Goal: Task Accomplishment & Management: Manage account settings

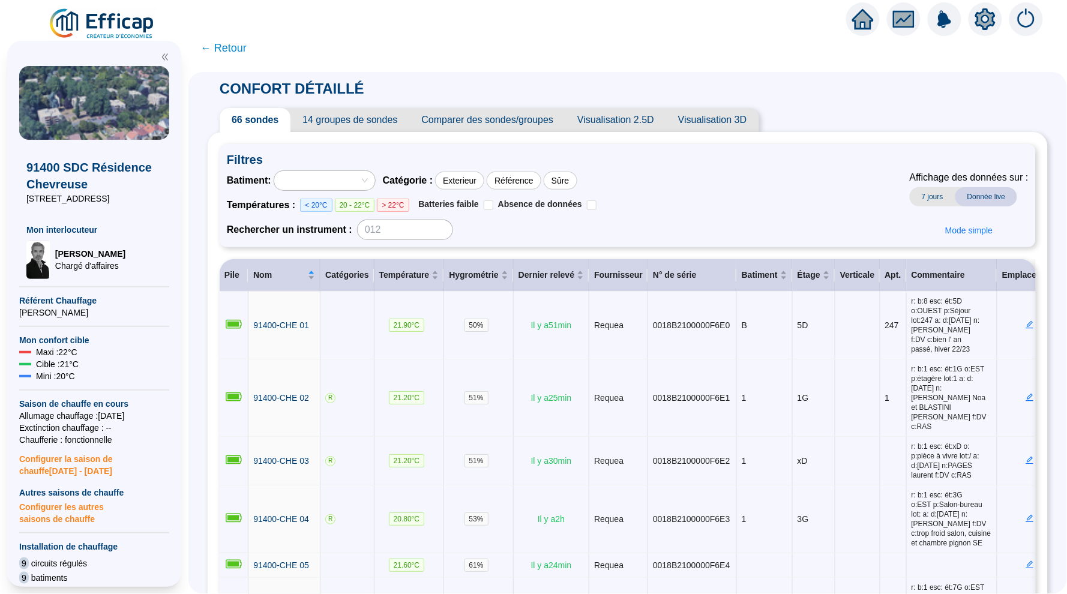
click at [862, 26] on icon "home" at bounding box center [863, 19] width 22 height 22
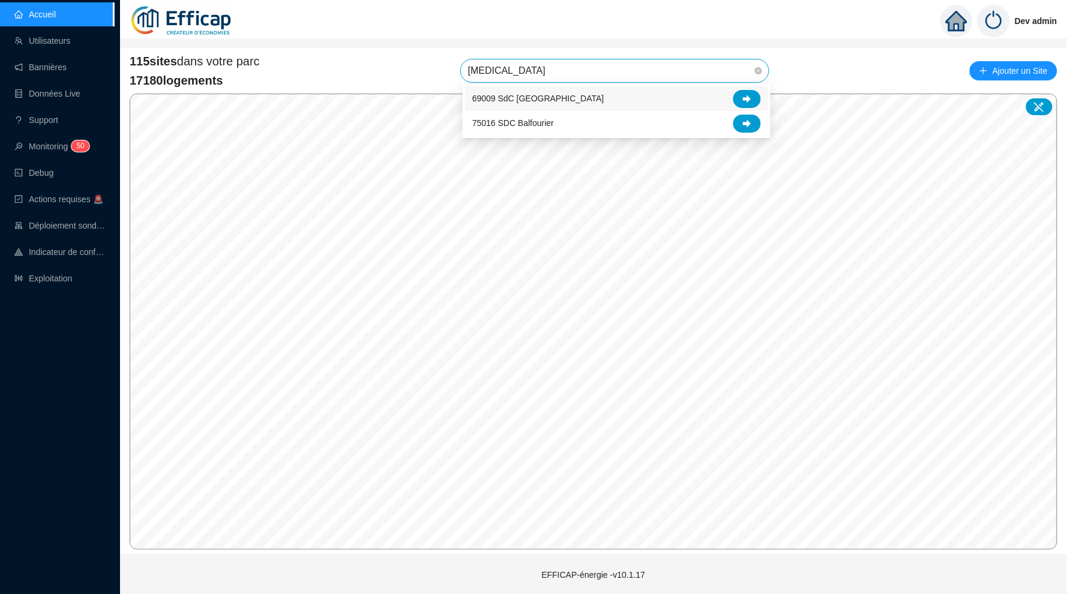
type input "balm"
click at [745, 97] on icon at bounding box center [747, 99] width 8 height 8
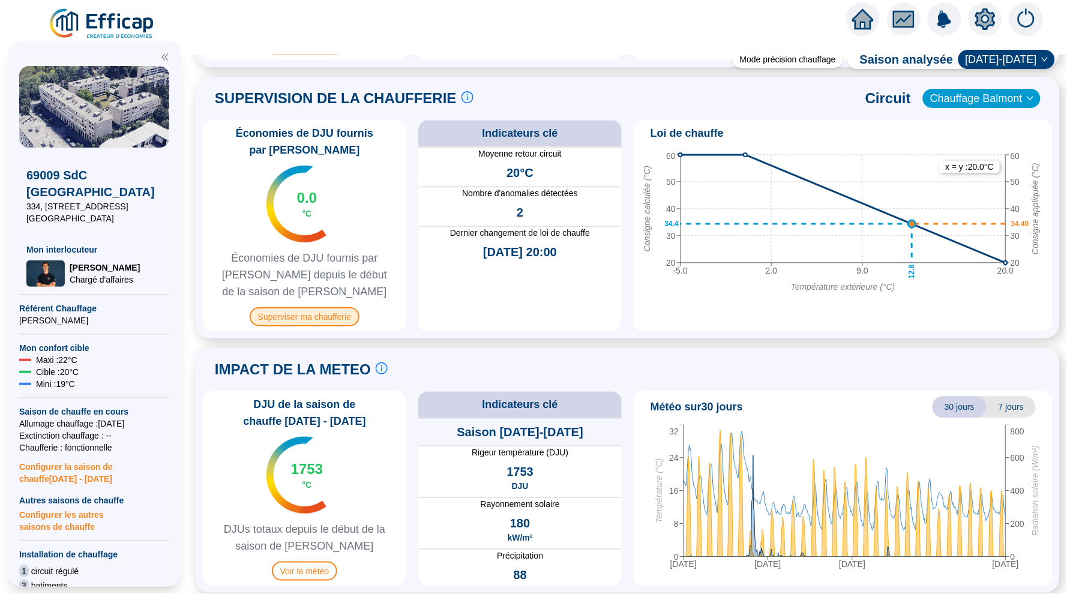
scroll to position [786, 0]
click at [290, 316] on span "Superviser ma chaufferie" at bounding box center [305, 317] width 110 height 19
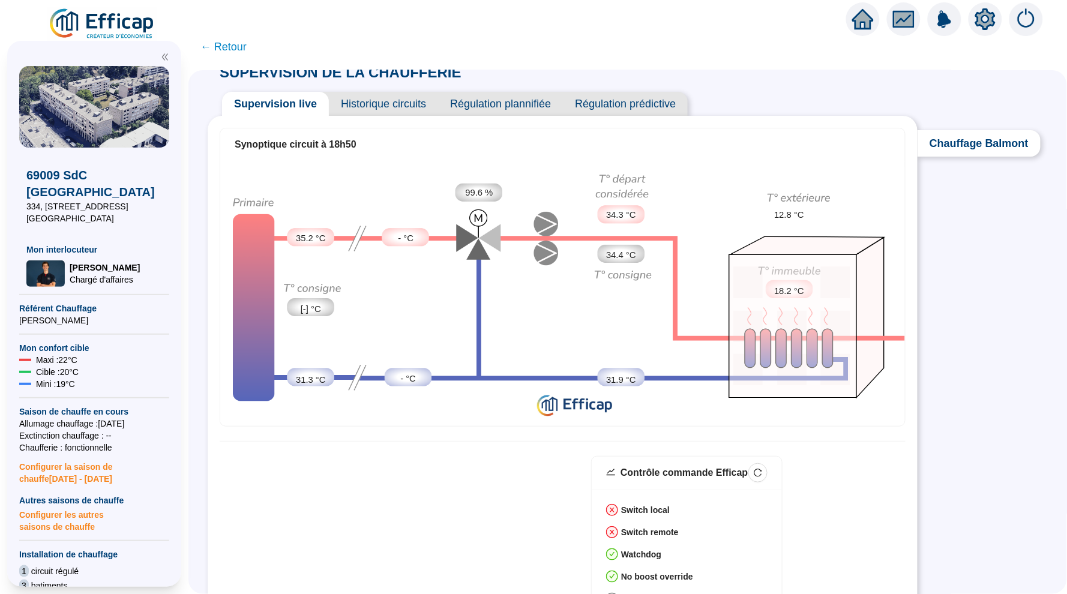
scroll to position [16, 0]
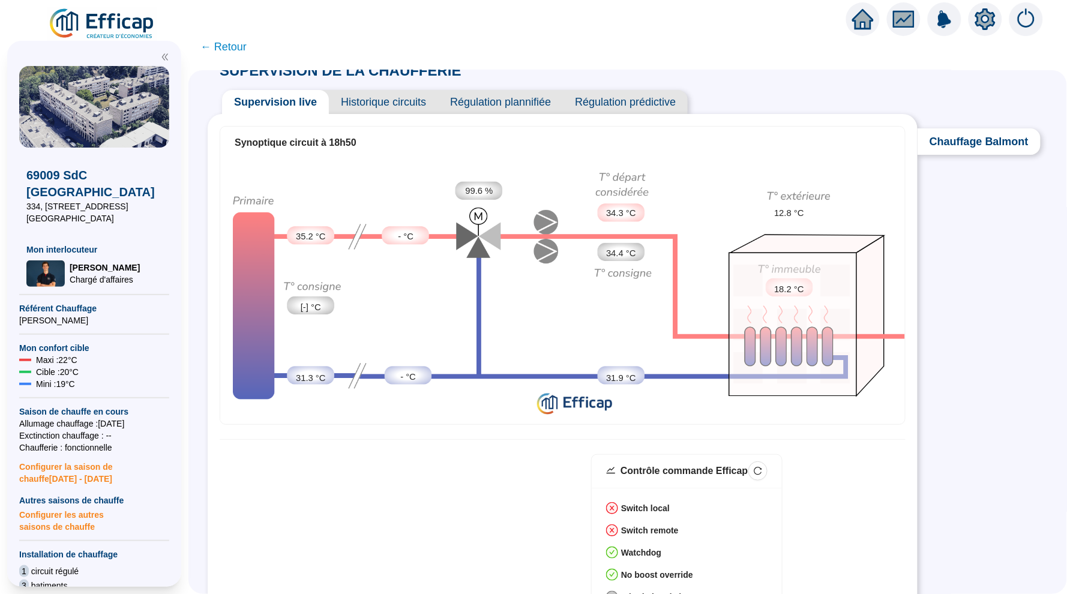
click at [361, 97] on span "Historique circuits" at bounding box center [383, 102] width 109 height 24
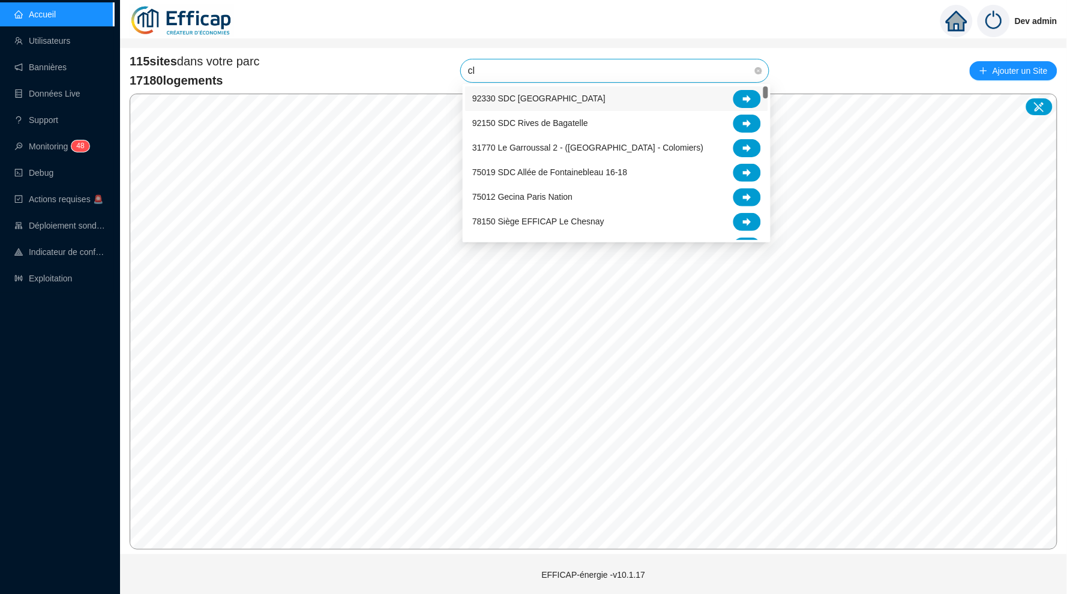
type input "cle"
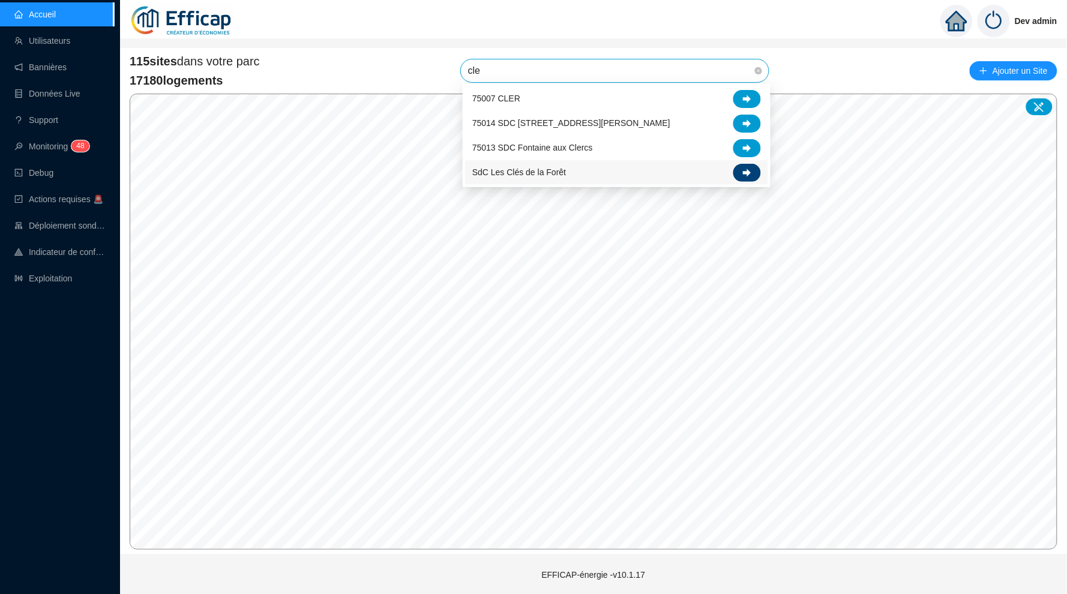
click at [745, 173] on icon at bounding box center [747, 173] width 8 height 8
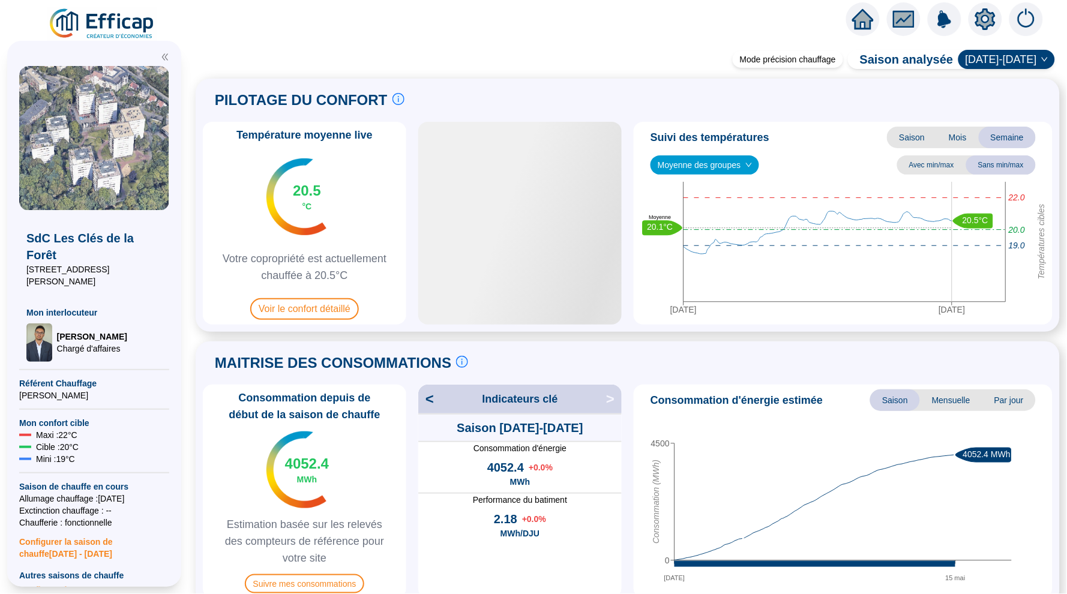
click at [746, 158] on span "Moyenne des groupes" at bounding box center [705, 165] width 94 height 18
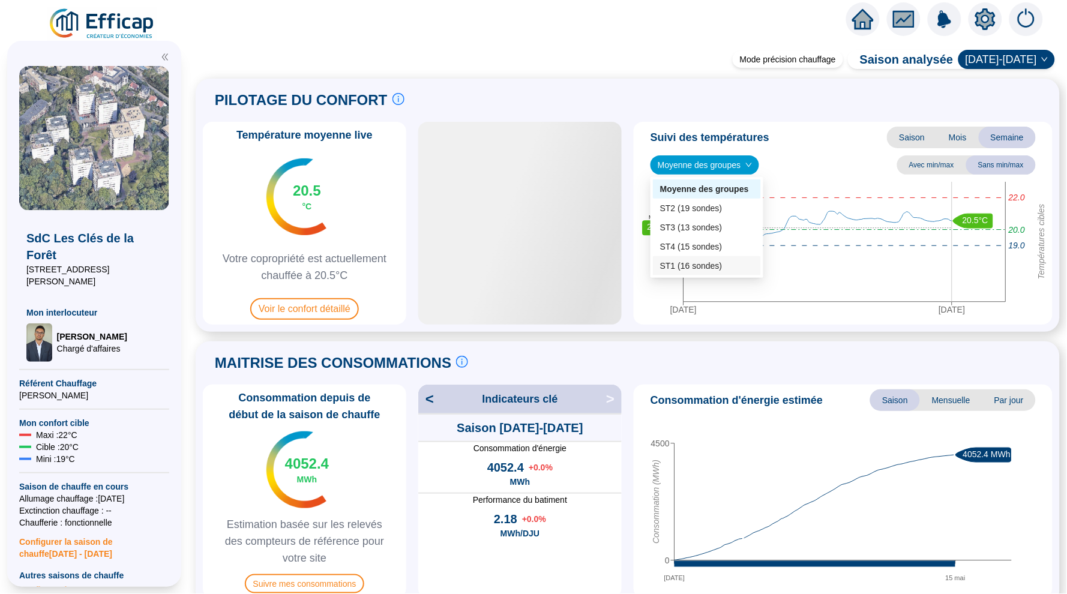
click at [668, 376] on div "MAITRISE DES CONSOMMATIONS Les consommations d'énergie proviennent des fourniss…" at bounding box center [628, 363] width 850 height 29
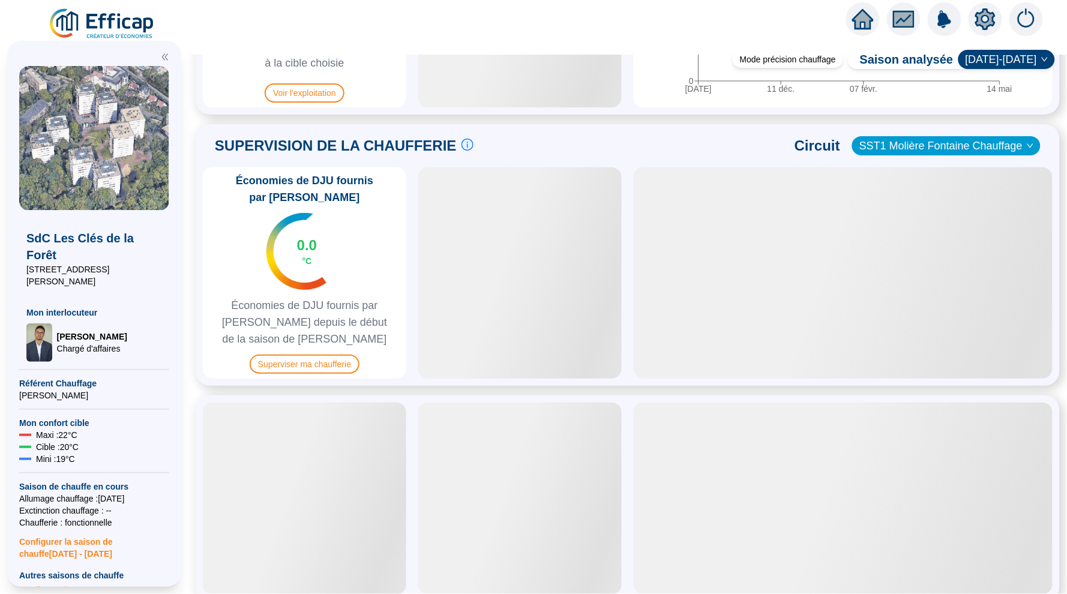
scroll to position [754, 0]
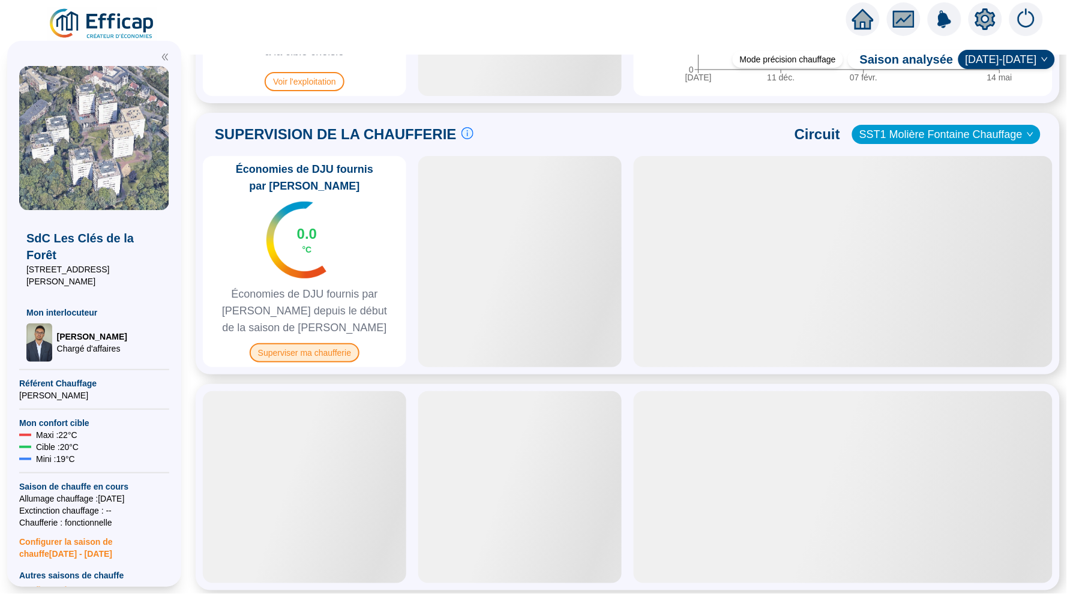
click at [341, 349] on span "Superviser ma chaufferie" at bounding box center [305, 352] width 110 height 19
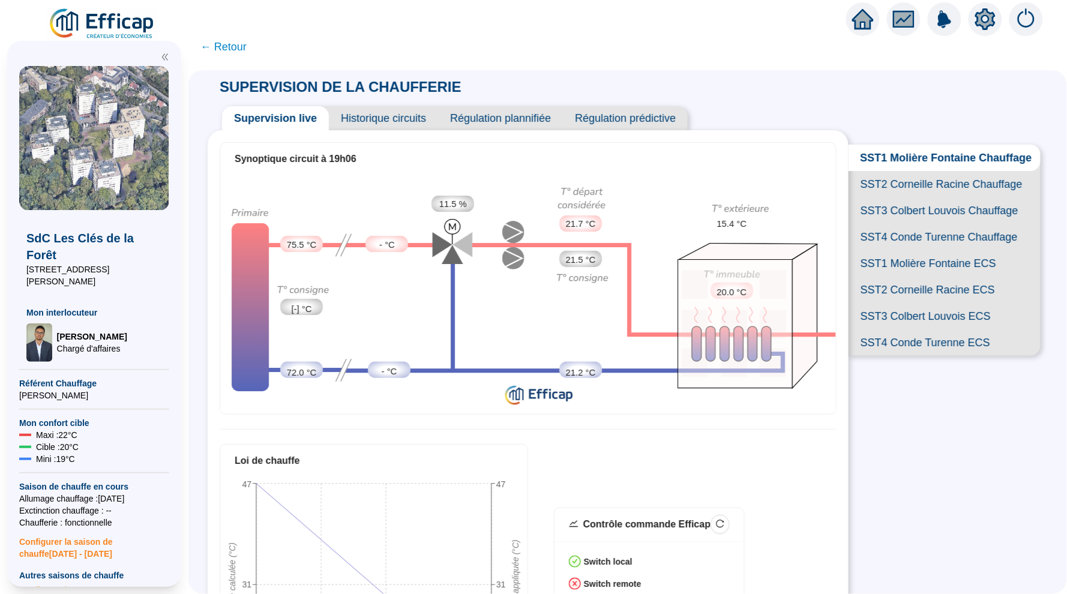
click at [236, 45] on span "← Retour" at bounding box center [223, 46] width 46 height 17
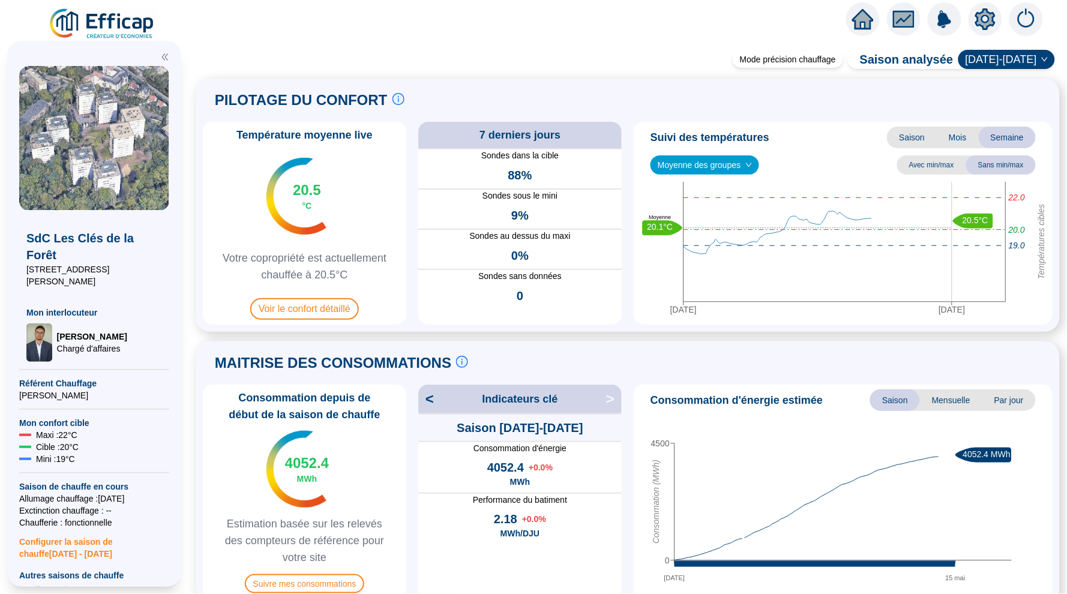
click at [703, 166] on span "Moyenne des groupes" at bounding box center [705, 165] width 94 height 18
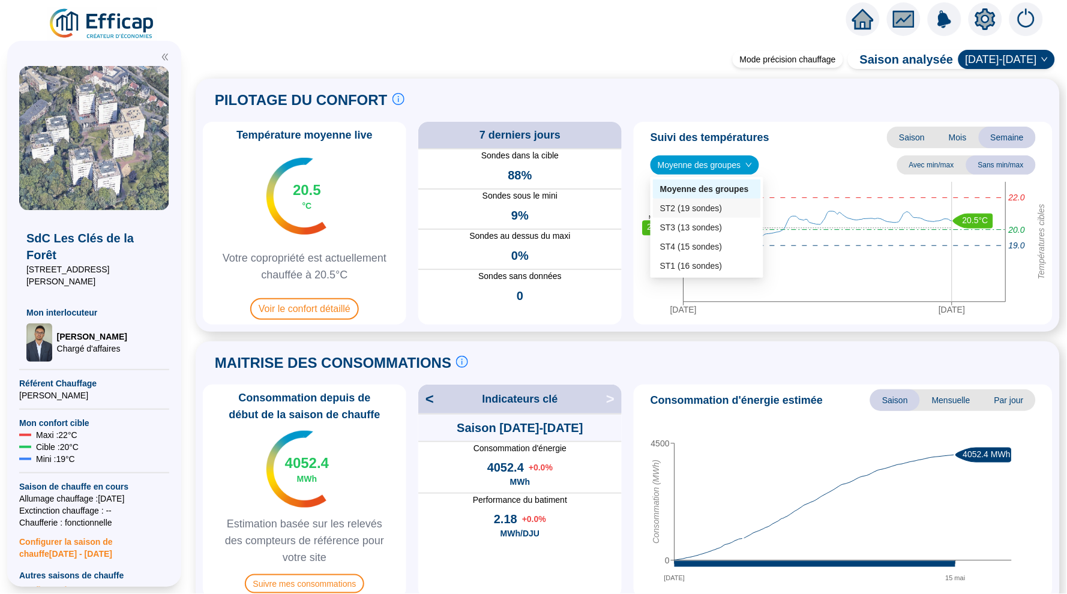
click at [710, 206] on div "ST2 (19 sondes)" at bounding box center [707, 208] width 94 height 13
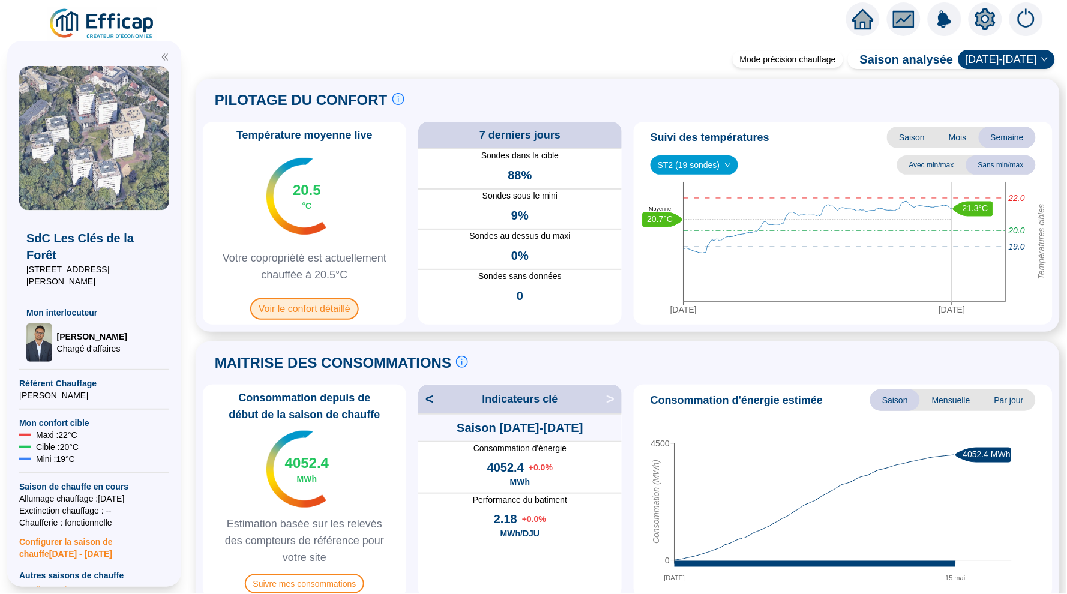
click at [318, 304] on span "Voir le confort détaillé" at bounding box center [304, 309] width 109 height 22
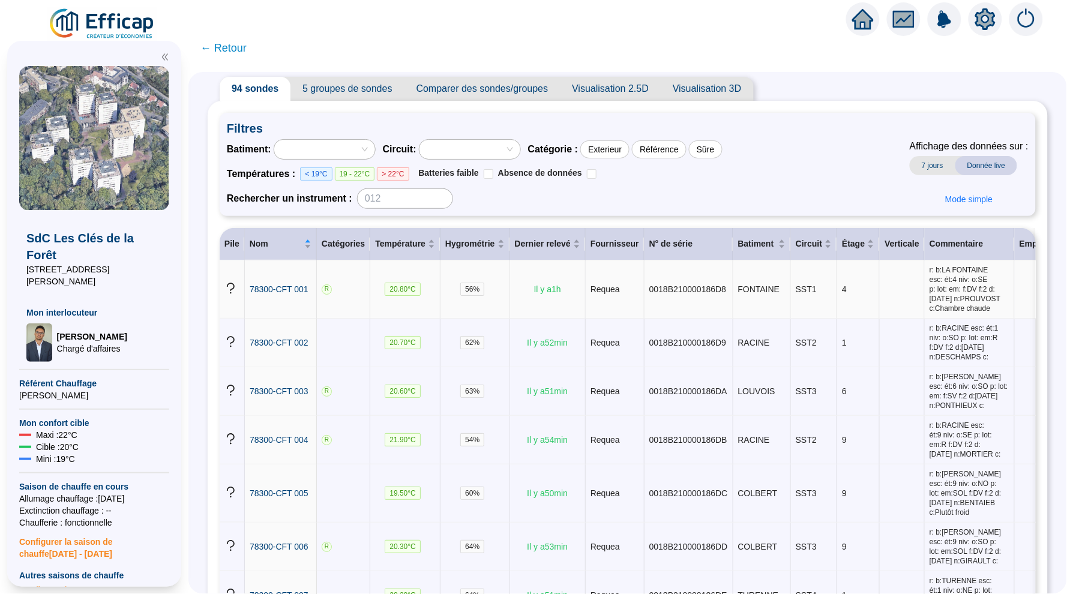
scroll to position [15, 0]
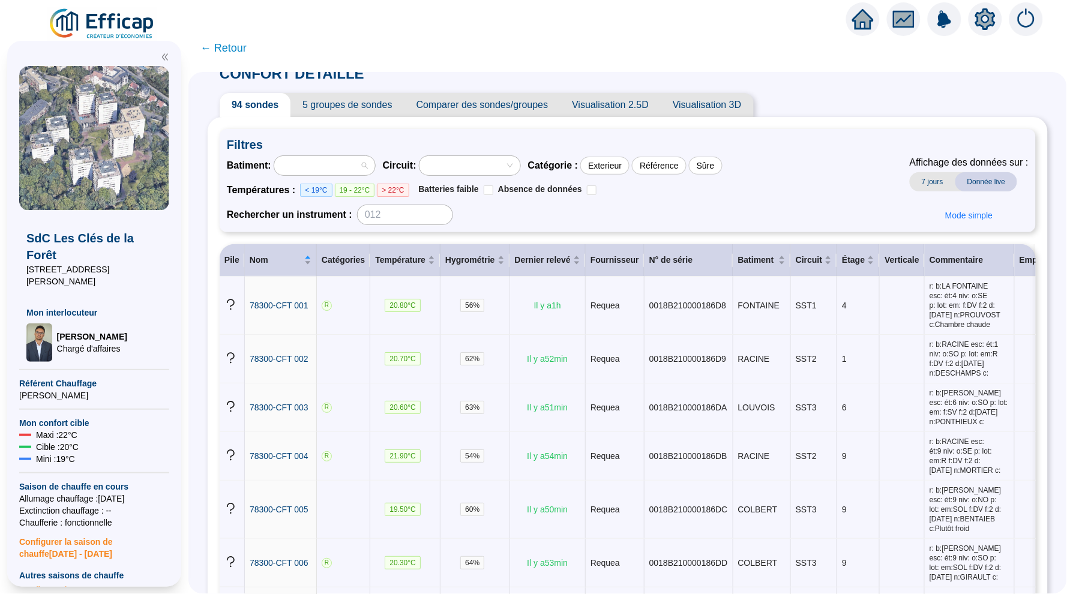
click at [311, 163] on div at bounding box center [318, 165] width 83 height 17
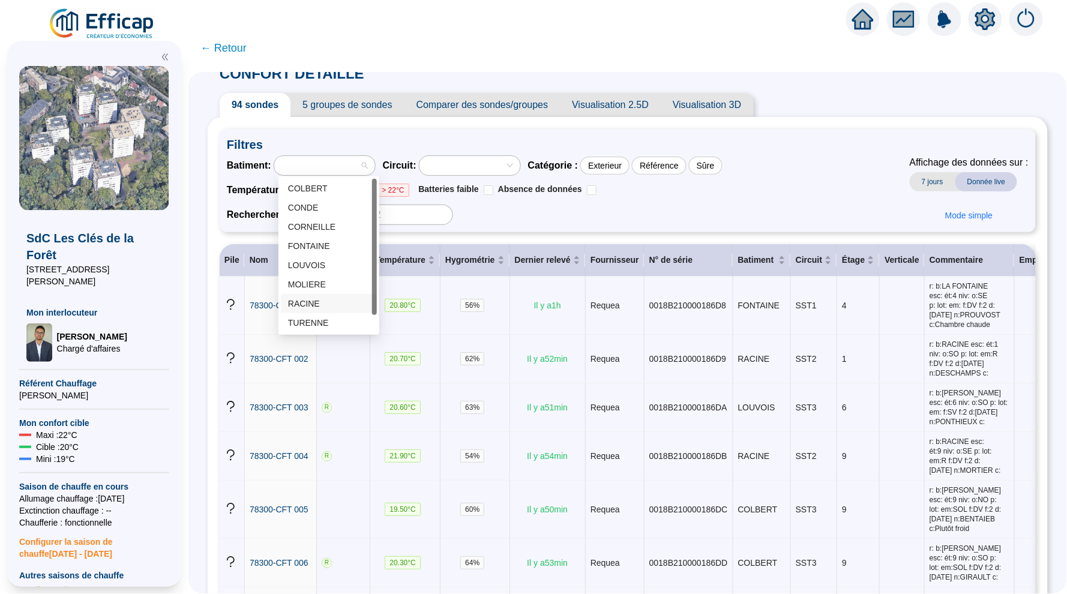
click at [311, 303] on div "RACINE" at bounding box center [329, 304] width 82 height 13
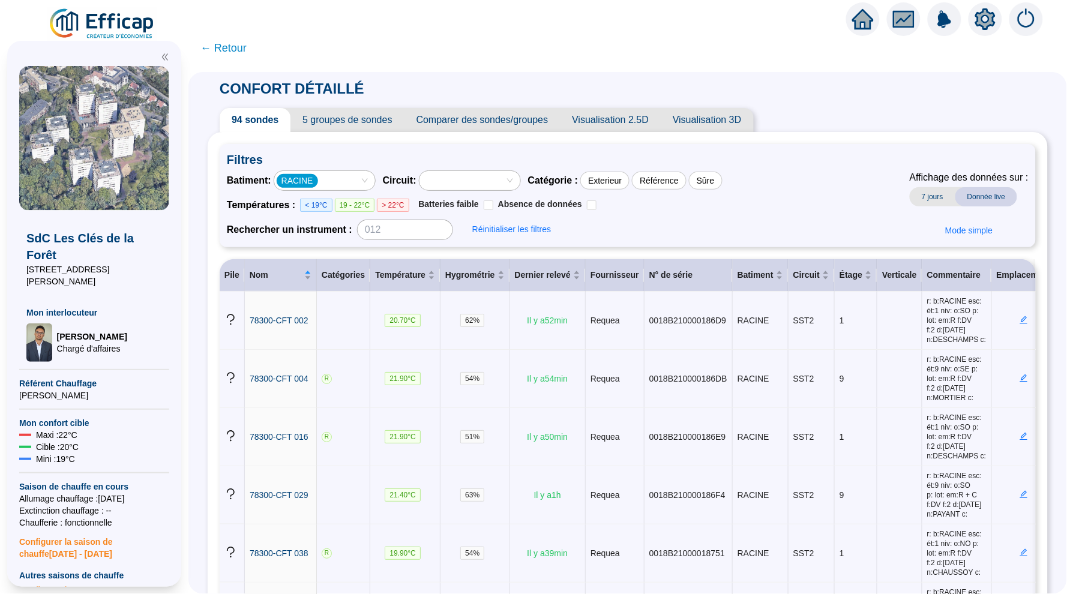
scroll to position [0, 0]
drag, startPoint x: 366, startPoint y: 109, endPoint x: 363, endPoint y: 118, distance: 9.5
click at [363, 118] on span "5 groupes de sondes" at bounding box center [346, 120] width 113 height 24
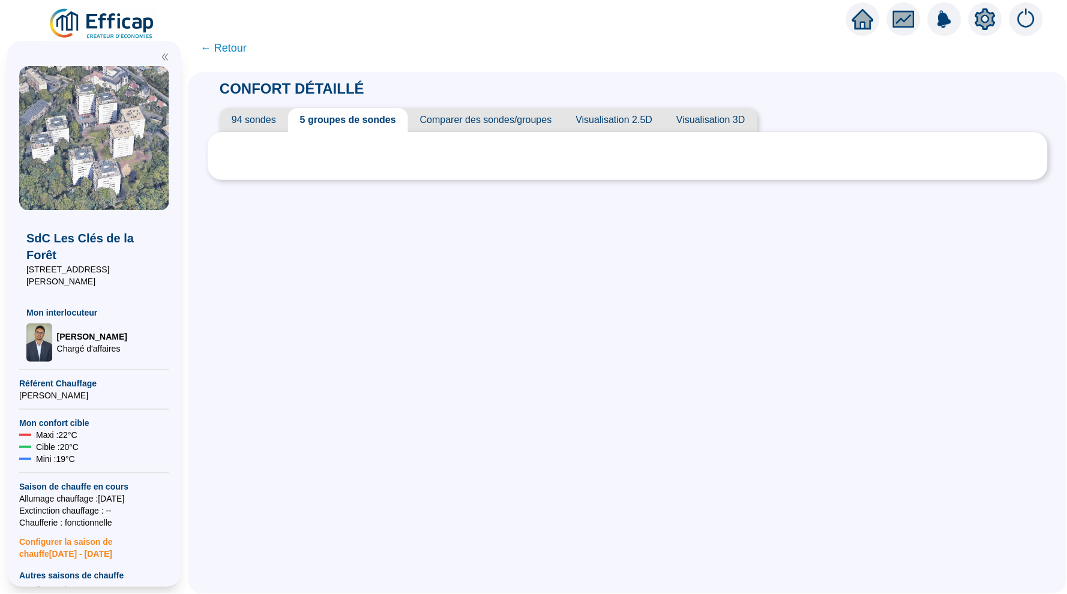
click at [487, 118] on span "Comparer des sondes/groupes" at bounding box center [486, 120] width 156 height 24
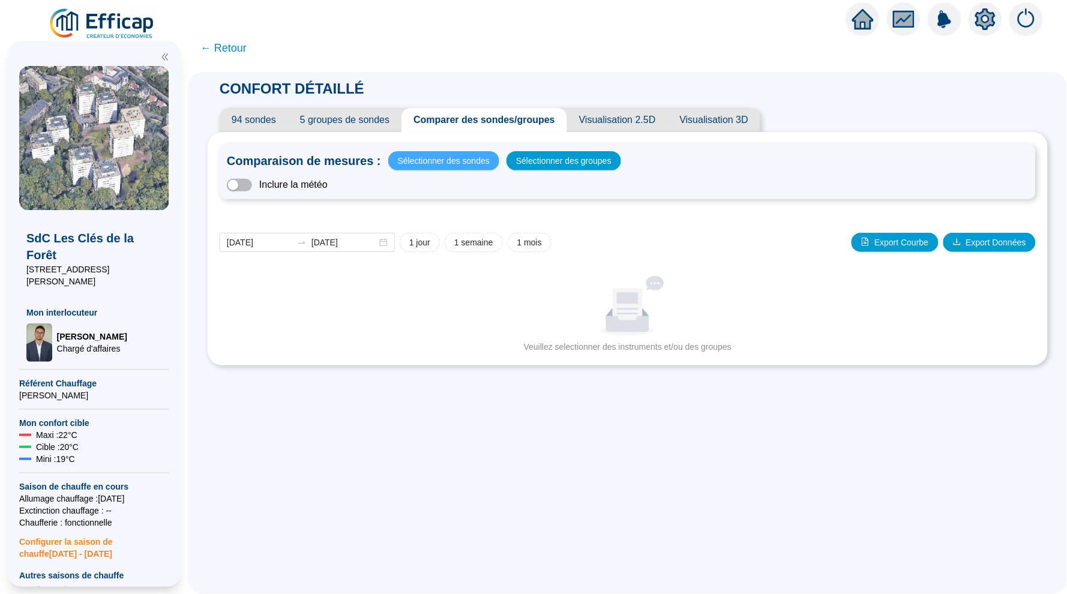
click at [469, 157] on span "Sélectionner des sondes" at bounding box center [444, 160] width 92 height 17
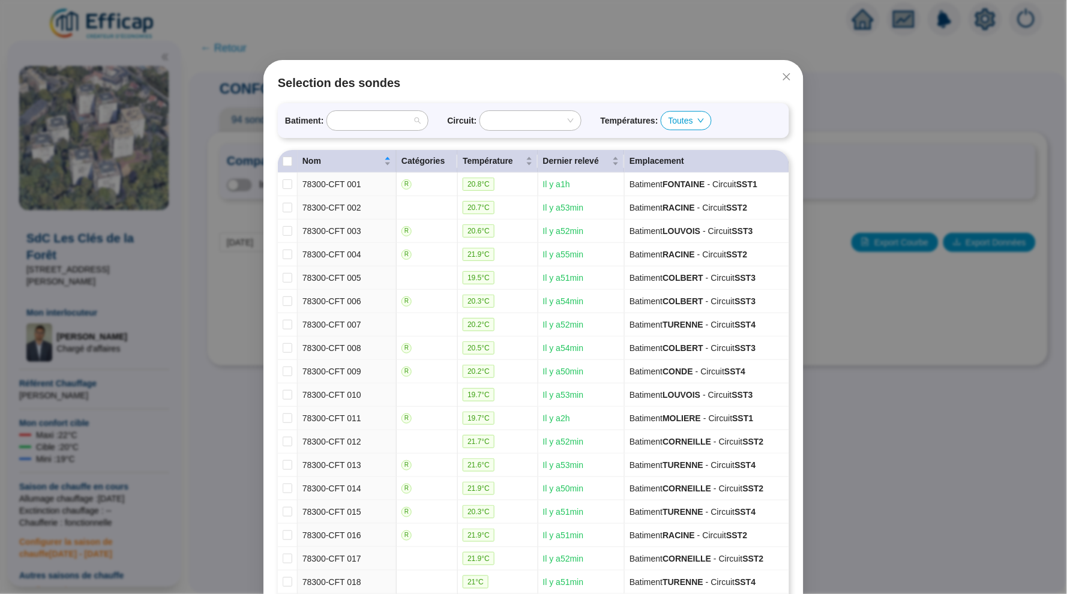
click at [412, 116] on div at bounding box center [370, 120] width 83 height 17
type input "rac"
click at [398, 146] on div "RACINE" at bounding box center [382, 145] width 82 height 13
checkbox input "true"
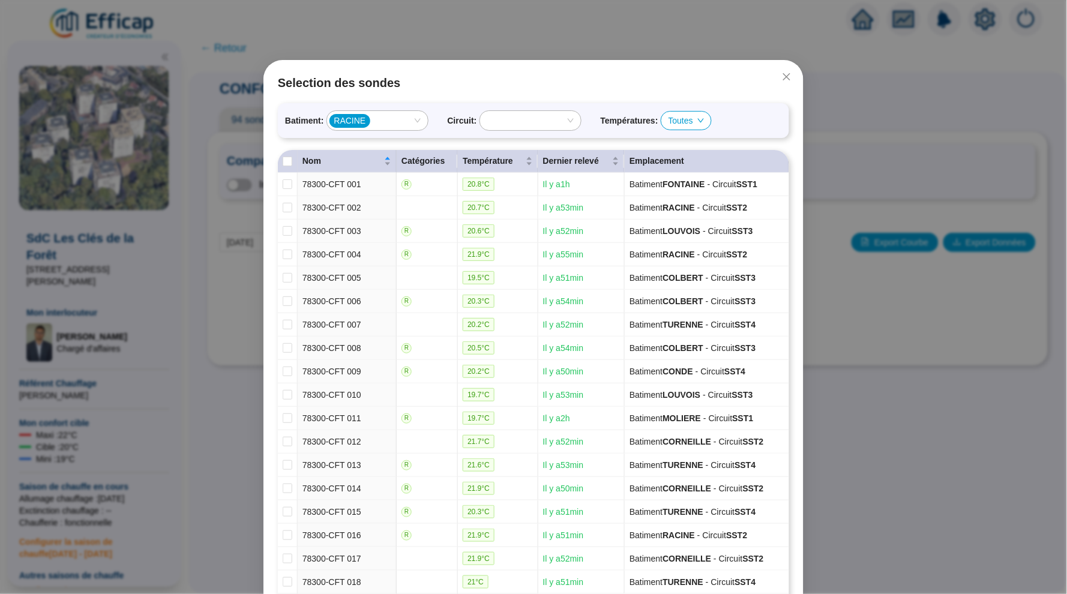
checkbox input "true"
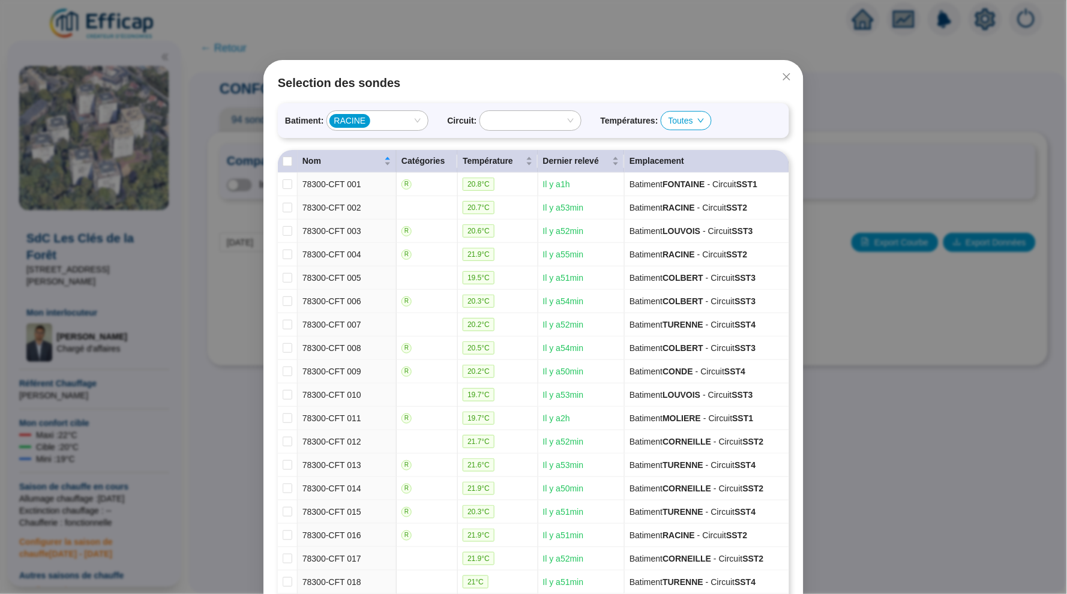
checkbox input "true"
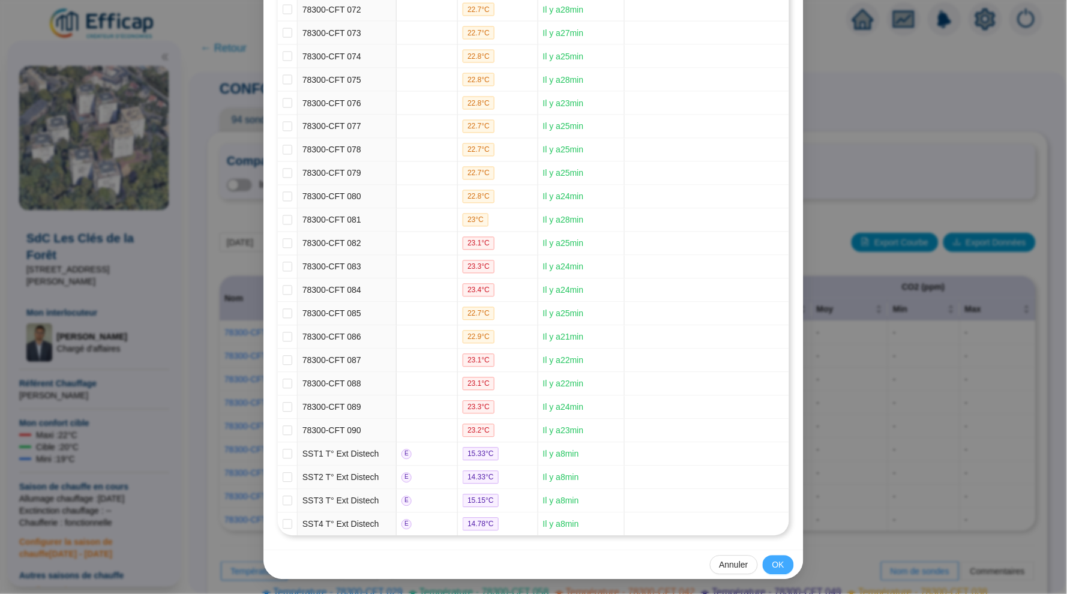
click at [778, 558] on button "OK" at bounding box center [778, 565] width 31 height 19
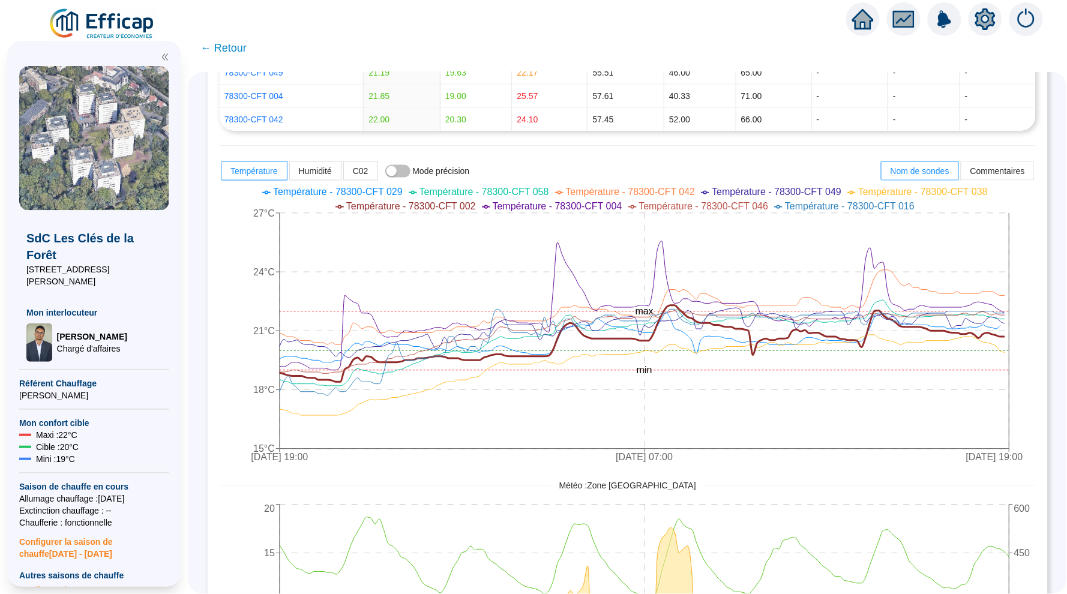
scroll to position [398, 0]
click at [1039, 351] on div "Comparaison de mesures : 9 sondes sélectionnées Sélectionner des groupes Inclur…" at bounding box center [628, 245] width 840 height 1022
click at [1042, 329] on div "Comparaison de mesures : 9 sondes sélectionnées Sélectionner des groupes Inclur…" at bounding box center [628, 245] width 840 height 1022
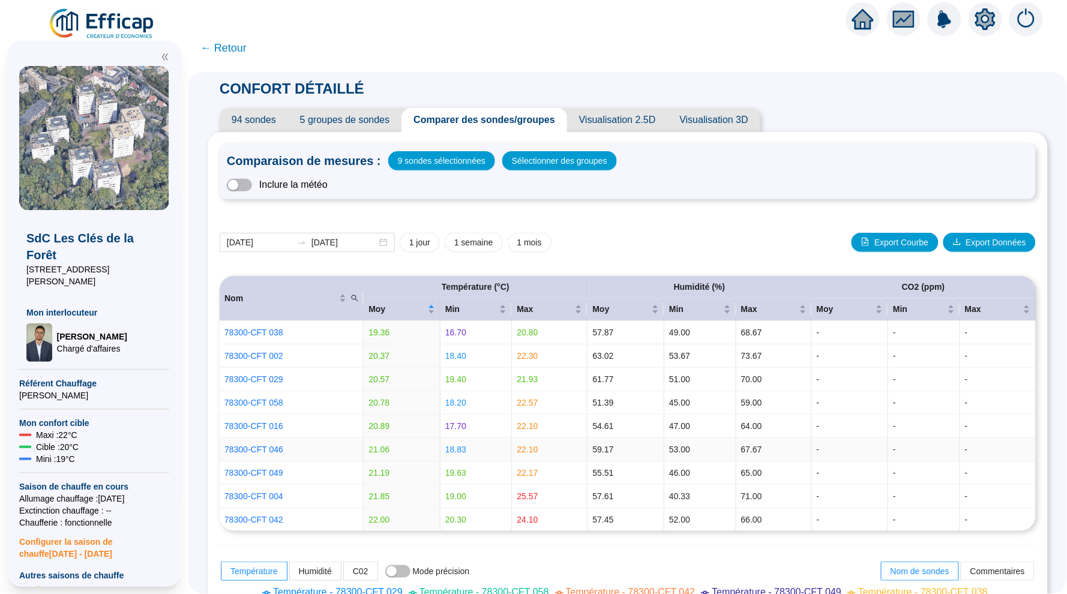
scroll to position [0, 0]
click at [330, 119] on span "5 groupes de sondes" at bounding box center [344, 120] width 113 height 24
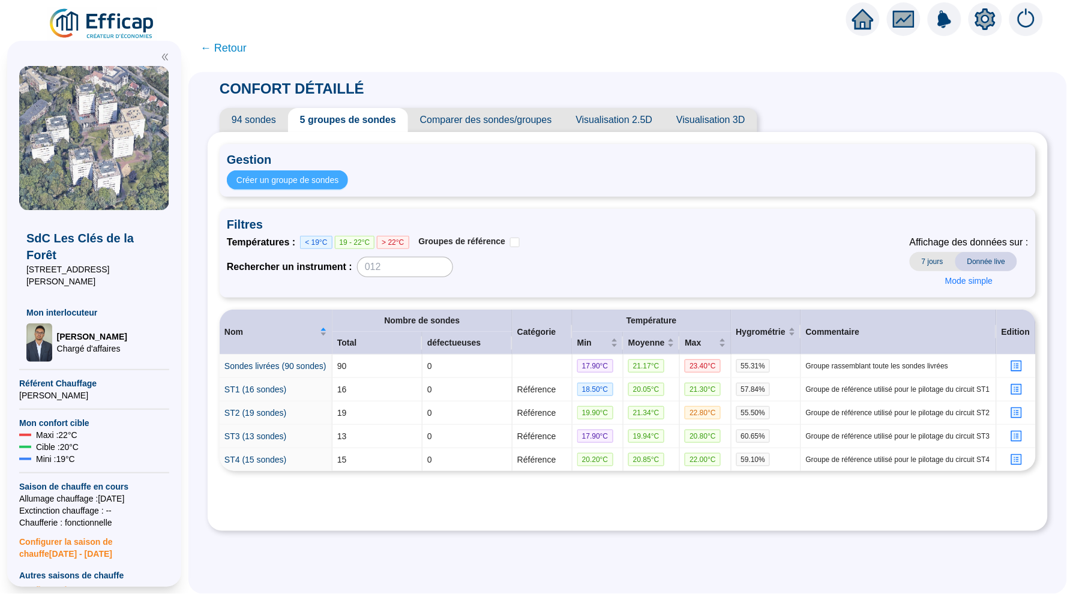
click at [337, 176] on span "Créer un groupe de sondes" at bounding box center [287, 180] width 102 height 13
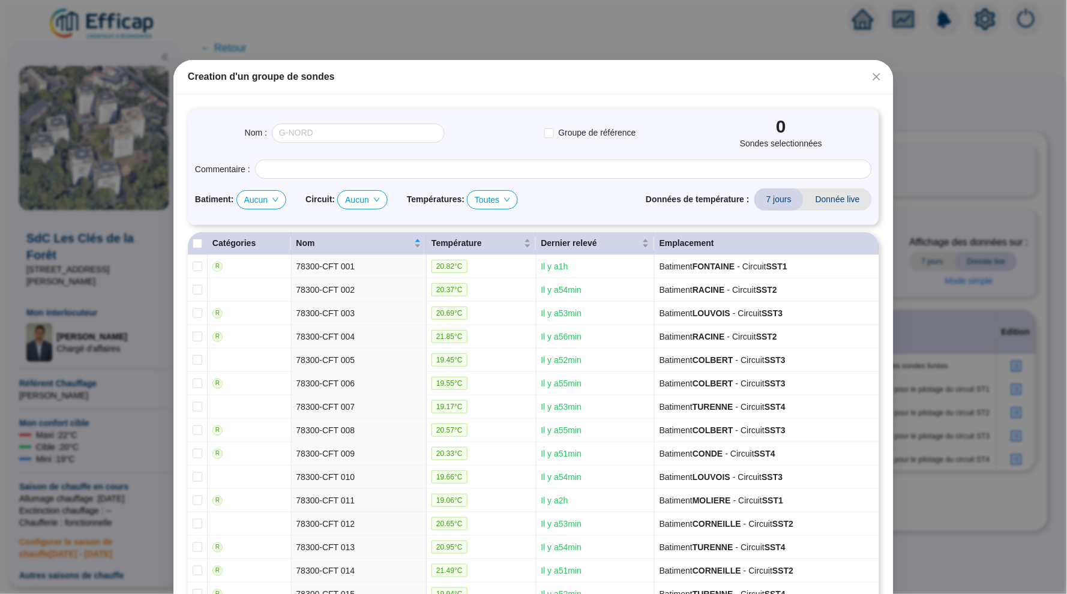
click at [270, 205] on span "Aucun" at bounding box center [261, 200] width 35 height 18
click at [259, 325] on div "RACINE" at bounding box center [266, 325] width 31 height 13
checkbox input "true"
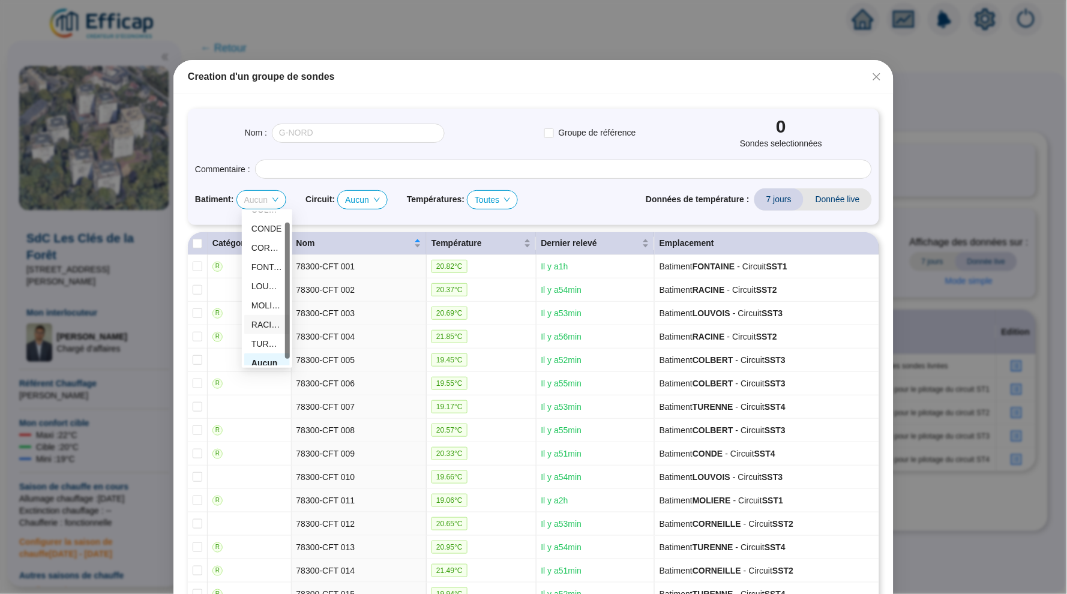
checkbox input "true"
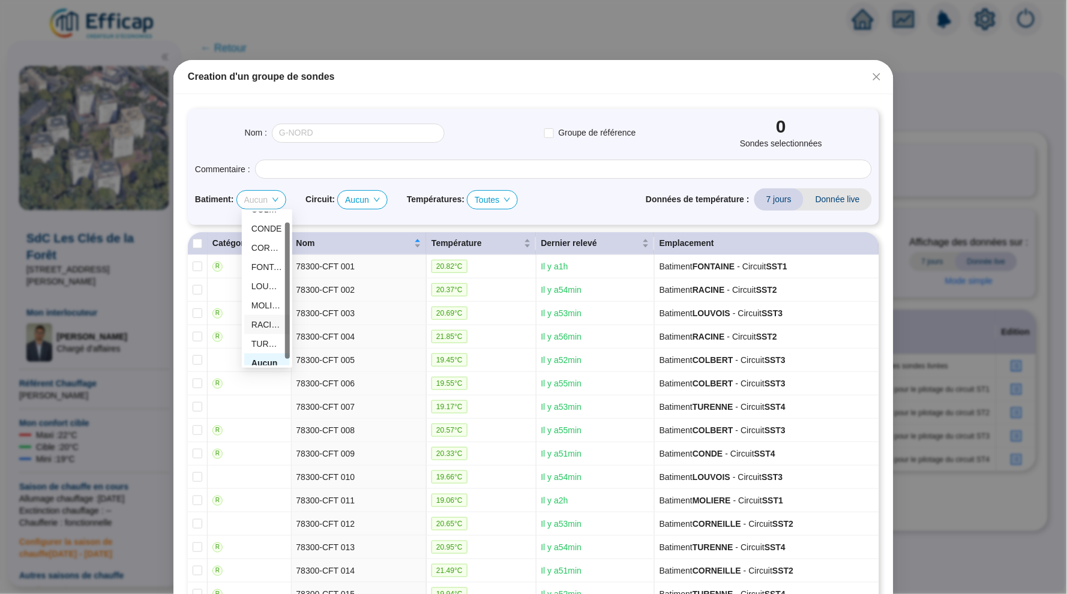
checkbox input "true"
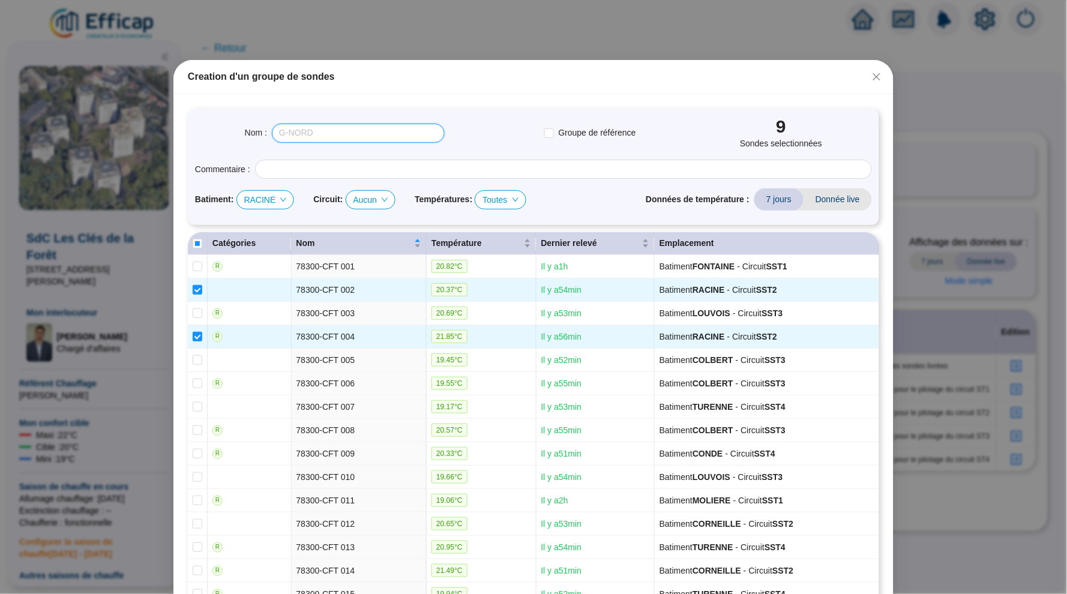
scroll to position [0, 0]
click at [347, 140] on input "text" at bounding box center [358, 133] width 173 height 19
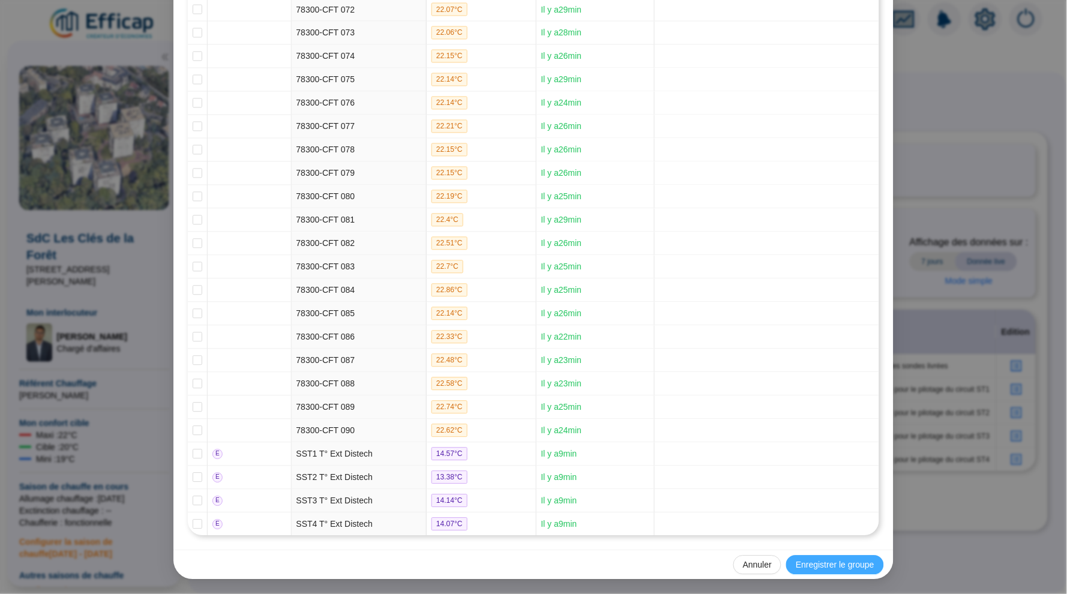
scroll to position [1945, 0]
type input "Bâtiment Racine"
click at [818, 563] on span "Enregistrer le groupe" at bounding box center [835, 565] width 79 height 13
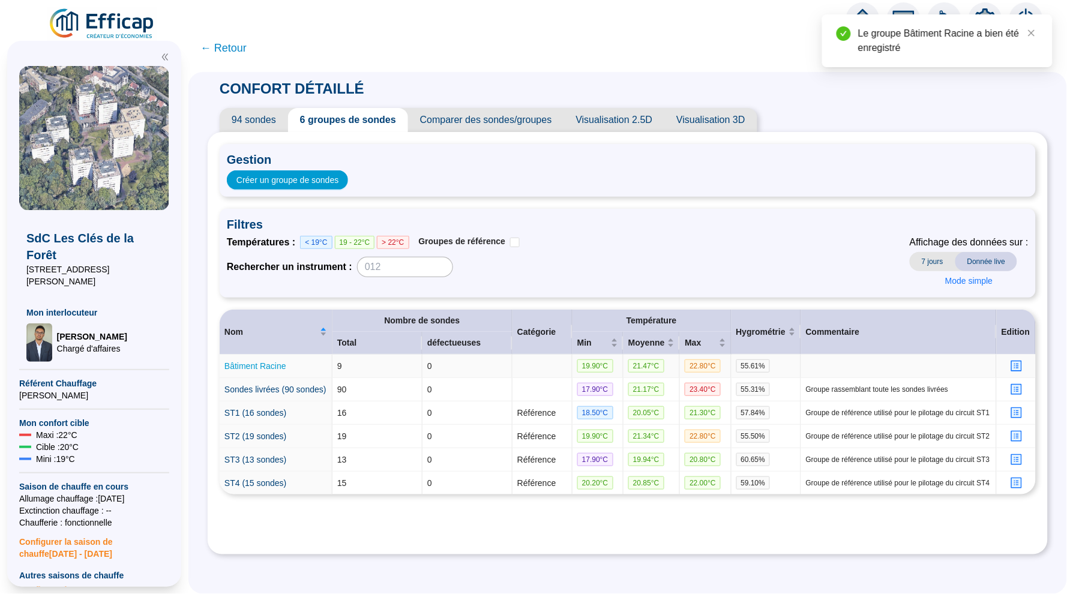
click at [278, 362] on link "Bâtiment Racine" at bounding box center [255, 366] width 62 height 10
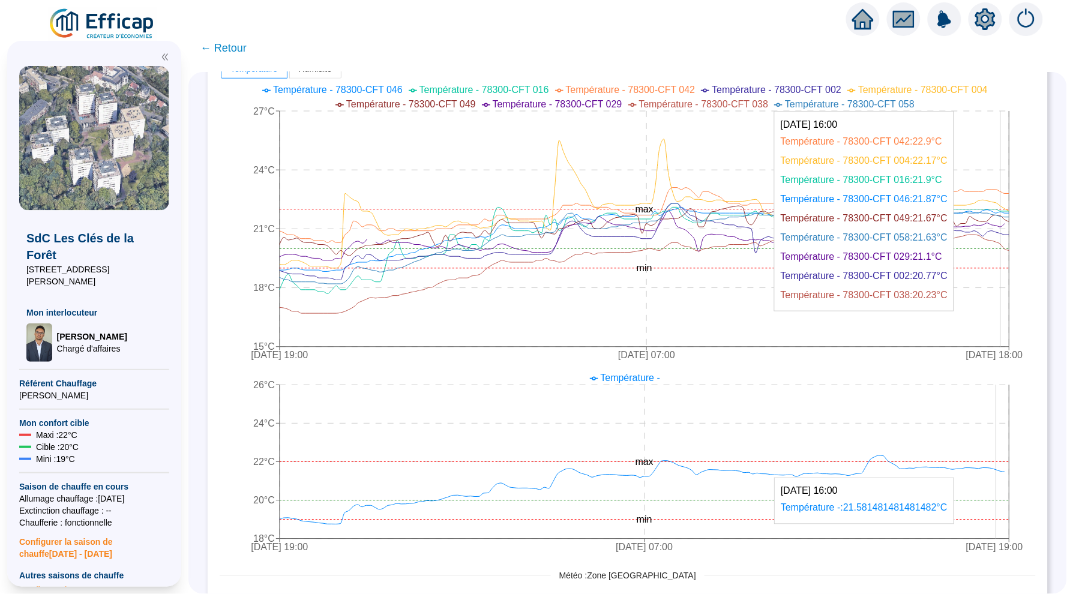
scroll to position [301, 0]
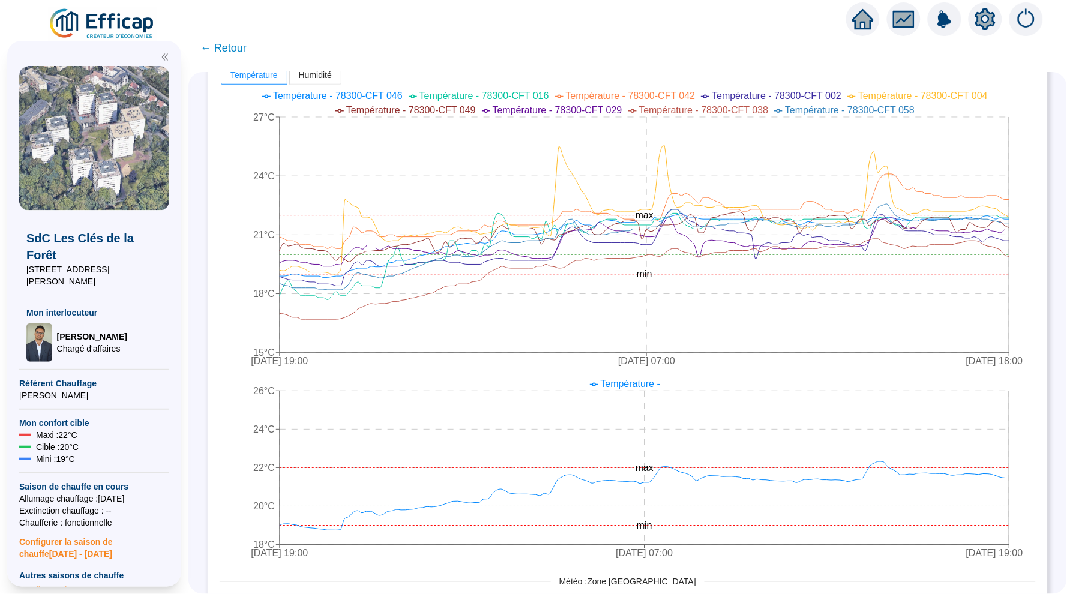
click at [230, 47] on span "← Retour" at bounding box center [223, 48] width 46 height 17
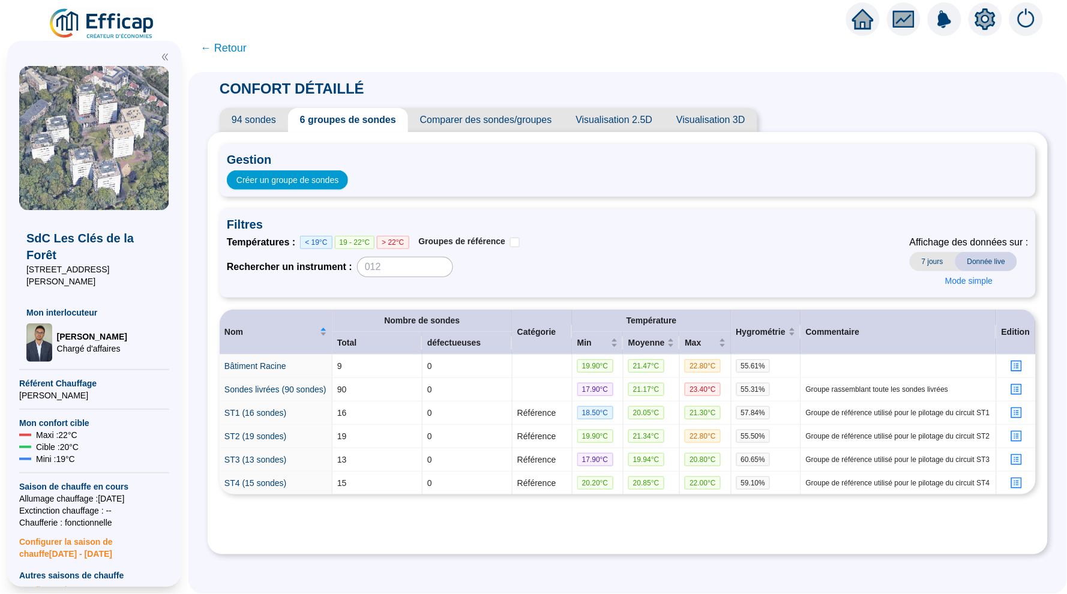
click at [238, 50] on span "← Retour" at bounding box center [223, 48] width 46 height 17
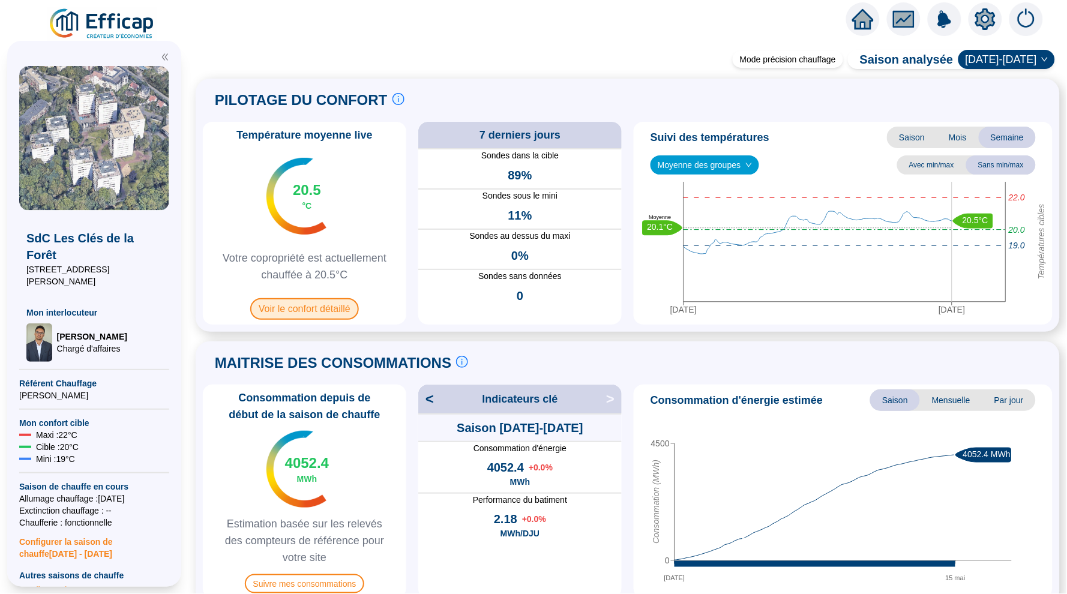
click at [314, 310] on span "Voir le confort détaillé" at bounding box center [304, 309] width 109 height 22
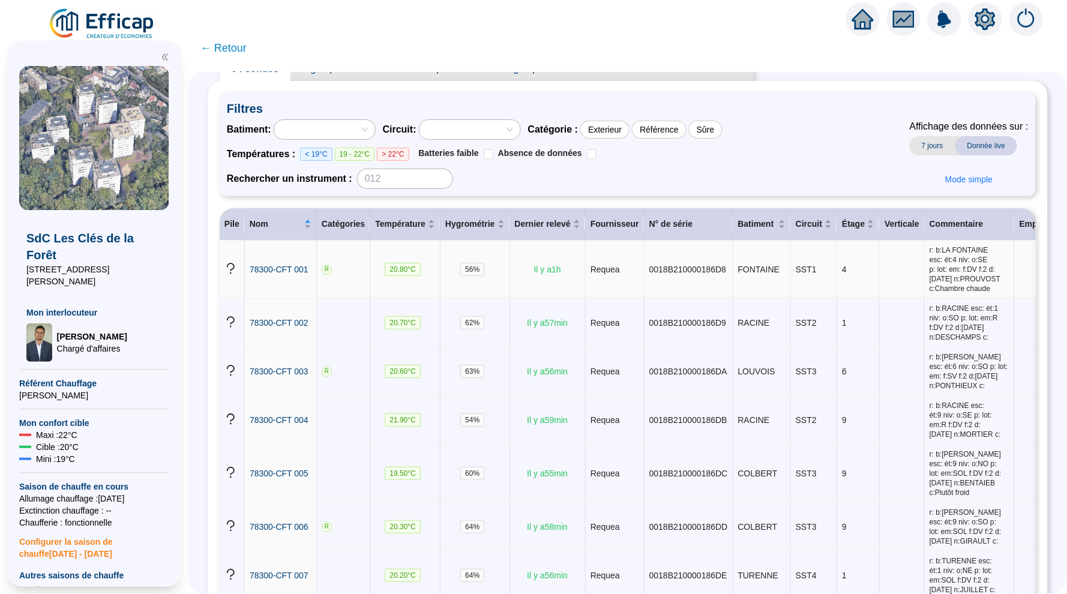
scroll to position [57, 0]
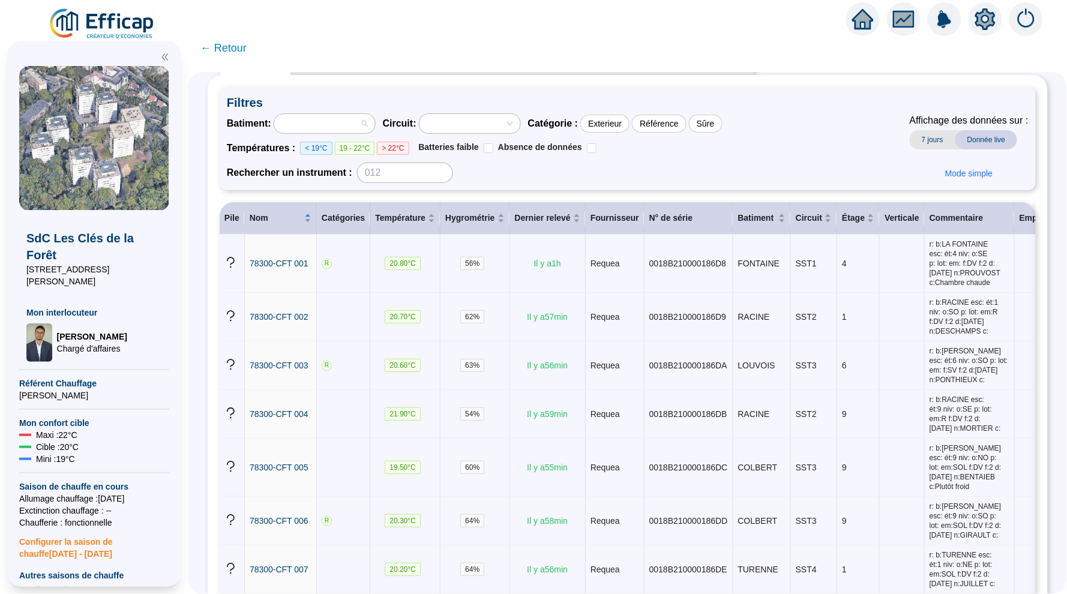
click at [352, 129] on div at bounding box center [318, 123] width 83 height 17
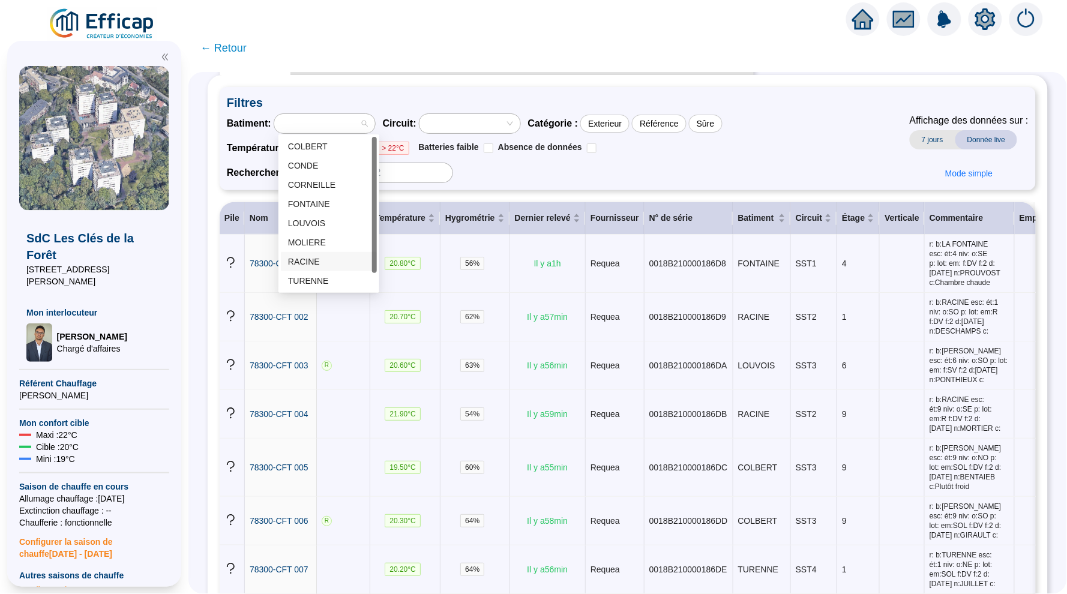
click at [326, 254] on div "RACINE" at bounding box center [329, 261] width 96 height 19
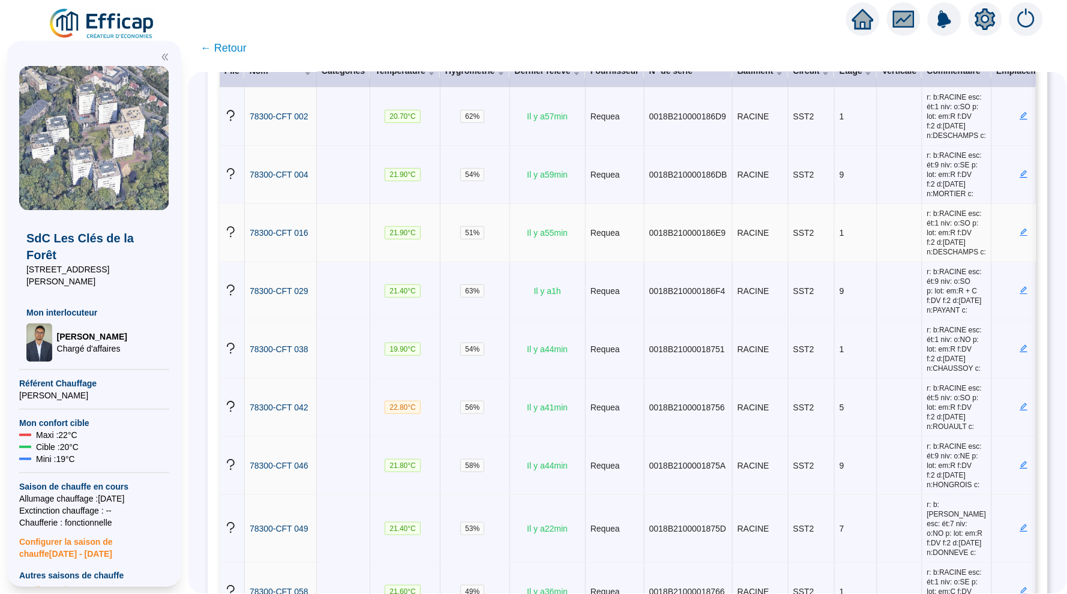
scroll to position [0, 0]
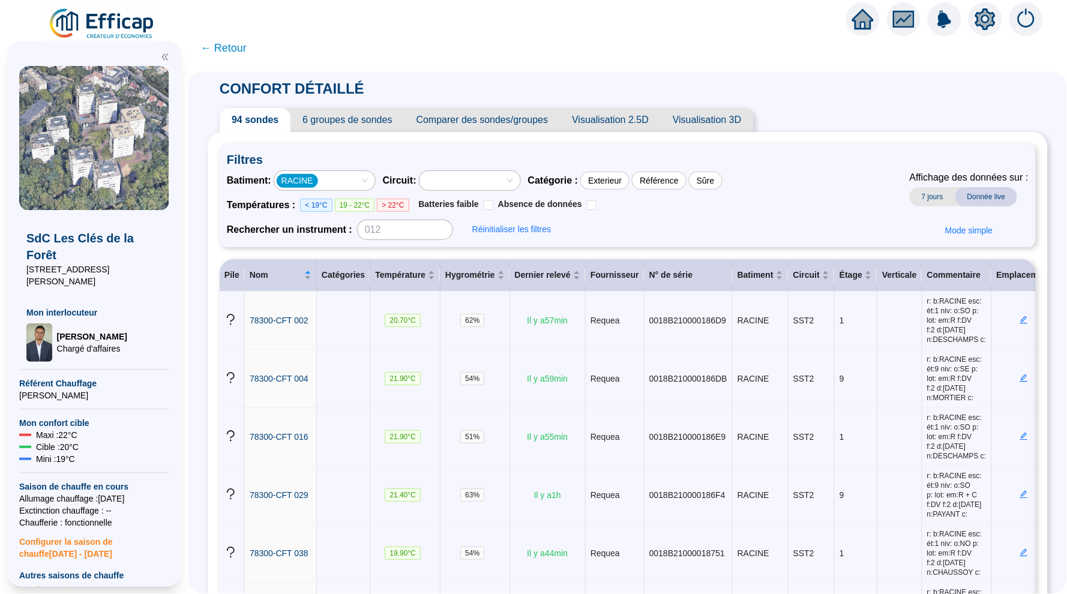
click at [225, 49] on span "← Retour" at bounding box center [223, 48] width 46 height 17
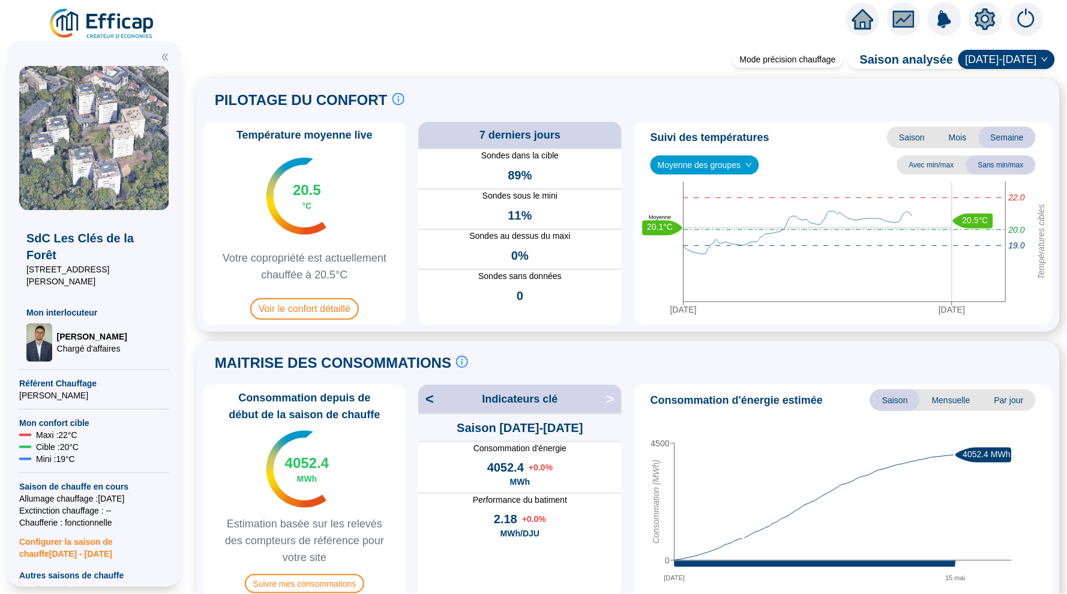
click at [863, 19] on icon "home" at bounding box center [863, 19] width 22 height 17
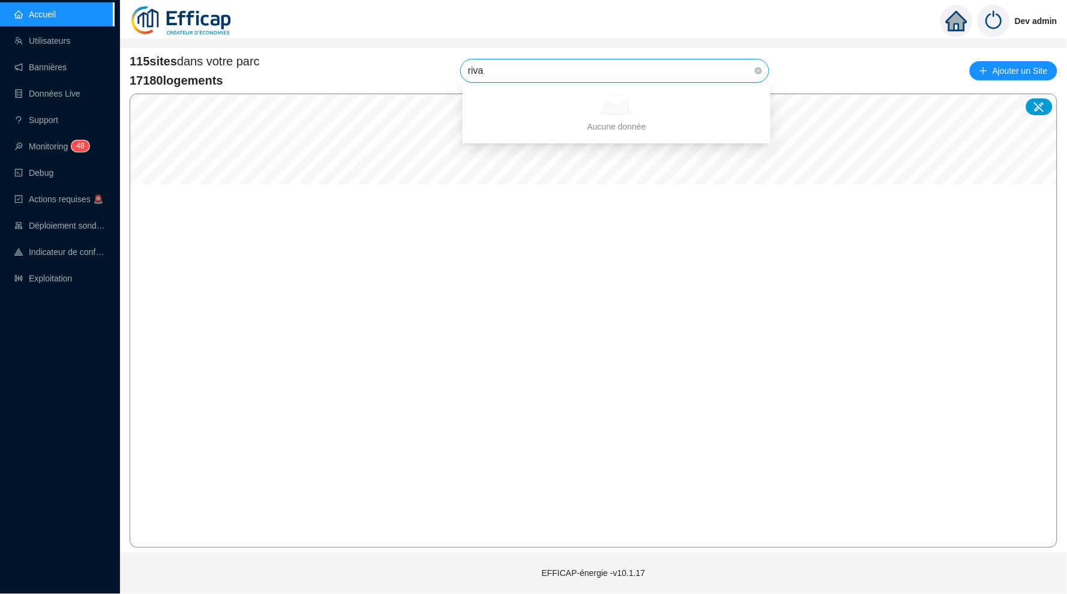
click at [634, 75] on input "riva" at bounding box center [609, 70] width 283 height 23
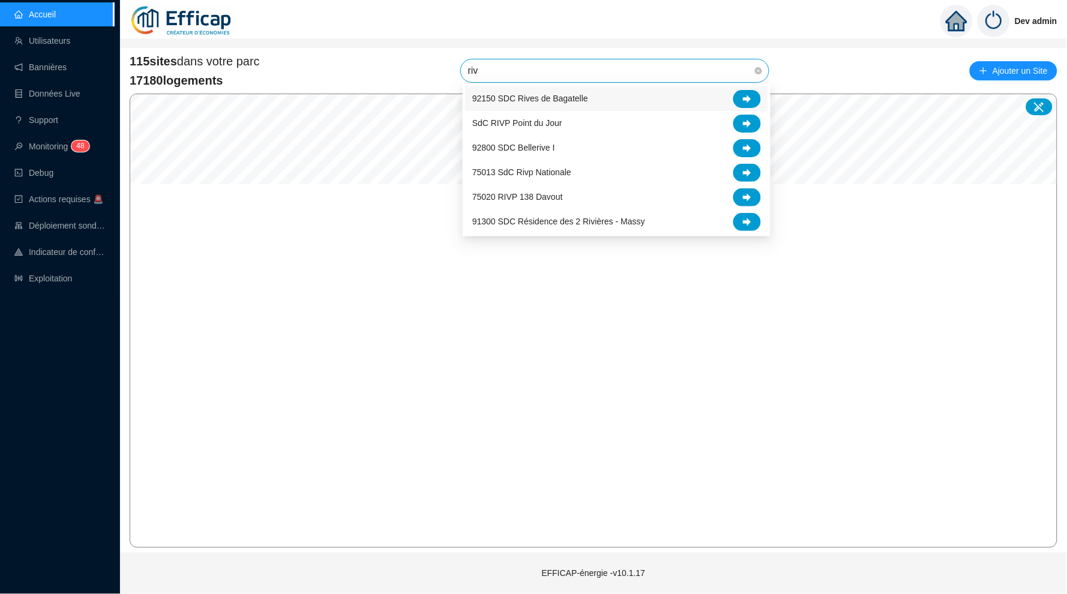
type input "rivp"
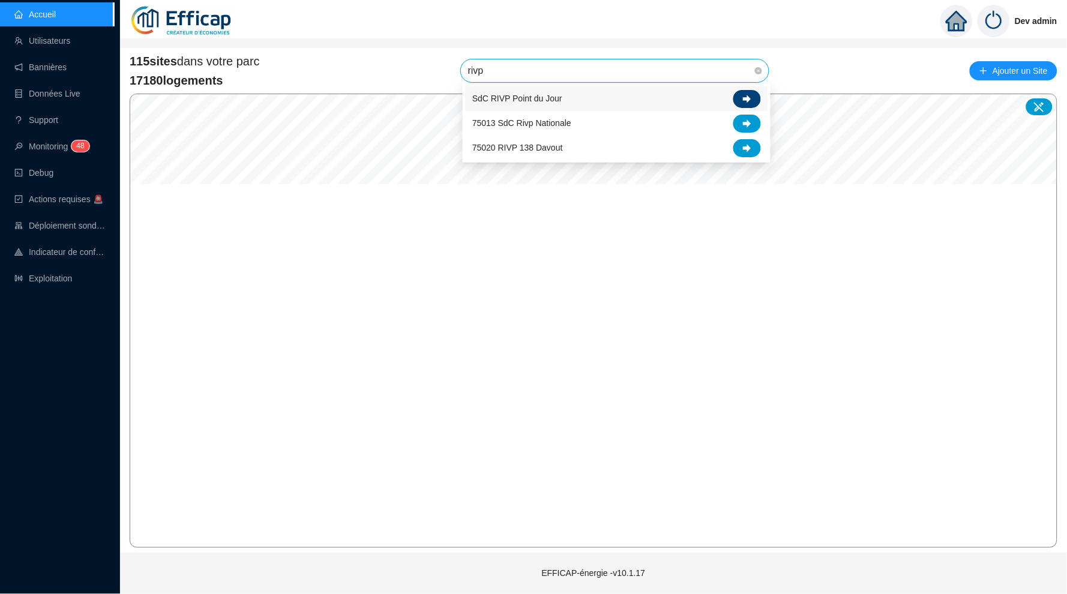
click at [757, 98] on div at bounding box center [747, 99] width 28 height 18
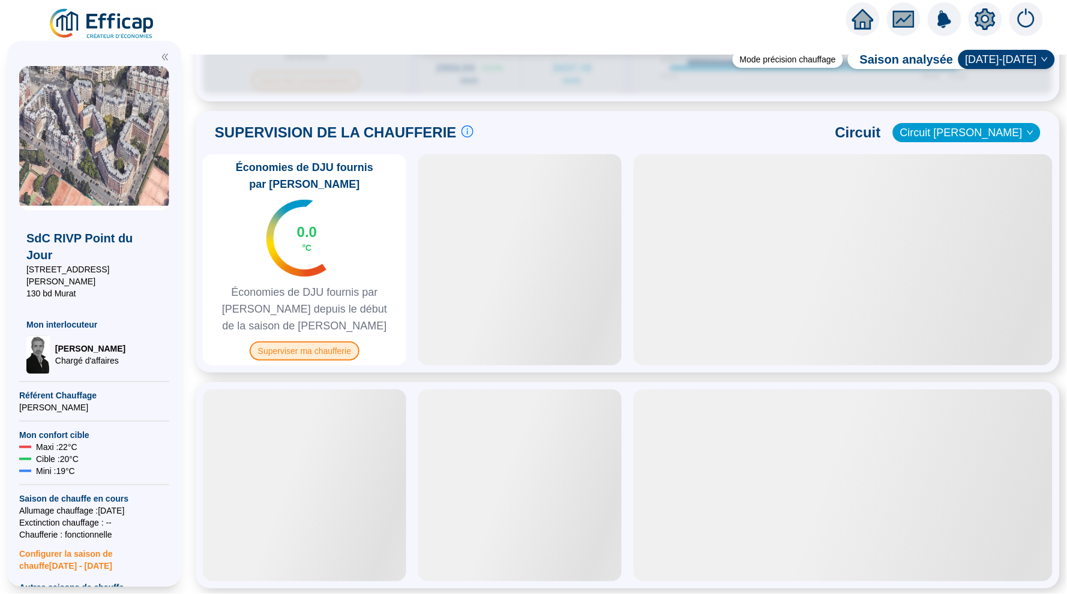
scroll to position [741, 0]
click at [319, 345] on span "Superviser ma chaufferie" at bounding box center [305, 351] width 110 height 19
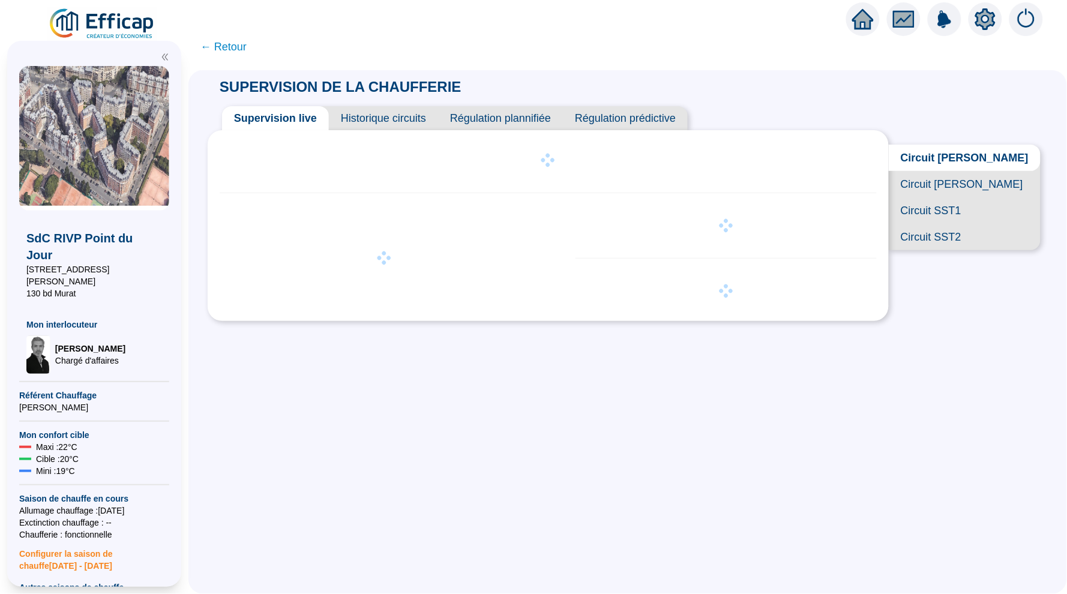
click at [985, 215] on span "Circuit SST1" at bounding box center [965, 210] width 152 height 26
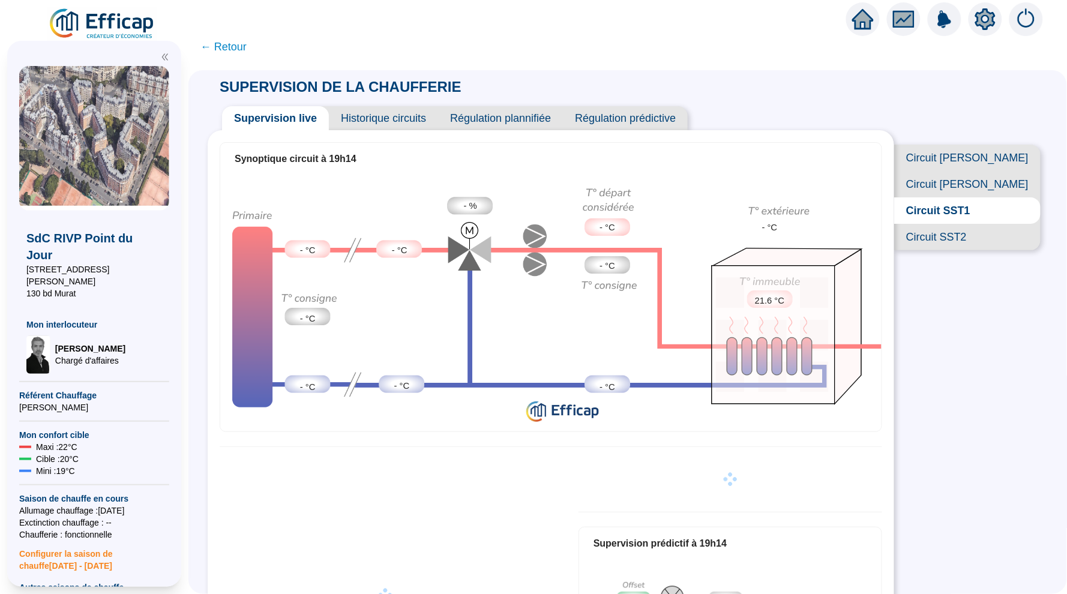
click at [385, 118] on span "Historique circuits" at bounding box center [383, 118] width 109 height 24
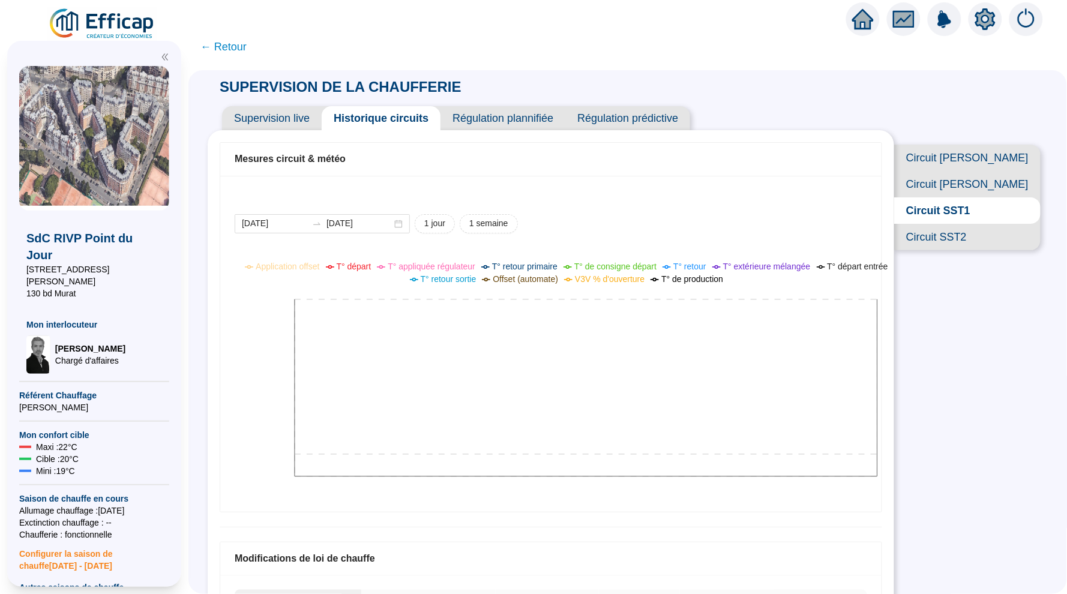
click at [975, 238] on span "Circuit SST2" at bounding box center [967, 237] width 146 height 26
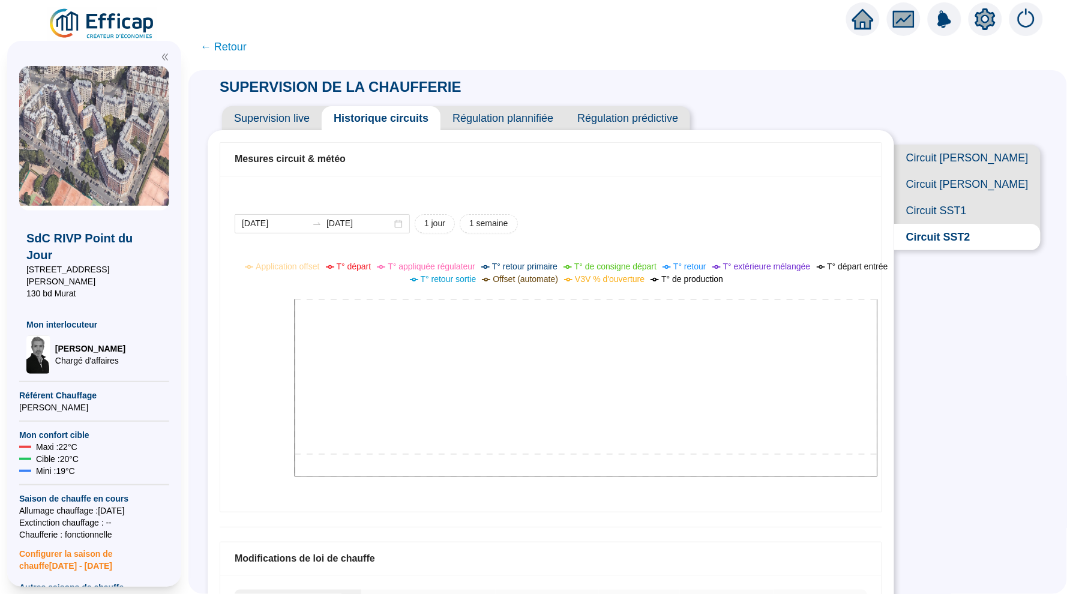
click at [949, 154] on span "Circuit Abel Ferry" at bounding box center [967, 158] width 146 height 26
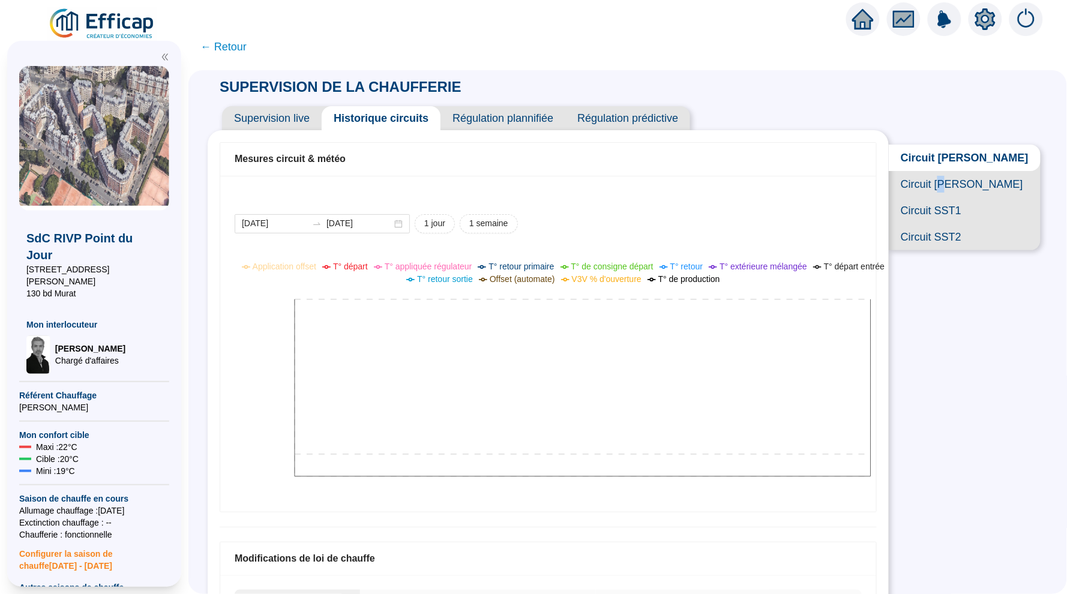
click at [981, 186] on span "Circuit Abel Niox" at bounding box center [965, 184] width 152 height 26
click at [862, 20] on icon "home" at bounding box center [863, 19] width 22 height 17
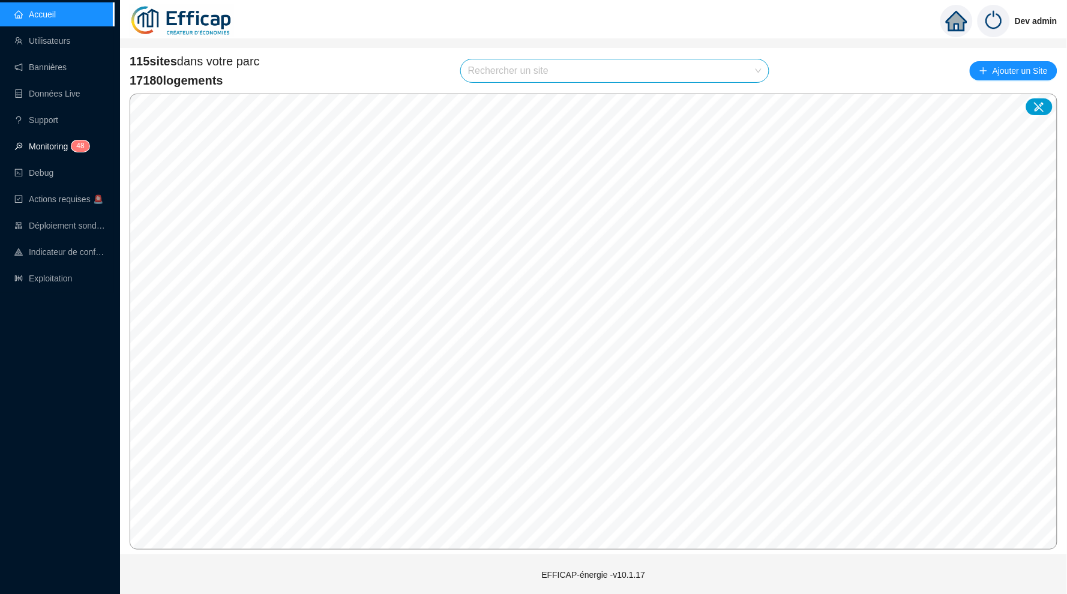
click at [39, 145] on link "Monitoring 4 8" at bounding box center [49, 147] width 71 height 10
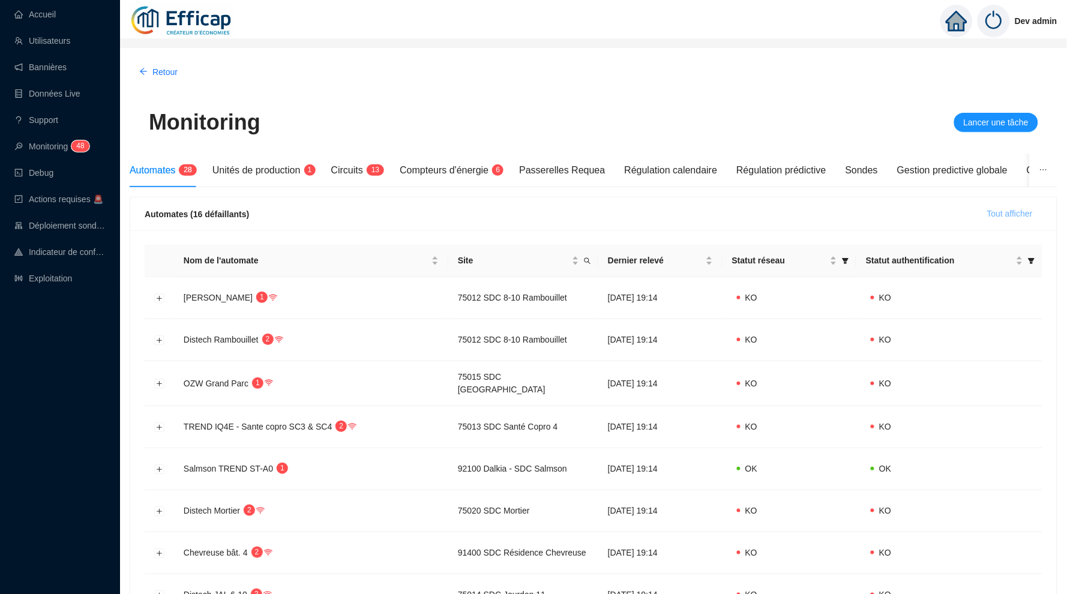
click at [987, 212] on span "Tout afficher" at bounding box center [1010, 214] width 46 height 13
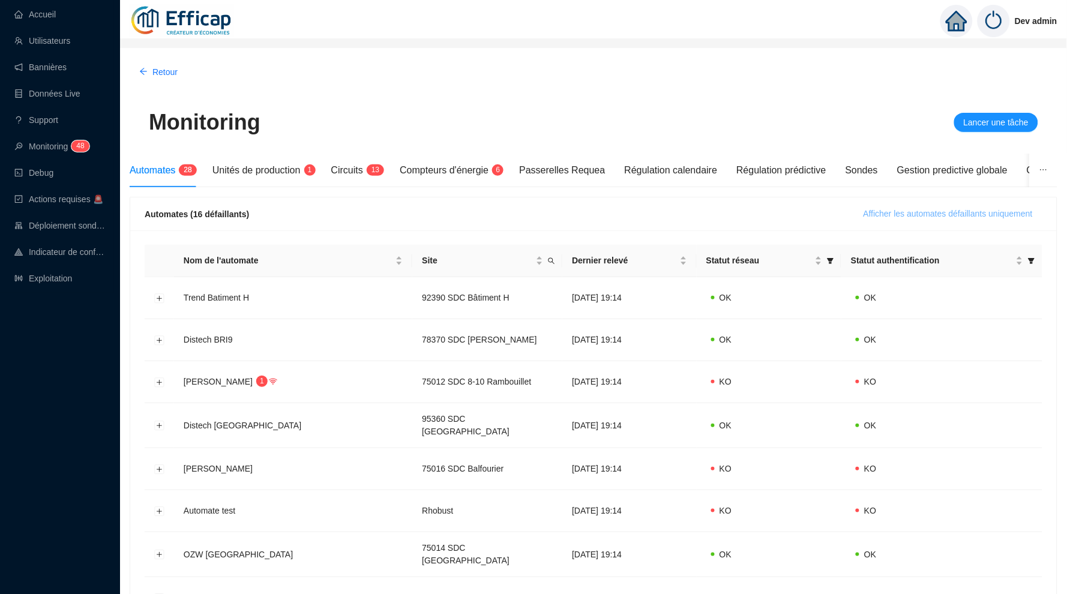
click at [994, 208] on span "Afficher les automates défaillants uniquement" at bounding box center [947, 214] width 169 height 13
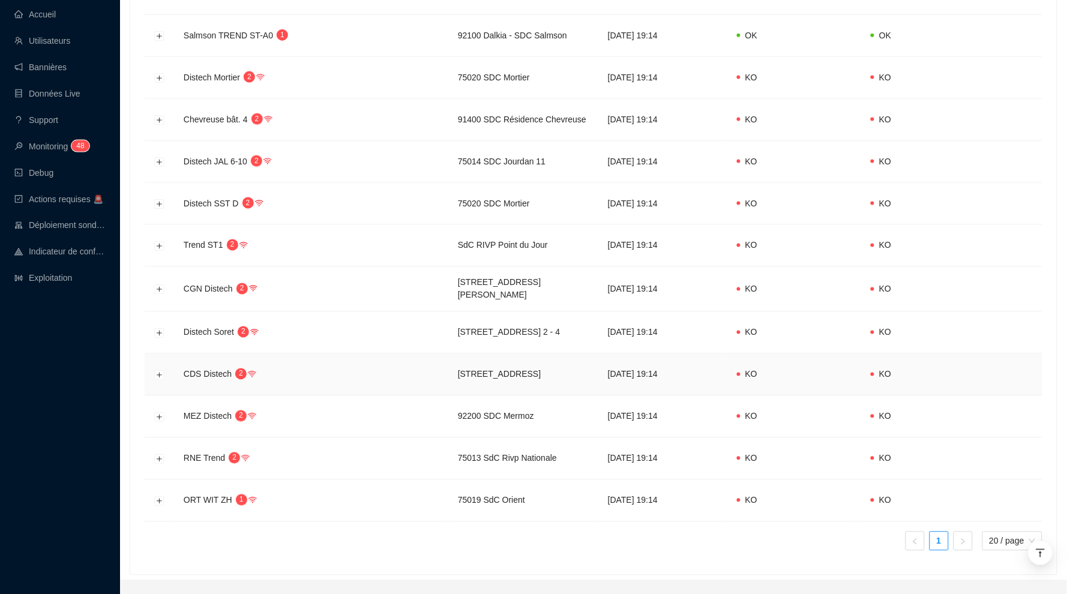
scroll to position [436, 0]
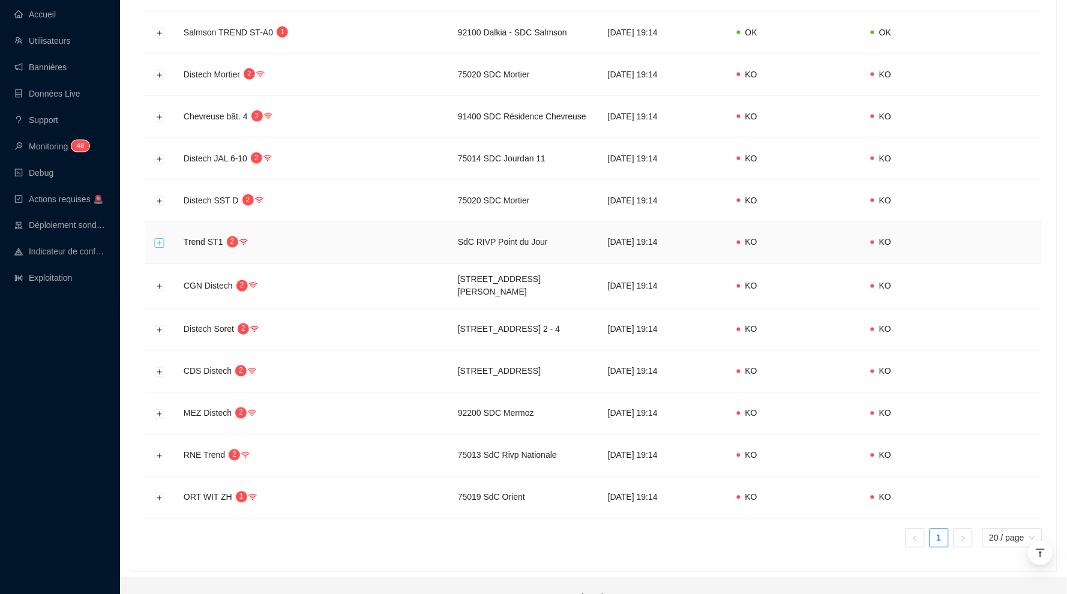
click at [158, 238] on button "Développer la ligne" at bounding box center [160, 243] width 10 height 10
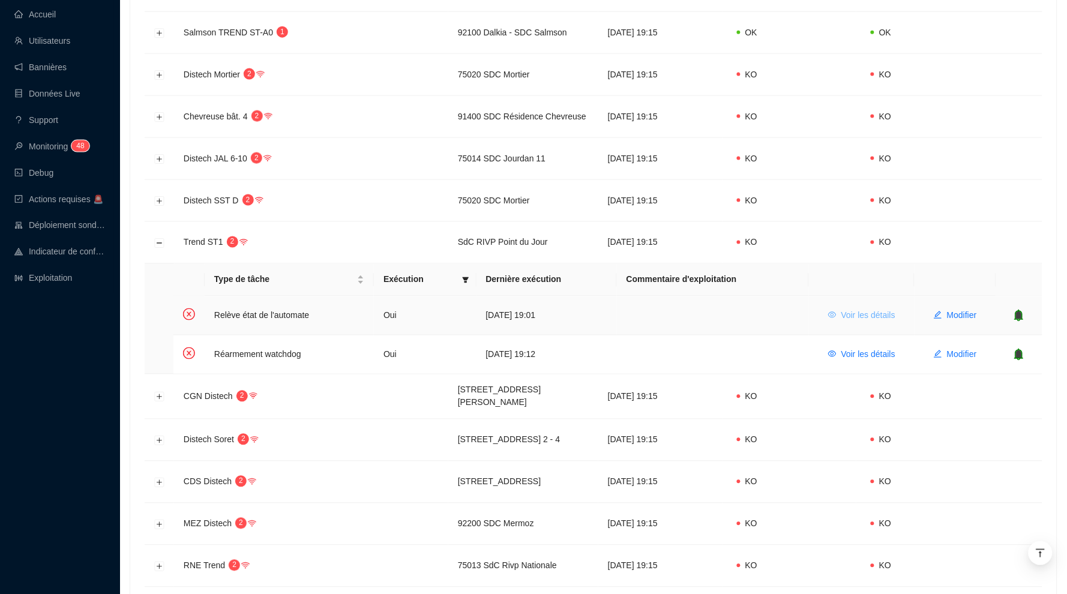
click at [874, 310] on span "Voir les détails" at bounding box center [868, 316] width 54 height 13
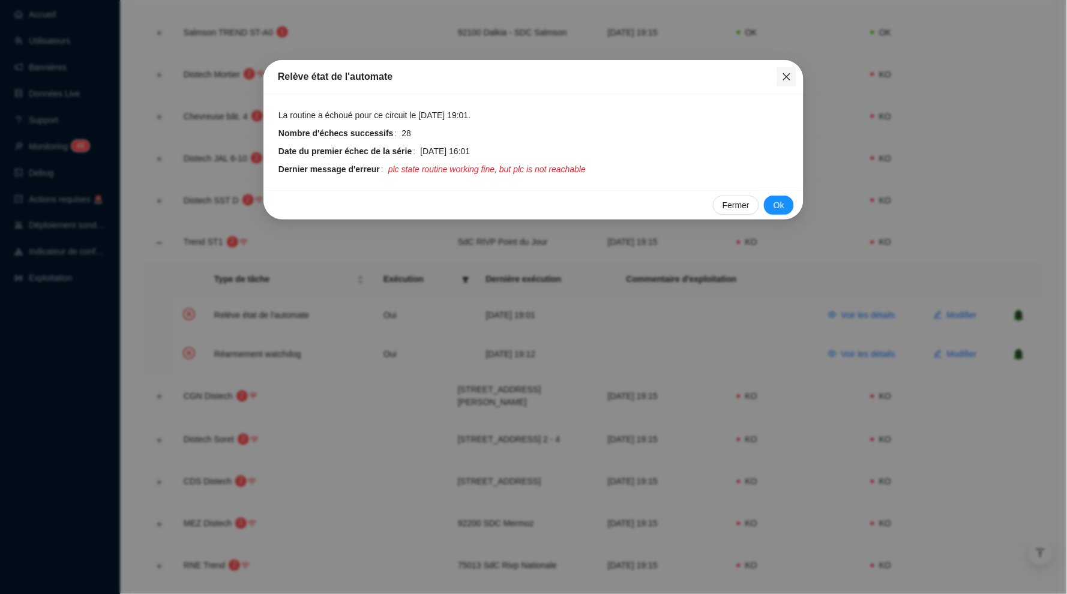
click at [790, 79] on icon "close" at bounding box center [787, 77] width 10 height 10
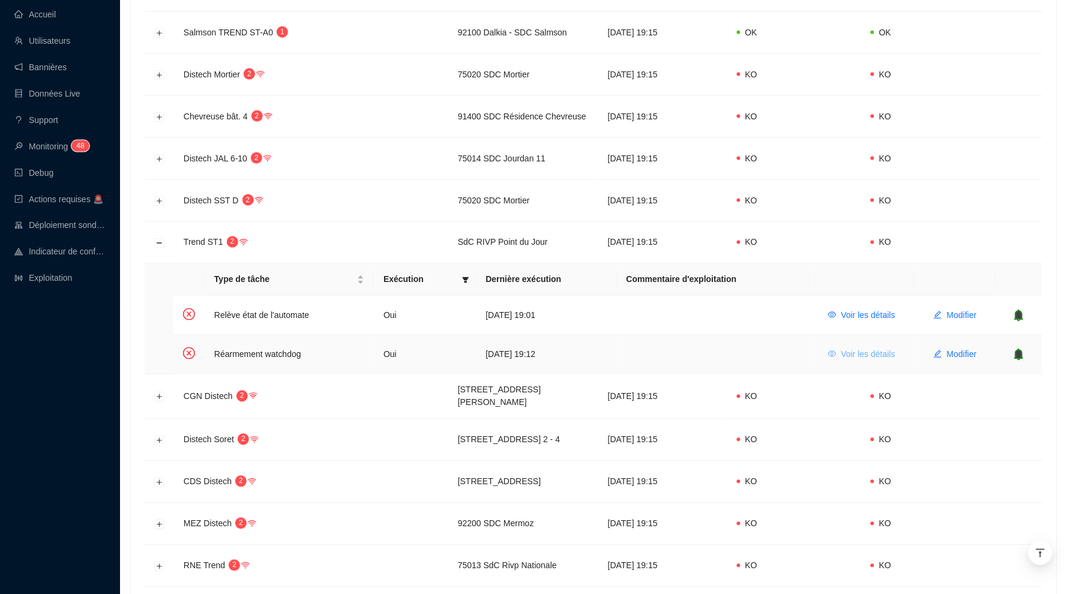
click at [869, 349] on span "Voir les détails" at bounding box center [868, 355] width 54 height 13
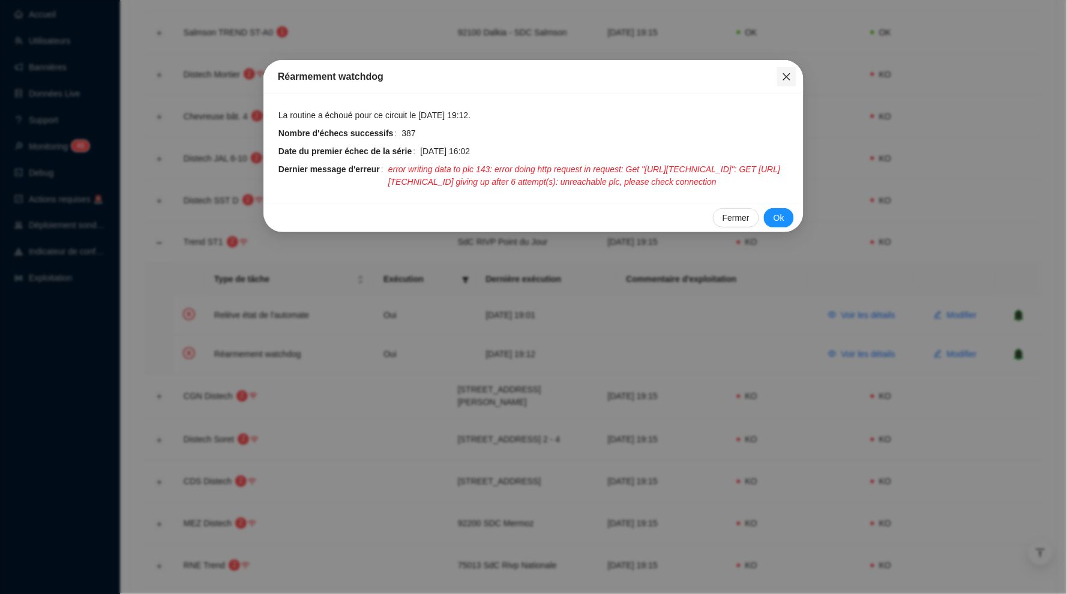
click at [787, 79] on icon "close" at bounding box center [787, 77] width 10 height 10
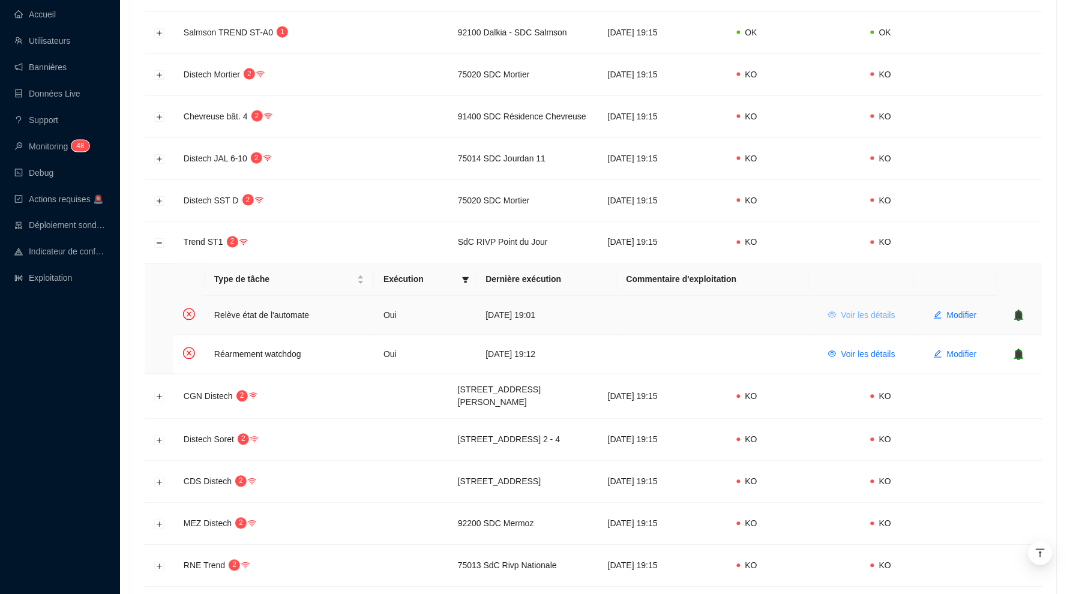
click at [869, 310] on span "Voir les détails" at bounding box center [868, 316] width 54 height 13
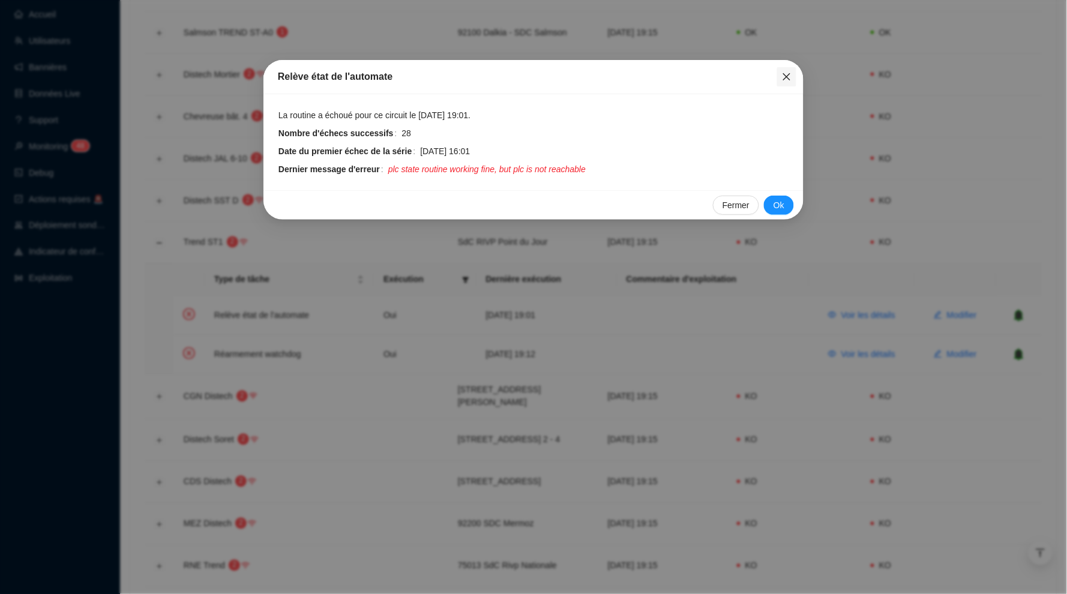
click at [789, 78] on icon "close" at bounding box center [787, 77] width 10 height 10
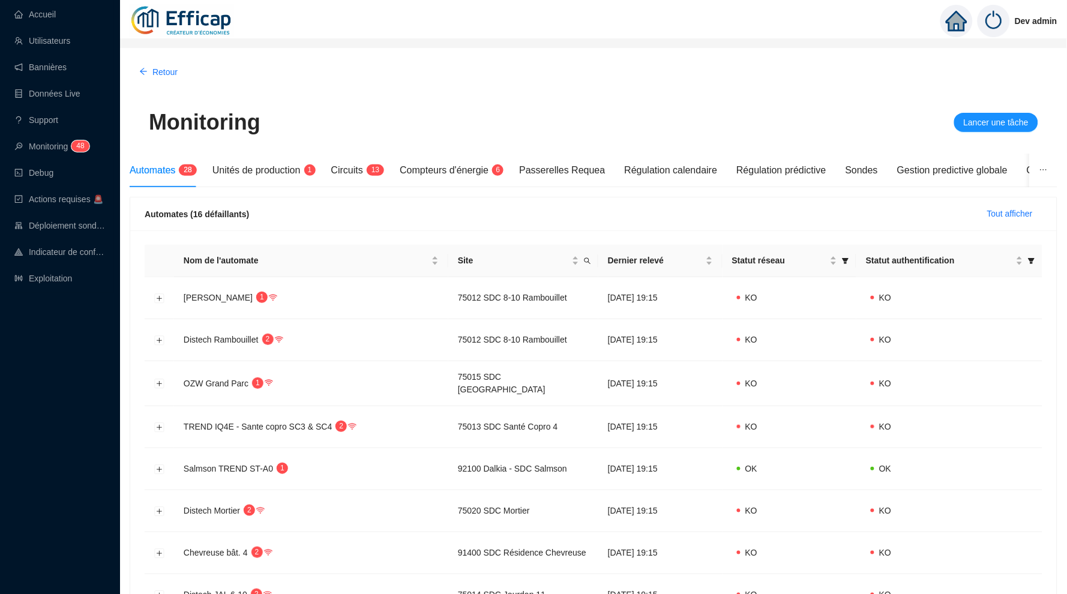
scroll to position [0, 0]
click at [45, 26] on ul "Accueil Utilisateurs Bannières Données Live Support Monitoring 4 8 Debug Action…" at bounding box center [57, 146] width 114 height 293
click at [53, 19] on link "Accueil" at bounding box center [34, 15] width 41 height 10
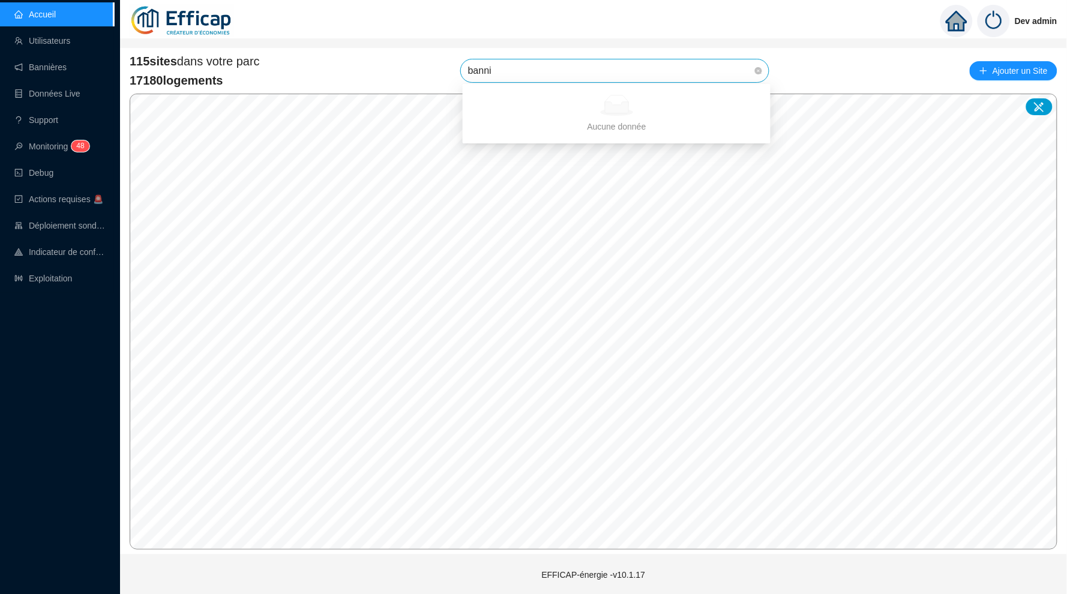
click at [647, 71] on input "banni" at bounding box center [609, 70] width 283 height 23
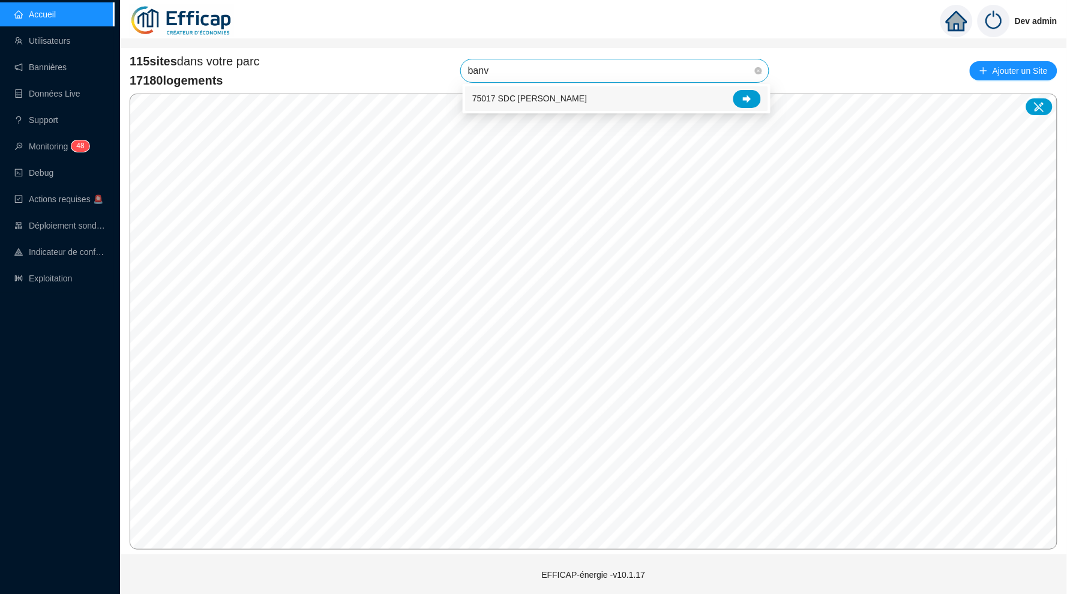
type input "banvi"
click at [750, 101] on icon at bounding box center [747, 99] width 8 height 8
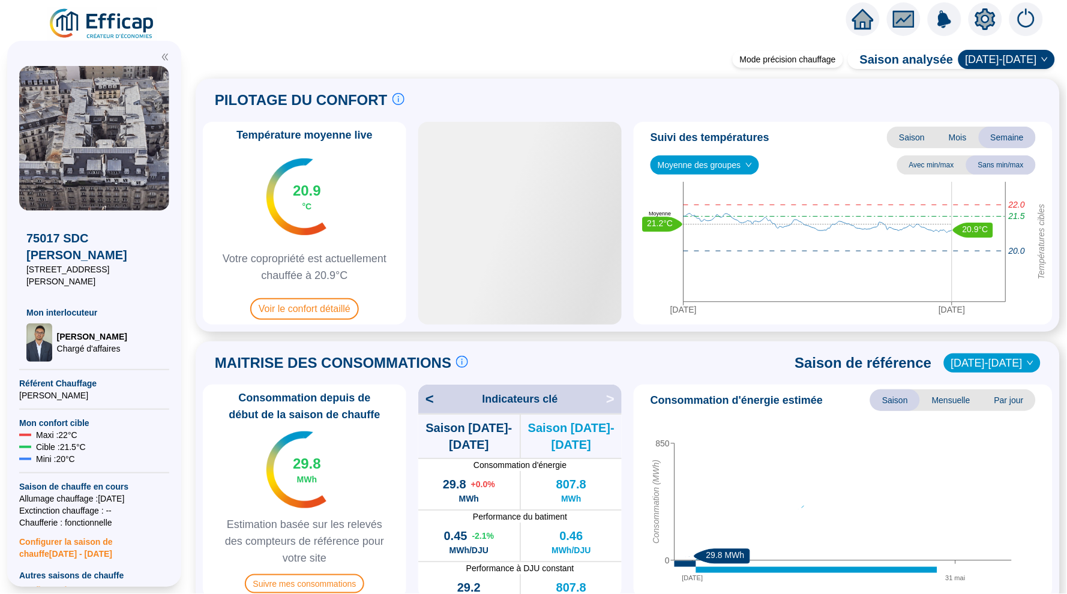
click at [723, 163] on span "Moyenne des groupes" at bounding box center [705, 165] width 94 height 18
click at [631, 200] on div "Température moyenne live 20.9 °C Votre copropriété est actuellement chauffée à …" at bounding box center [628, 223] width 850 height 203
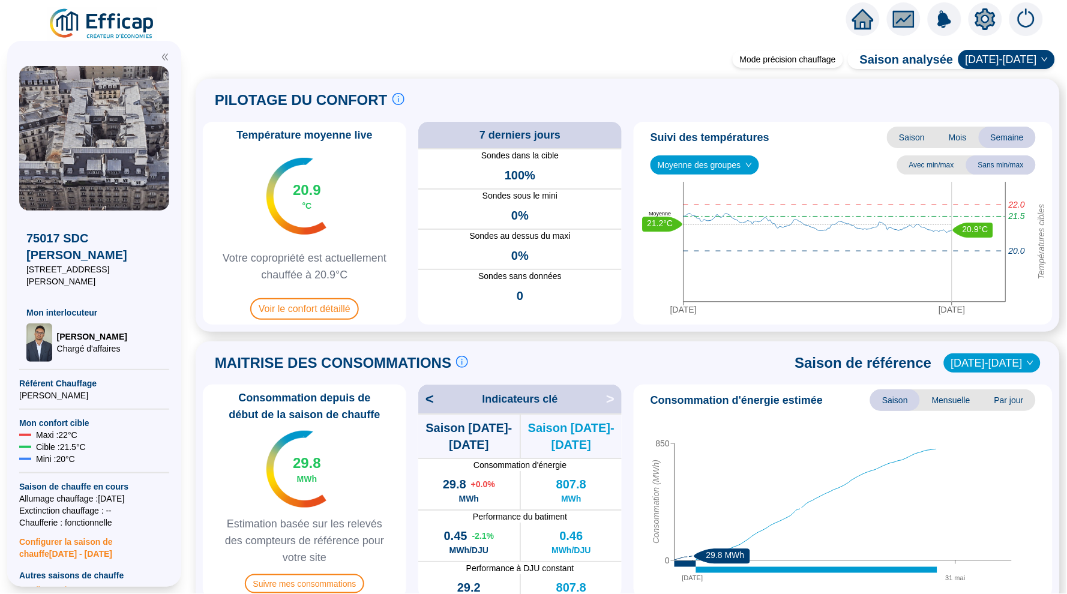
click at [707, 157] on span "Moyenne des groupes" at bounding box center [705, 165] width 94 height 18
click at [697, 209] on div "REFERENCE EFFICAP Cour (4 sondes)" at bounding box center [707, 208] width 94 height 13
click at [747, 167] on span "REFERENCE EFFICAP Cour (4 sondes)" at bounding box center [739, 165] width 163 height 18
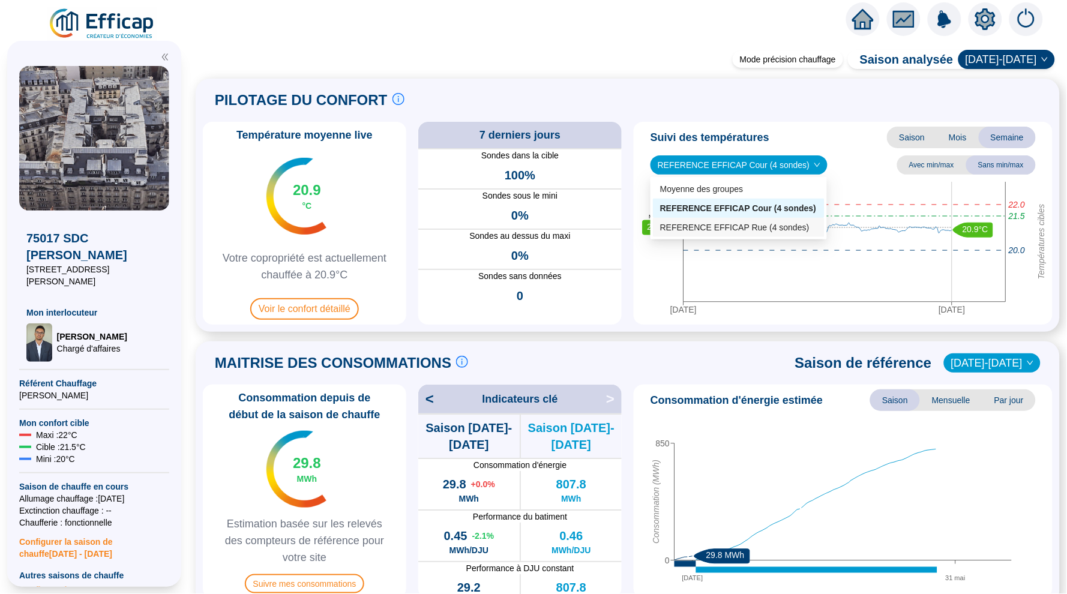
click at [725, 226] on div "REFERENCE EFFICAP Rue (4 sondes)" at bounding box center [738, 227] width 157 height 13
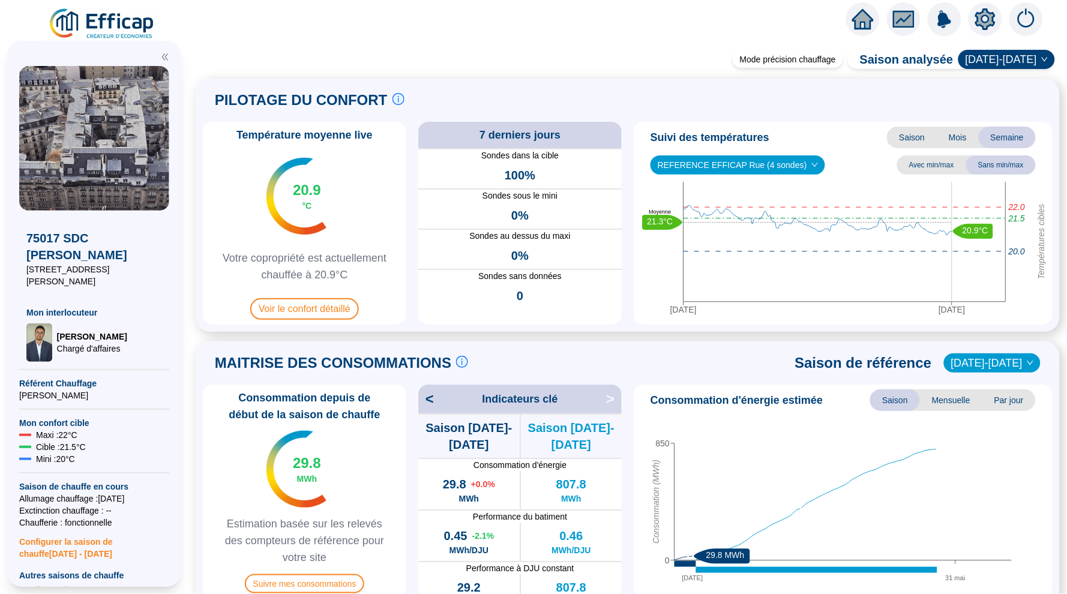
click at [746, 163] on span "REFERENCE EFFICAP Rue (4 sondes)" at bounding box center [738, 165] width 160 height 18
click at [632, 198] on div "Température moyenne live 20.9 °C Votre copropriété est actuellement chauffée à …" at bounding box center [628, 223] width 850 height 203
click at [625, 210] on div "Température moyenne live 20.9 °C Votre copropriété est actuellement chauffée à …" at bounding box center [628, 223] width 850 height 203
click at [517, 211] on span "0%" at bounding box center [519, 215] width 17 height 17
click at [515, 250] on span "0%" at bounding box center [519, 255] width 17 height 17
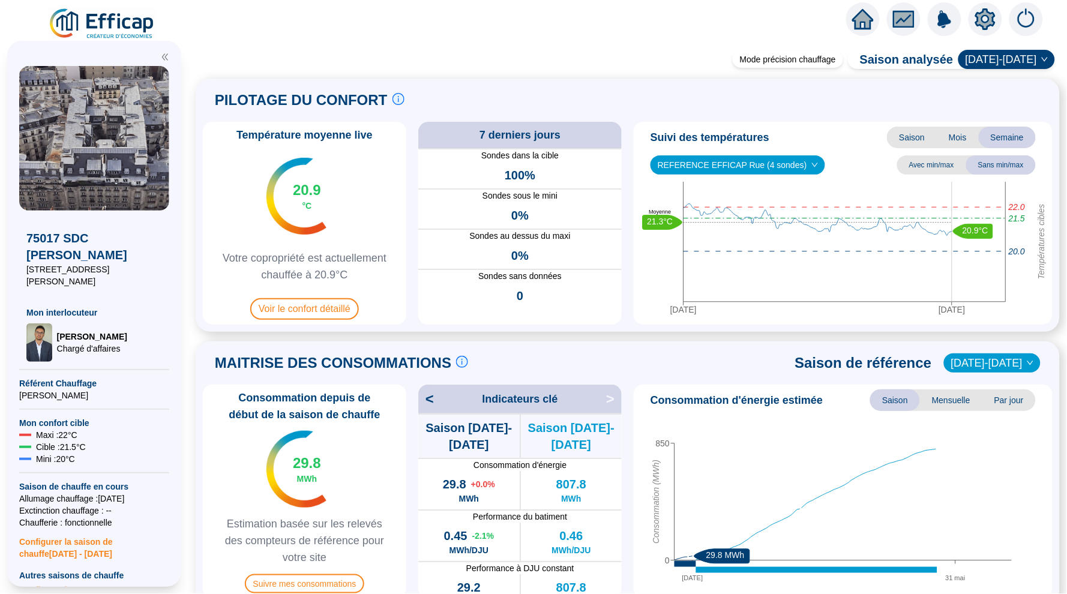
click at [523, 287] on span "0" at bounding box center [520, 295] width 7 height 17
click at [512, 170] on span "100%" at bounding box center [520, 175] width 31 height 17
click at [626, 222] on div "Température moyenne live 20.9 °C Votre copropriété est actuellement chauffée à …" at bounding box center [628, 223] width 850 height 203
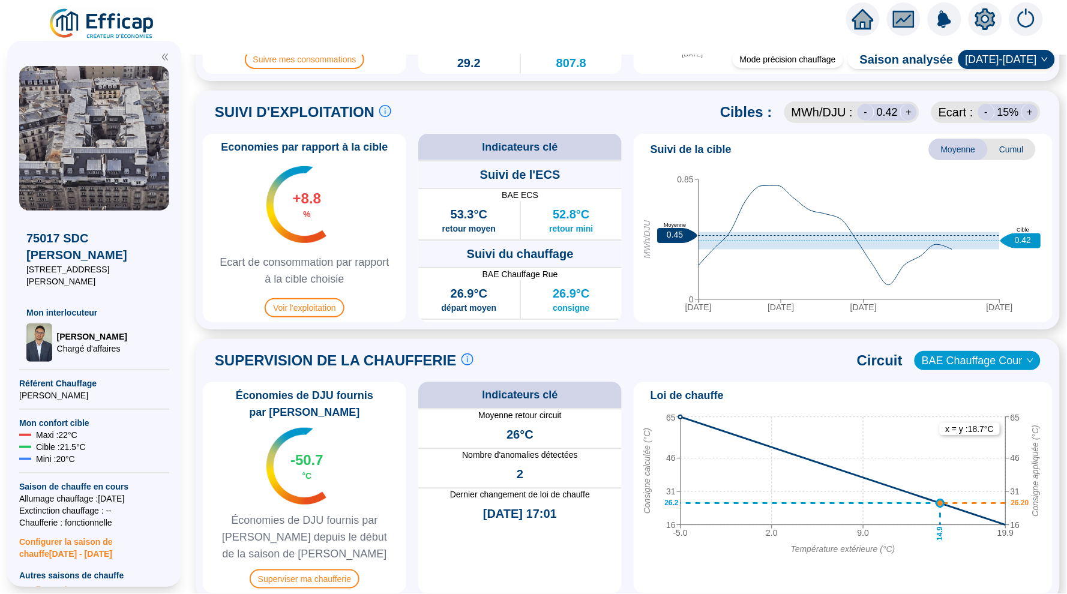
scroll to position [517, 0]
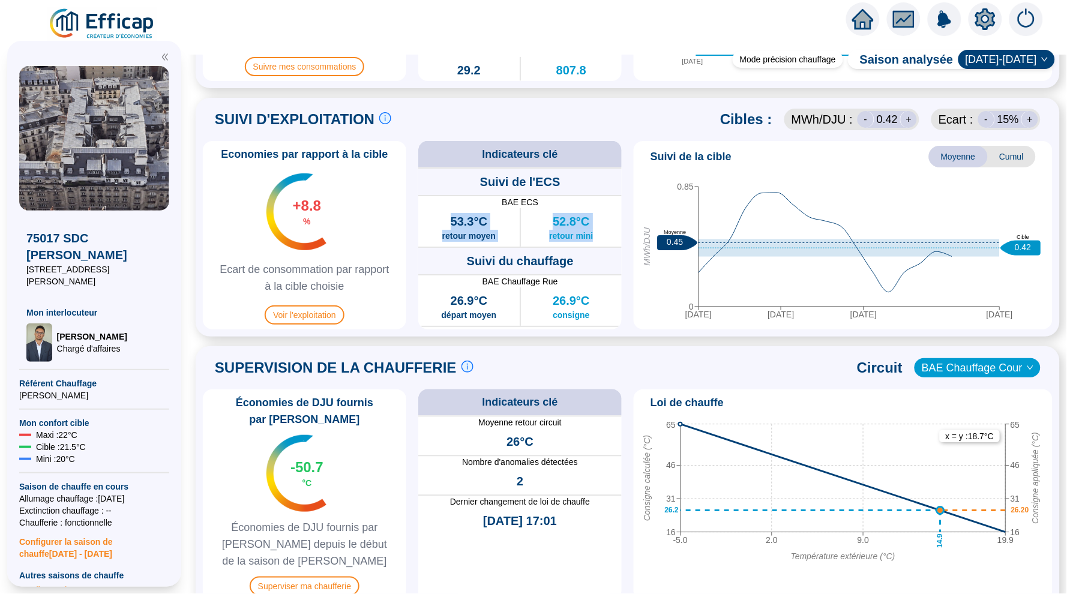
drag, startPoint x: 449, startPoint y: 220, endPoint x: 597, endPoint y: 231, distance: 148.0
click at [597, 231] on div "53.3°C retour moyen 52.8°C retour mini" at bounding box center [519, 227] width 203 height 38
drag, startPoint x: 591, startPoint y: 313, endPoint x: 449, endPoint y: 293, distance: 143.5
click at [449, 293] on div "26.9°C départ moyen 26.9°C consigne" at bounding box center [519, 306] width 203 height 38
drag, startPoint x: 602, startPoint y: 215, endPoint x: 436, endPoint y: 226, distance: 166.6
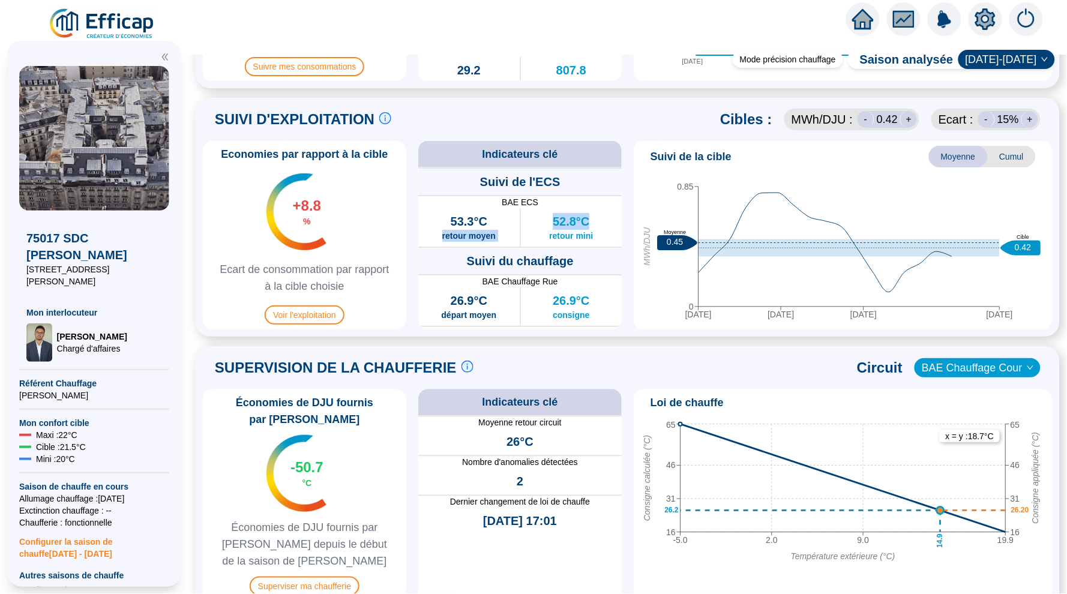
click at [436, 225] on div "53.3°C retour moyen 52.8°C retour mini" at bounding box center [519, 227] width 203 height 38
drag, startPoint x: 445, startPoint y: 214, endPoint x: 598, endPoint y: 242, distance: 156.3
click at [598, 242] on div "53.3°C retour moyen 52.8°C retour mini" at bounding box center [519, 227] width 203 height 38
drag, startPoint x: 447, startPoint y: 295, endPoint x: 587, endPoint y: 309, distance: 141.2
click at [589, 309] on div "26.9°C départ moyen 26.9°C consigne" at bounding box center [519, 306] width 203 height 38
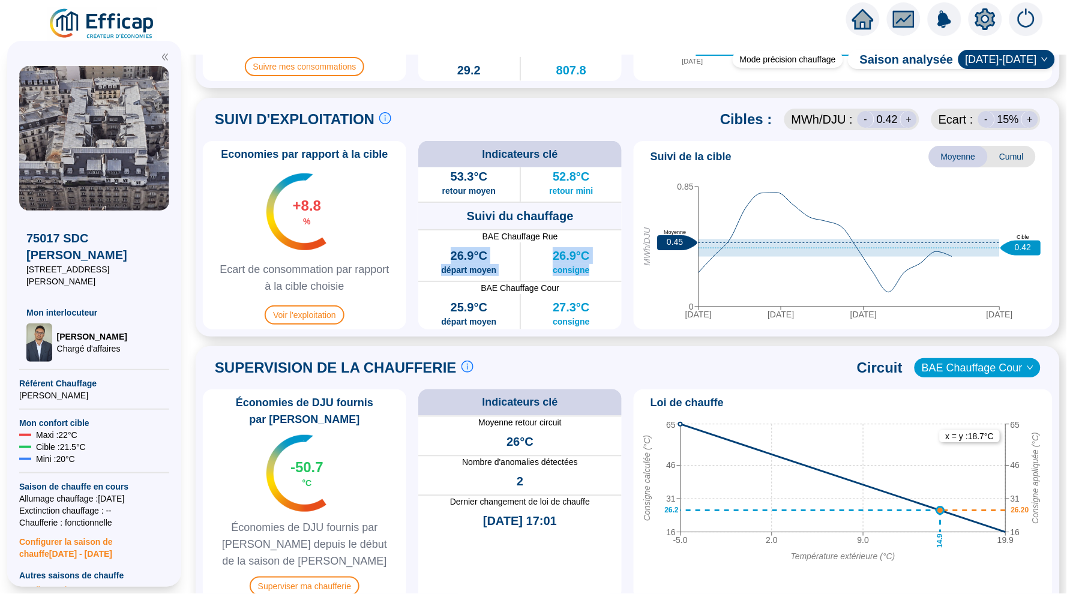
scroll to position [44, 0]
drag, startPoint x: 443, startPoint y: 299, endPoint x: 592, endPoint y: 318, distance: 150.6
click at [592, 318] on div "25.9°C départ moyen 27.3°C consigne" at bounding box center [519, 314] width 203 height 38
click at [623, 298] on div "Economies par rapport à la cible +8.8 % Ecart de consommation par rapport à la …" at bounding box center [628, 235] width 850 height 188
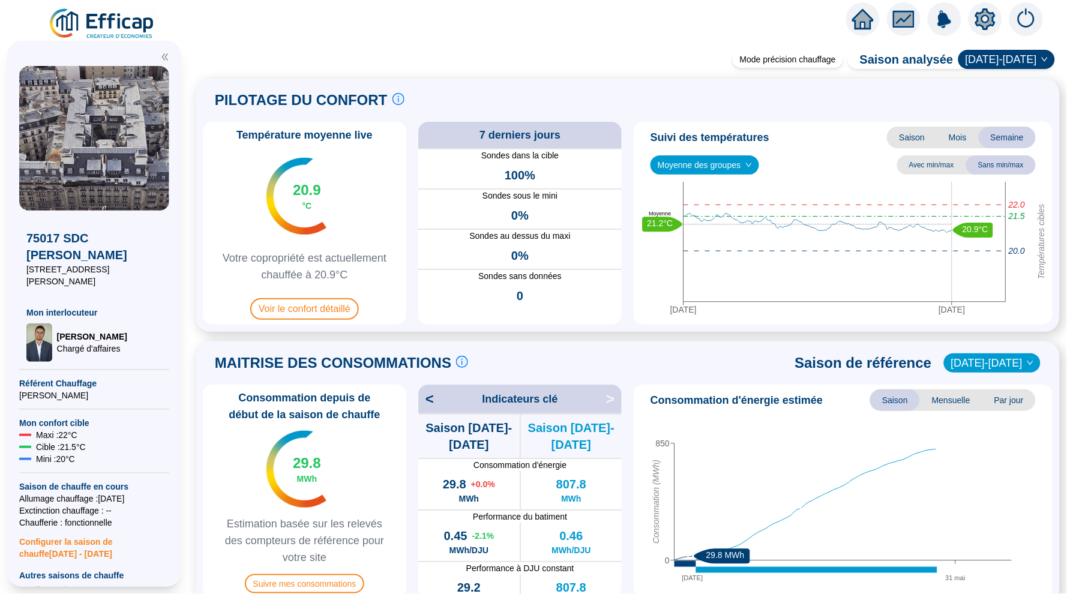
scroll to position [0, 0]
click at [626, 219] on div "Température moyenne live 20.9 °C Votre copropriété est actuellement chauffée à …" at bounding box center [628, 223] width 850 height 203
click at [716, 166] on span "Moyenne des groupes" at bounding box center [705, 165] width 94 height 18
click at [688, 203] on div "REFERENCE EFFICAP Cour (4 sondes)" at bounding box center [707, 208] width 94 height 13
click at [728, 158] on span "REFERENCE EFFICAP Cour (4 sondes)" at bounding box center [739, 165] width 163 height 18
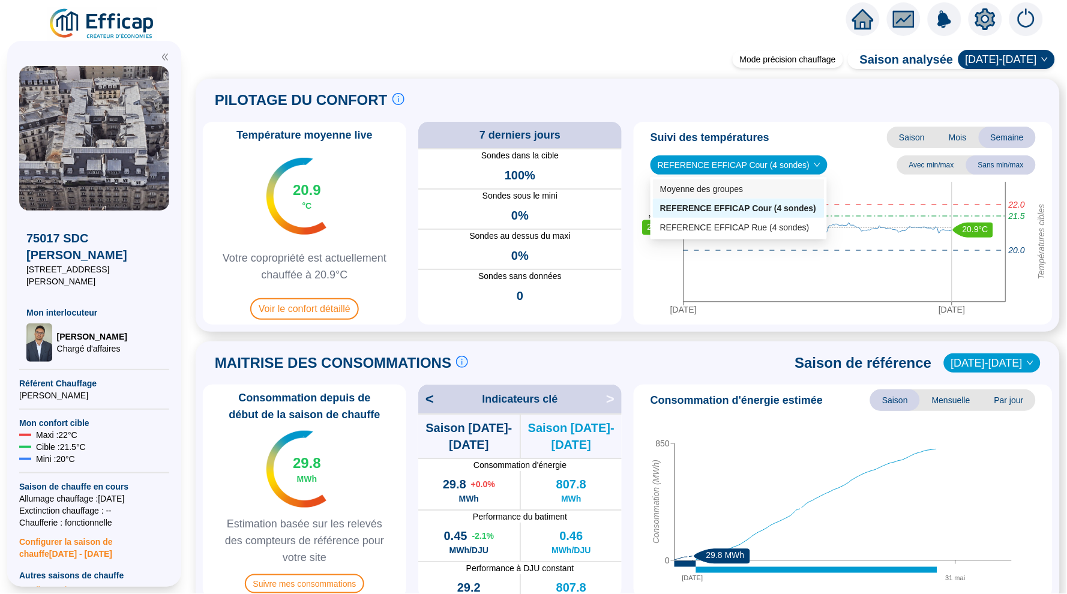
click at [705, 189] on div "Moyenne des groupes" at bounding box center [738, 189] width 157 height 13
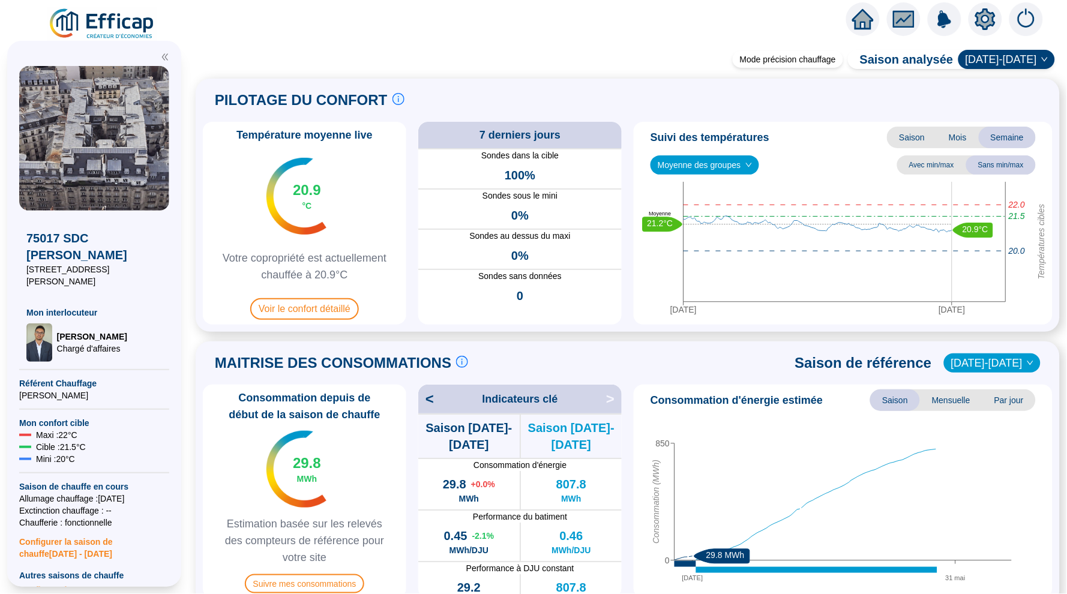
click at [629, 215] on div "Température moyenne live 20.9 °C Votre copropriété est actuellement chauffée à …" at bounding box center [628, 223] width 850 height 203
click at [335, 301] on span "Voir le confort détaillé" at bounding box center [304, 309] width 109 height 22
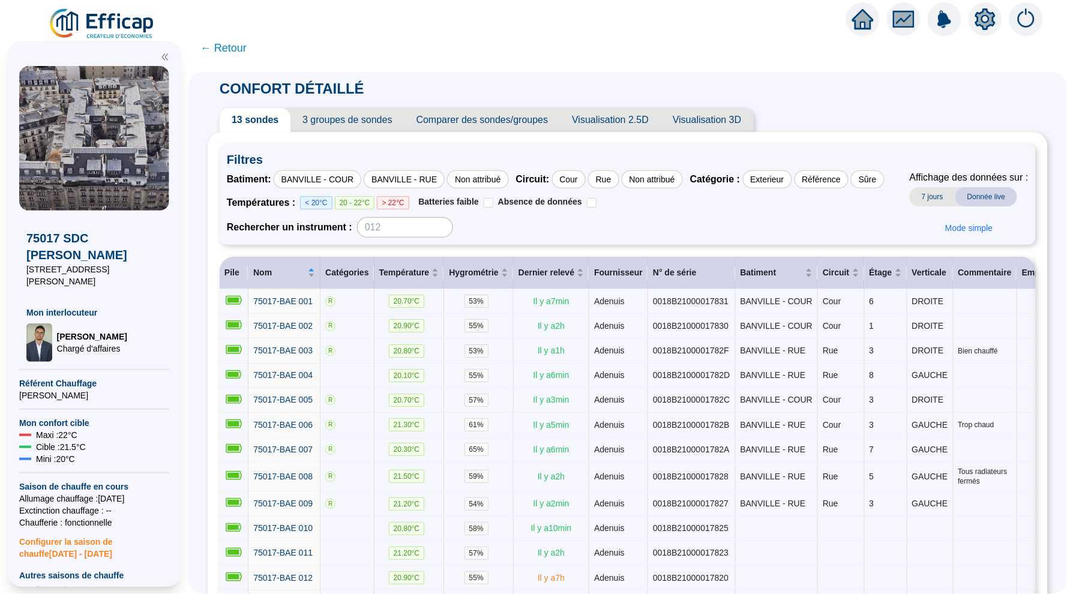
click at [223, 46] on span "← Retour" at bounding box center [223, 48] width 46 height 17
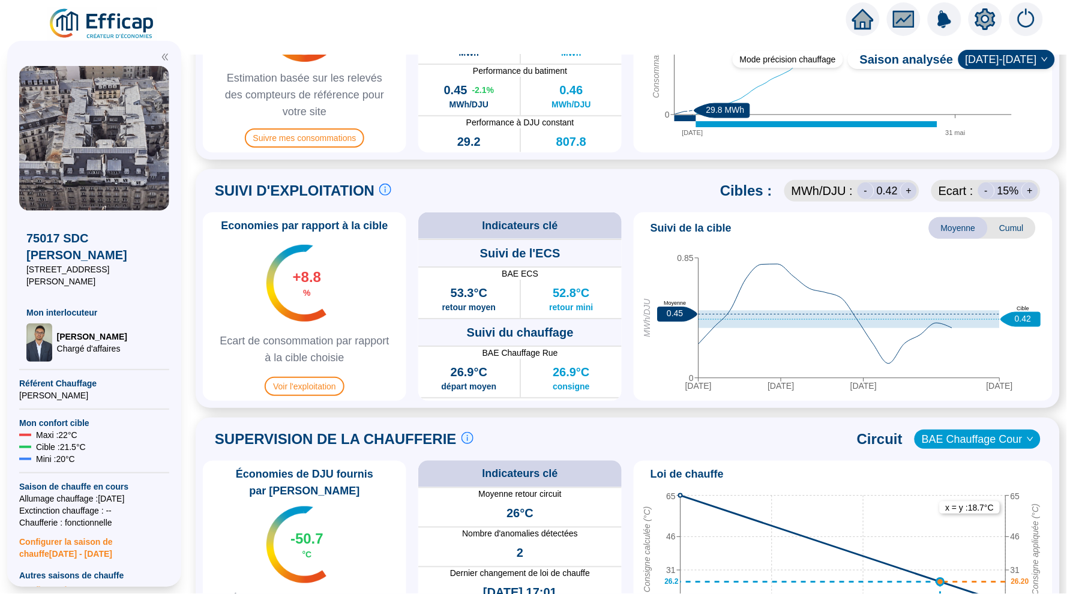
scroll to position [475, 0]
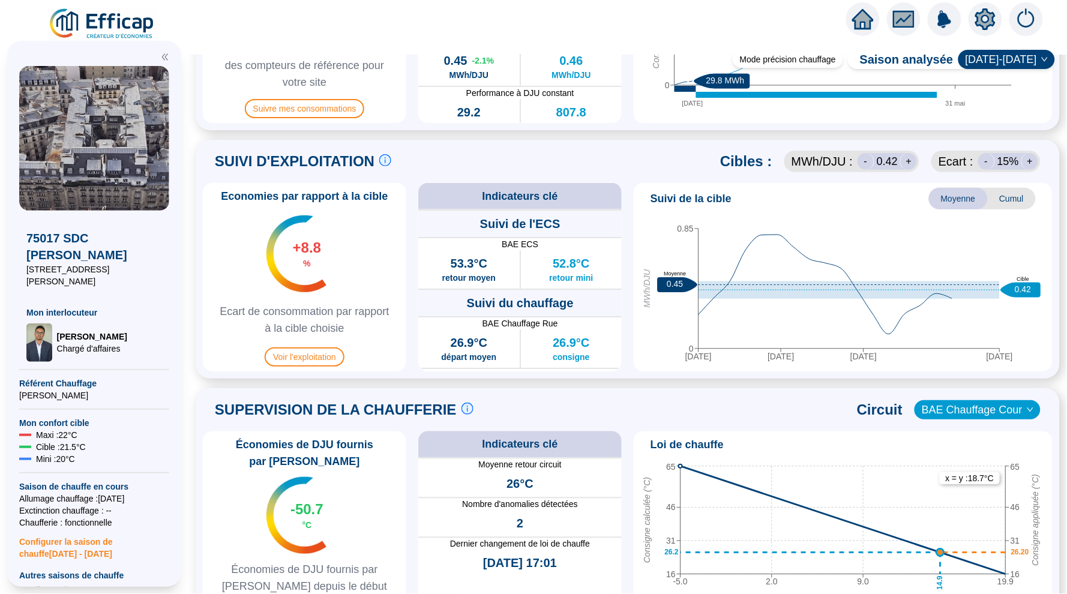
click at [865, 14] on icon "home" at bounding box center [863, 19] width 22 height 17
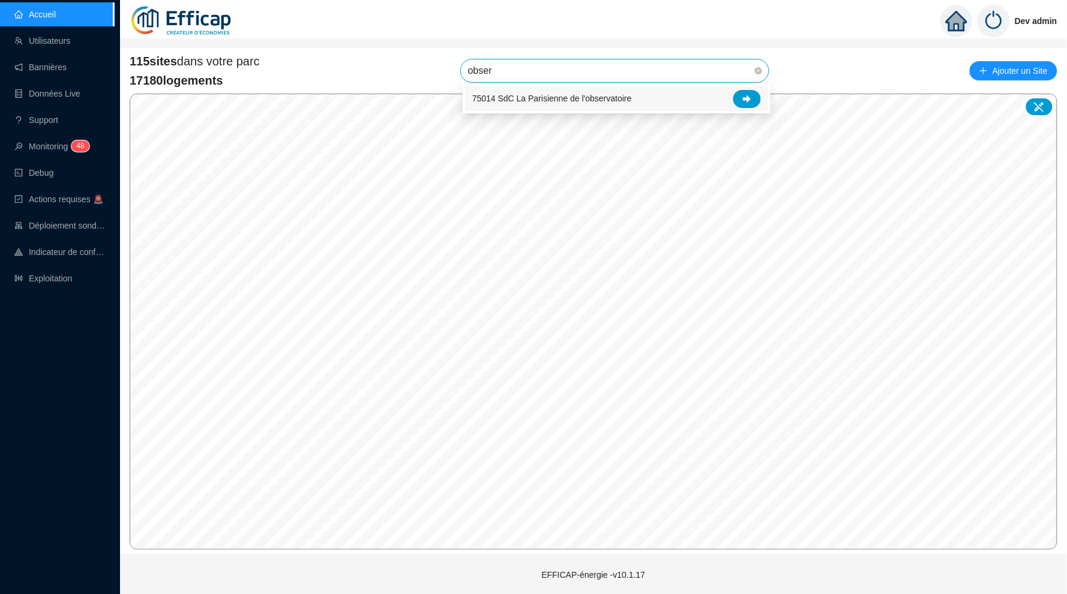
type input "observ"
click at [742, 101] on div at bounding box center [747, 99] width 28 height 18
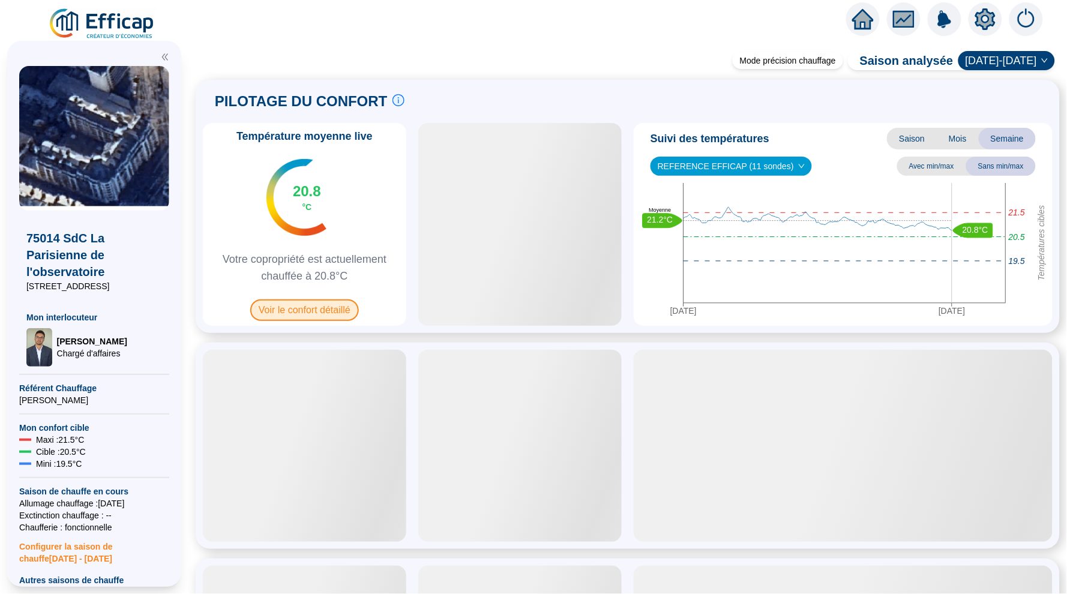
click at [317, 310] on span "Voir le confort détaillé" at bounding box center [304, 310] width 109 height 22
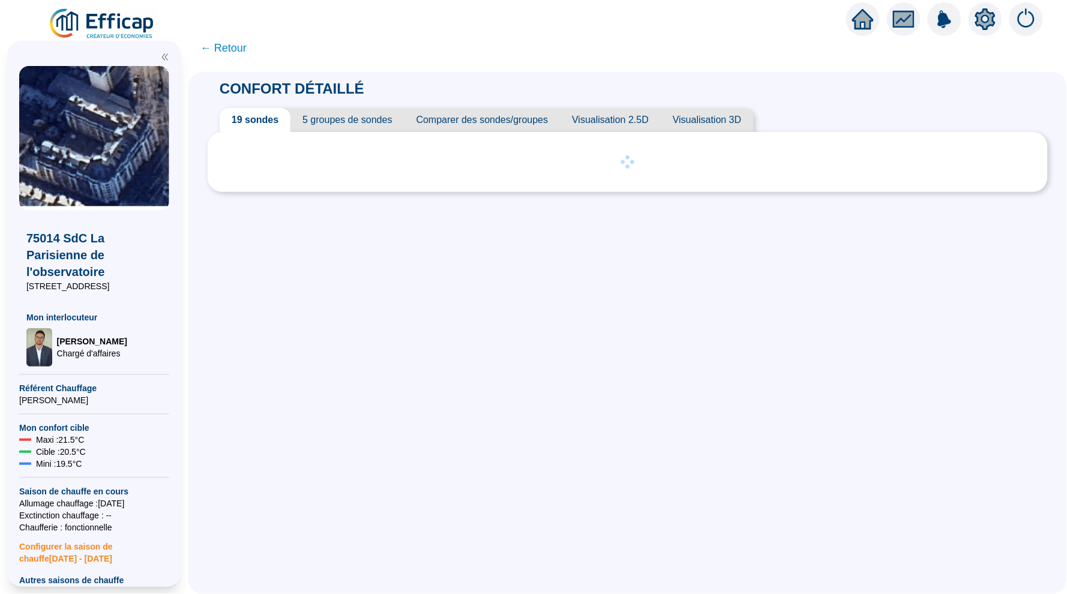
click at [350, 119] on span "5 groupes de sondes" at bounding box center [346, 120] width 113 height 24
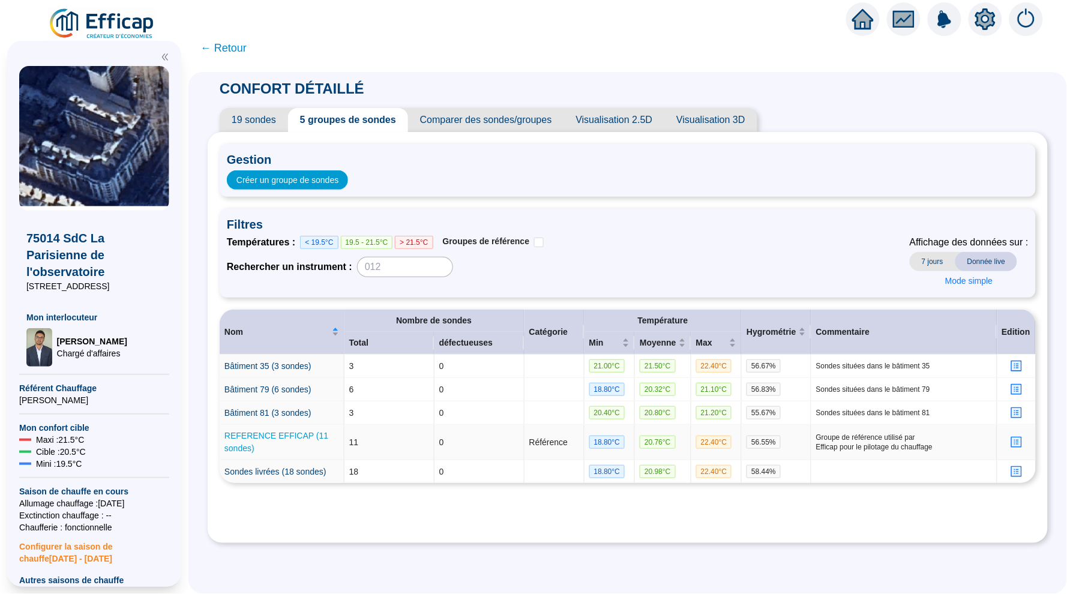
click at [291, 434] on link "REFERENCE EFFICAP (11 sondes)" at bounding box center [276, 442] width 104 height 22
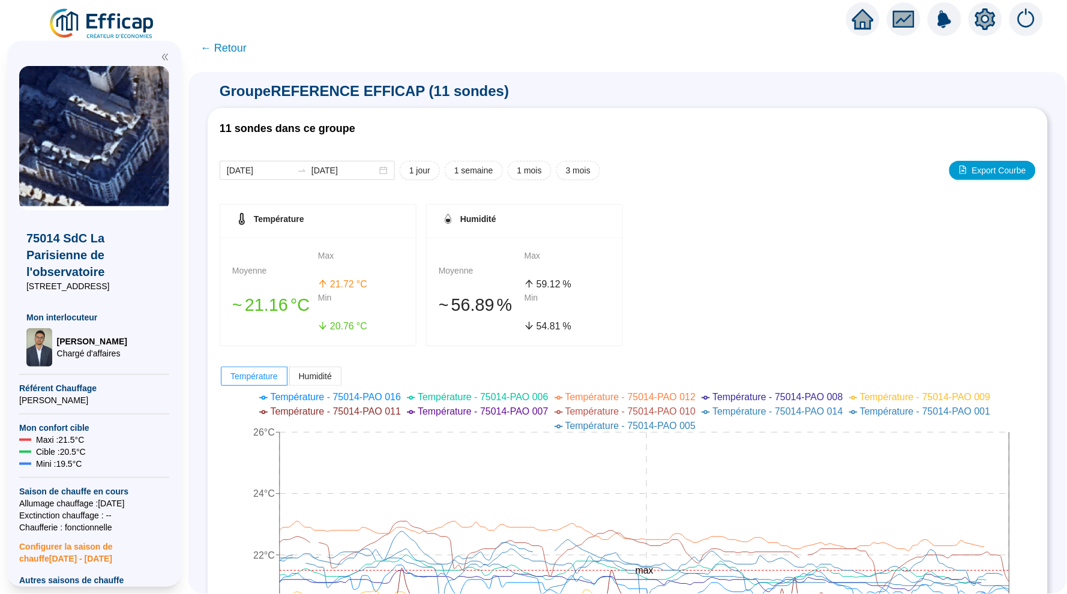
drag, startPoint x: 855, startPoint y: 16, endPoint x: 949, endPoint y: 59, distance: 103.4
click at [949, 59] on span "← Retour" at bounding box center [627, 48] width 878 height 29
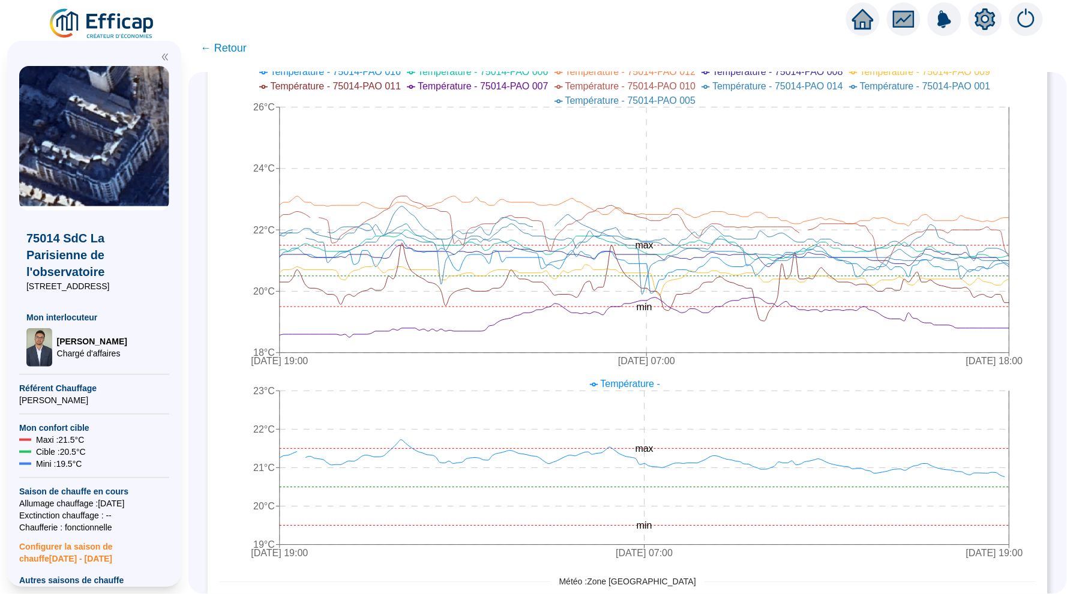
scroll to position [332, 0]
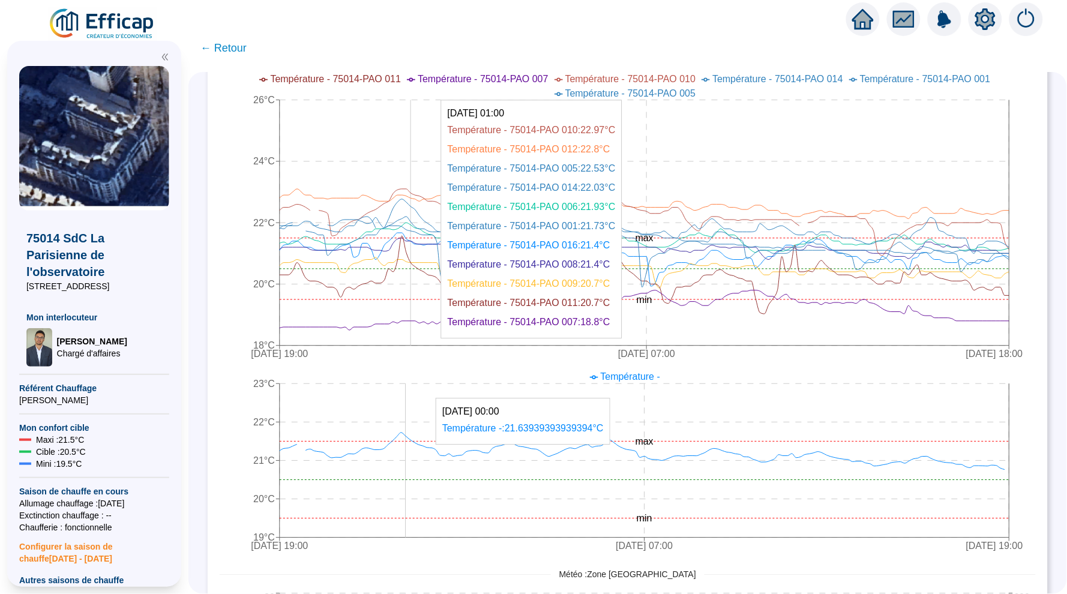
click at [170, 334] on div "75014 SdC La Parisienne de l'observatoire 79-81 Rue du Faubourg Saint-Jacques M…" at bounding box center [94, 314] width 174 height 546
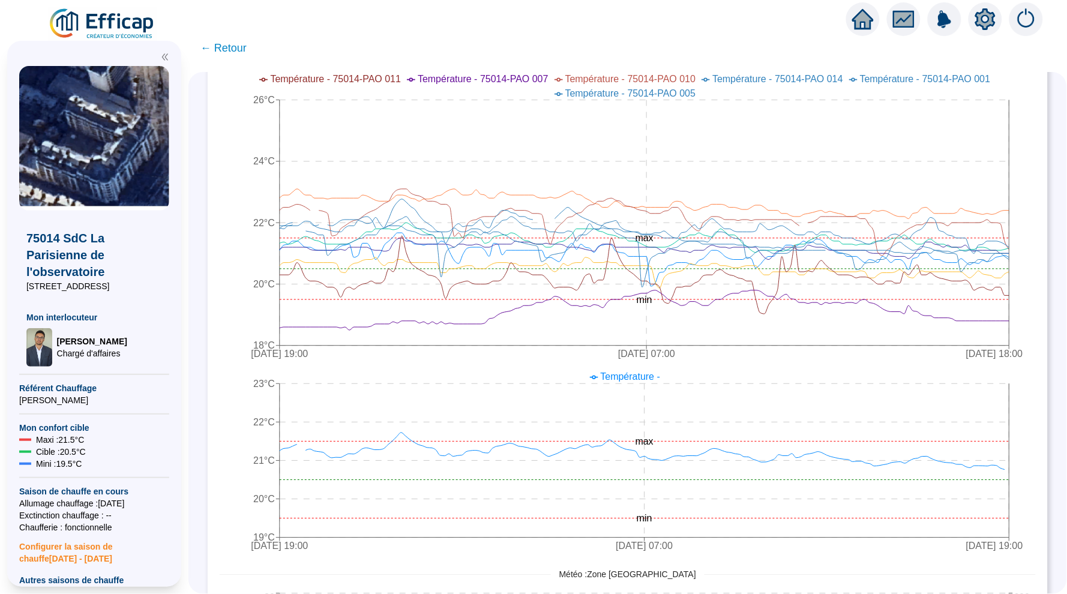
click at [861, 11] on icon "home" at bounding box center [863, 19] width 22 height 20
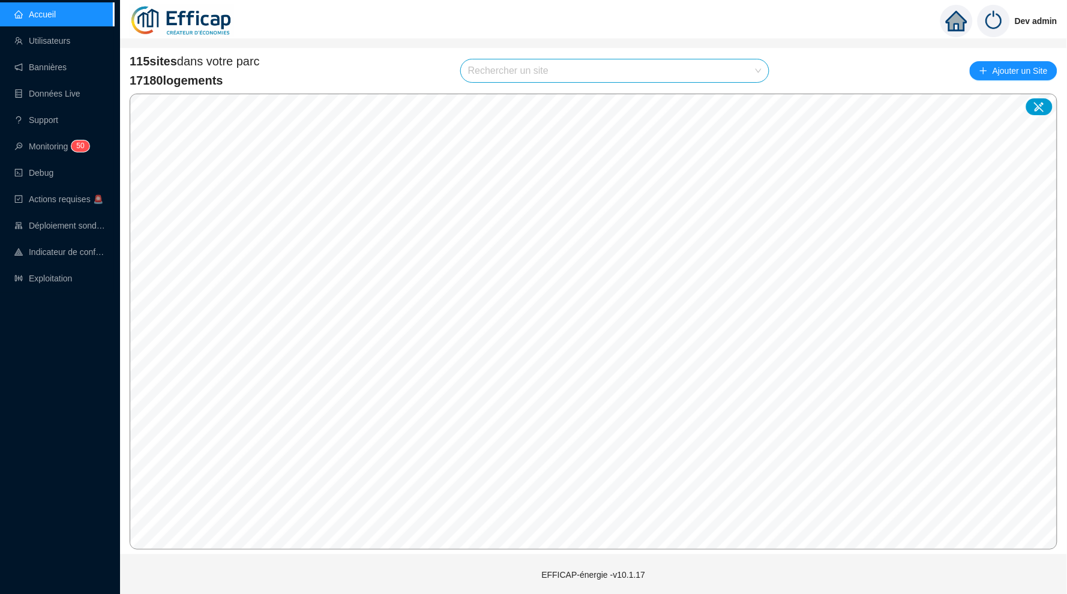
click at [55, 290] on ul "Accueil Utilisateurs Bannières Données Live Support Monitoring 5 0 Debug Action…" at bounding box center [57, 146] width 114 height 293
click at [55, 283] on link "Exploitation" at bounding box center [43, 279] width 58 height 10
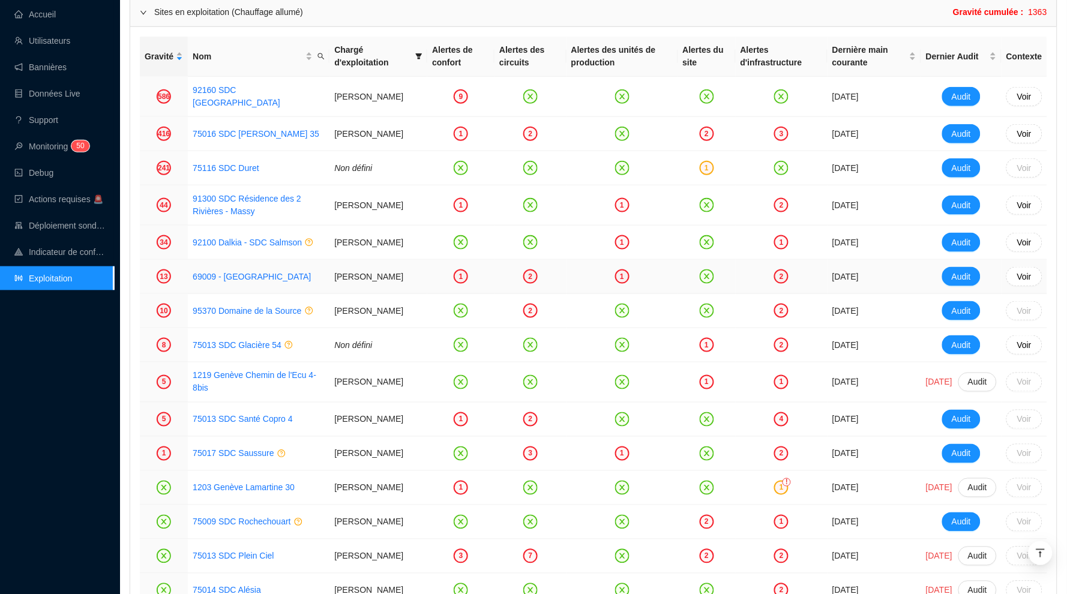
scroll to position [1609, 0]
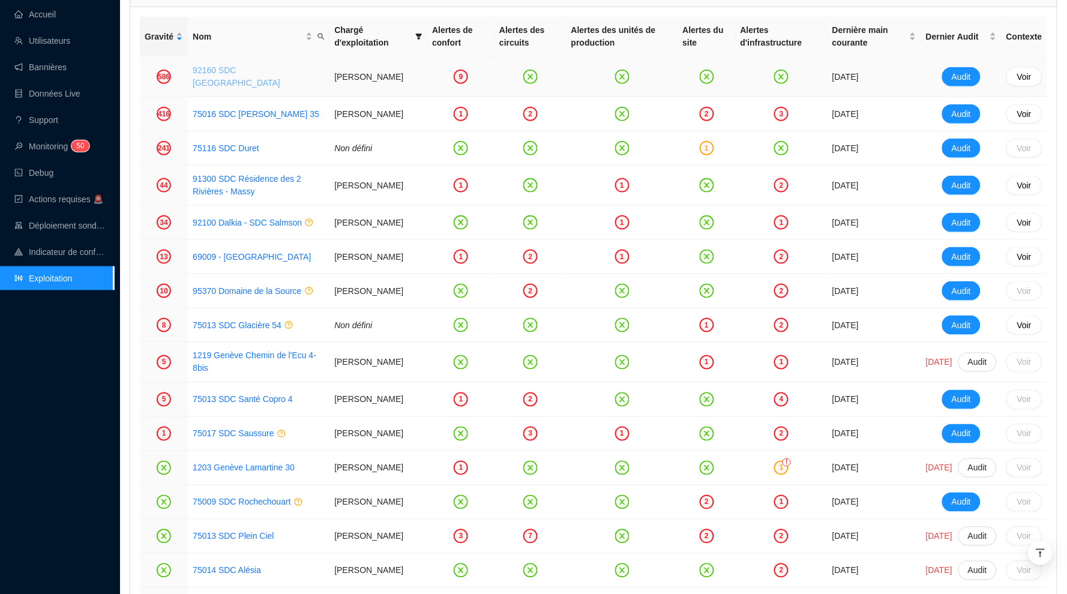
click at [259, 88] on link "92160 SDC [GEOGRAPHIC_DATA][PERSON_NAME]" at bounding box center [237, 76] width 88 height 22
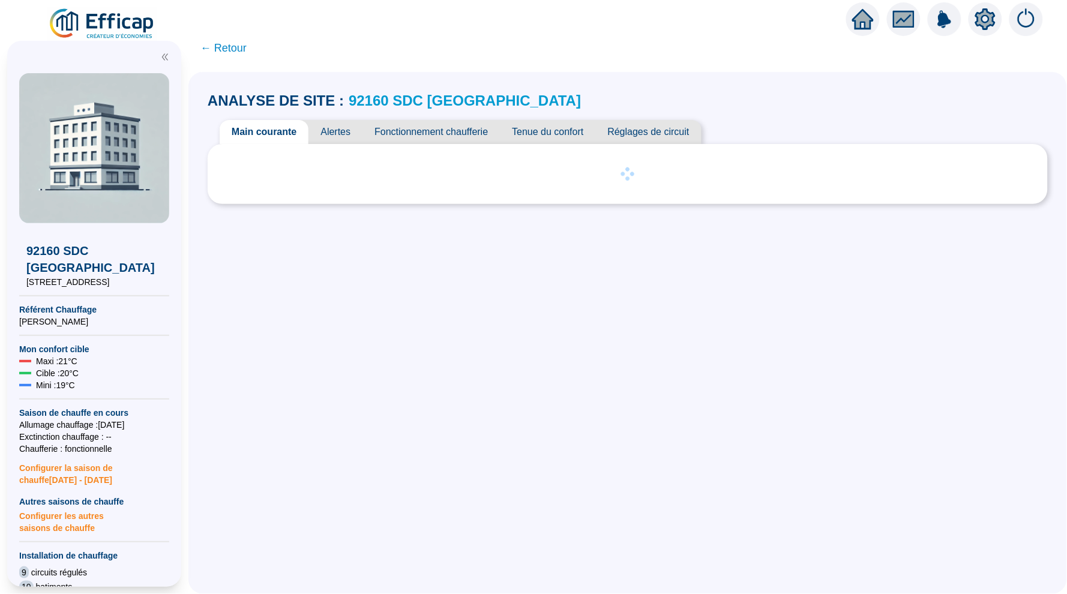
click at [535, 136] on span "Tenue du confort" at bounding box center [547, 132] width 95 height 24
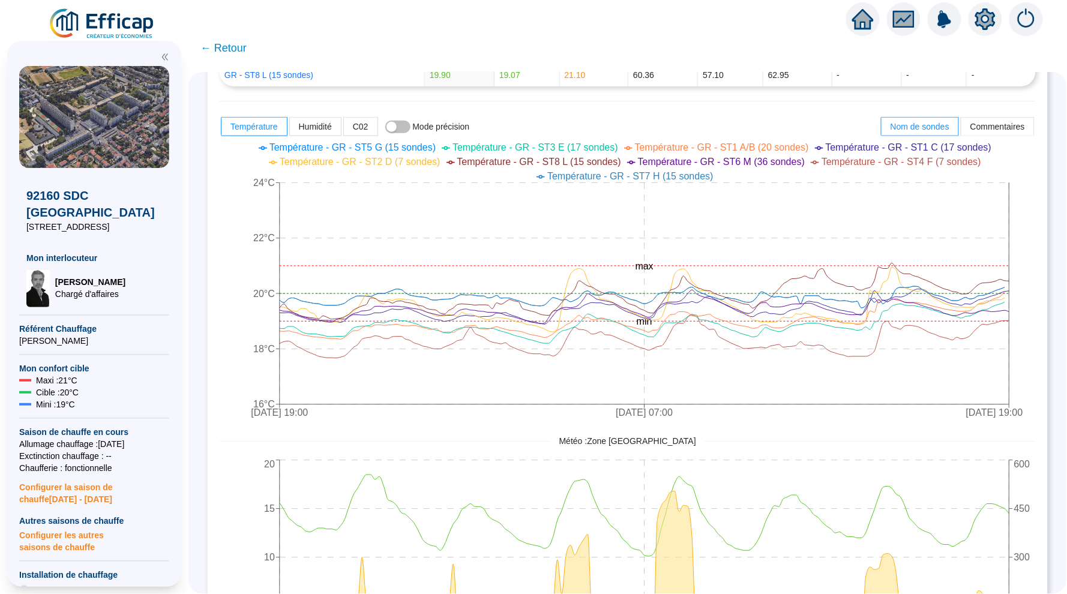
scroll to position [411, 0]
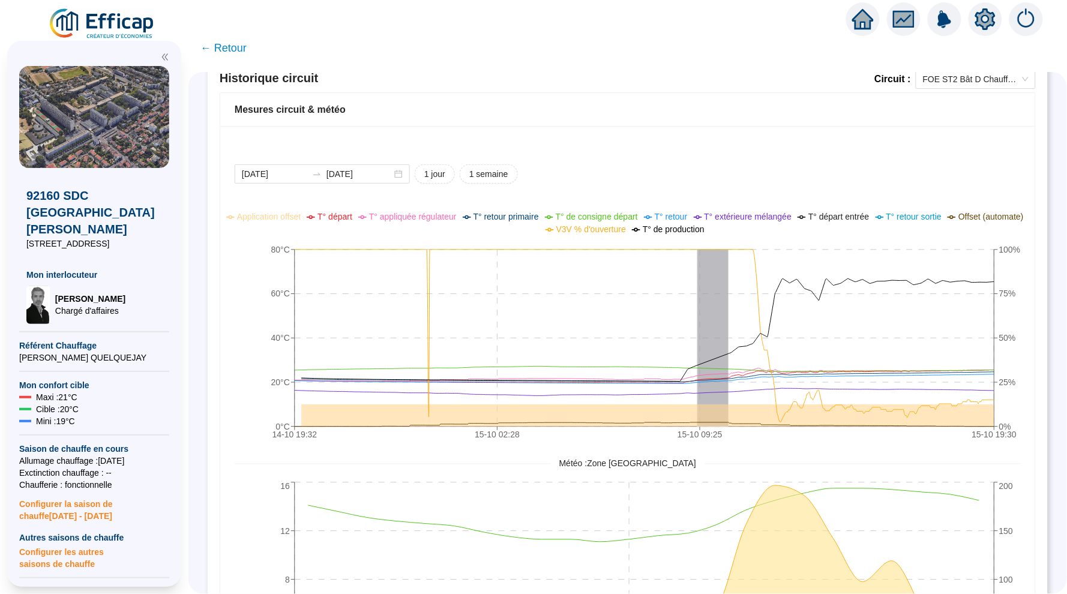
scroll to position [769, 0]
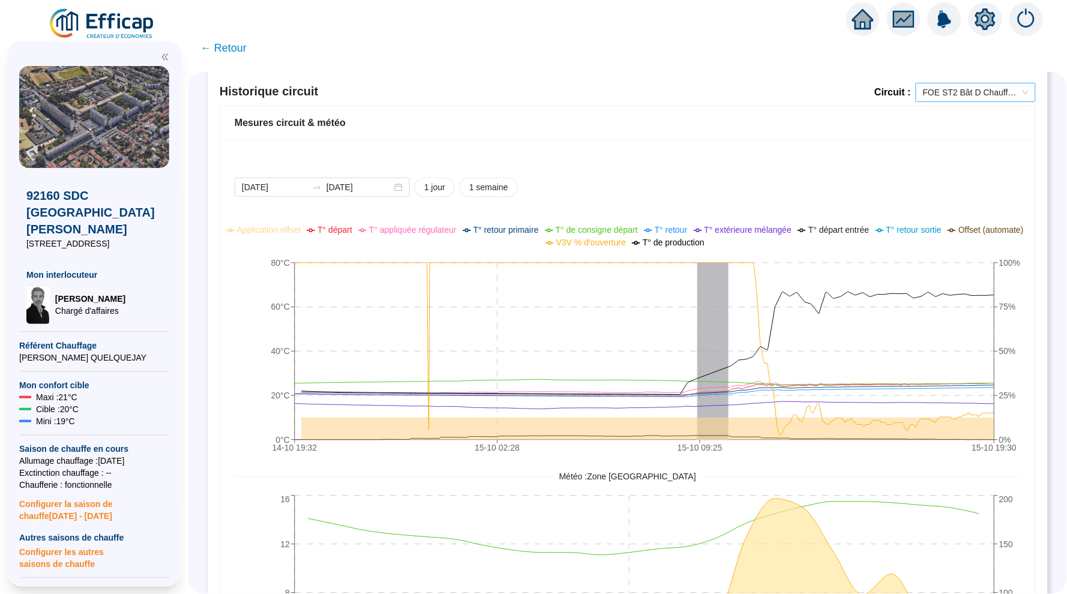
click at [990, 94] on span "FOE ST2 Bât D Chauffage" at bounding box center [976, 92] width 106 height 18
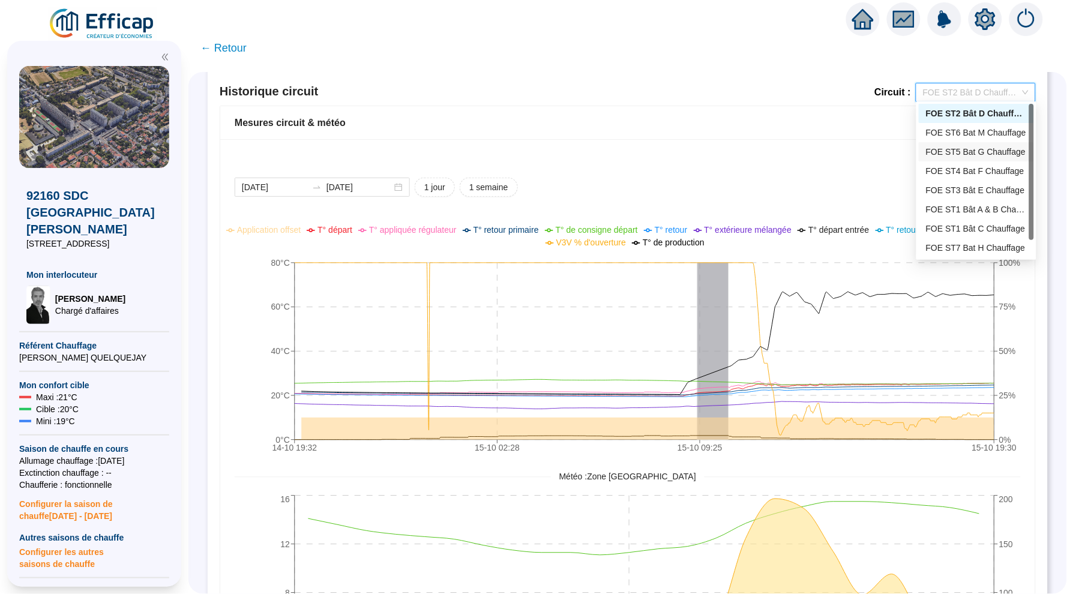
click at [964, 162] on div "FOE ST4 Bat F Chauffage" at bounding box center [976, 170] width 115 height 19
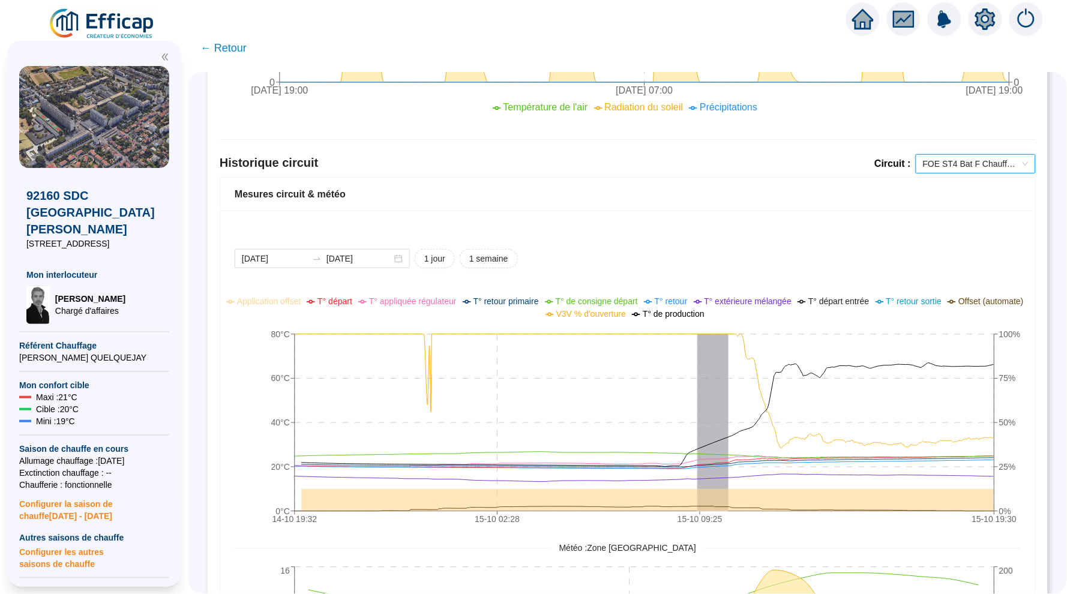
scroll to position [709, 0]
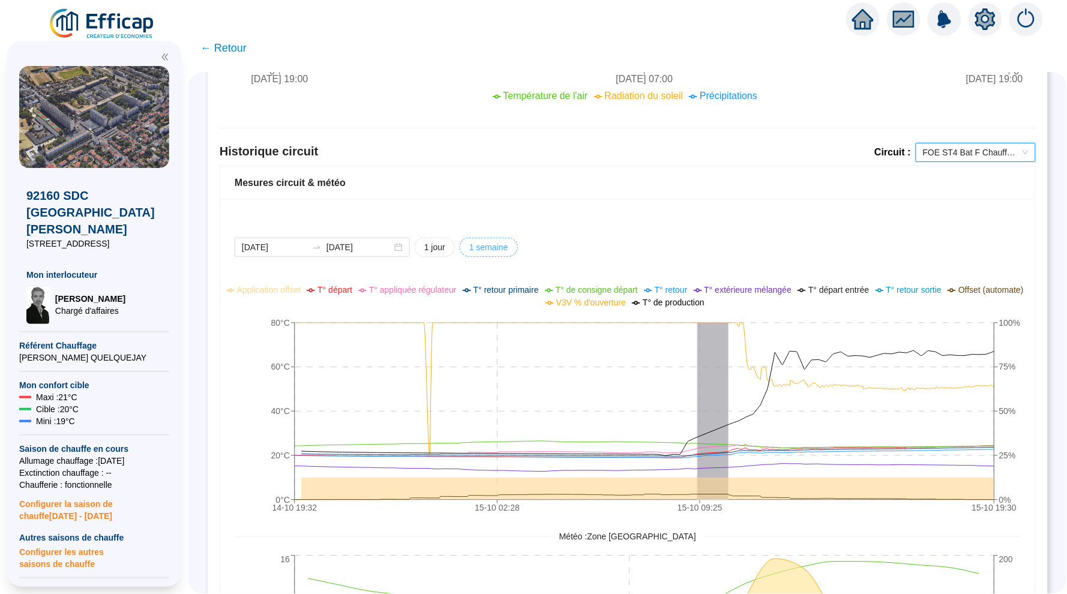
click at [475, 245] on span "1 semaine" at bounding box center [488, 247] width 39 height 13
type input "[DATE]"
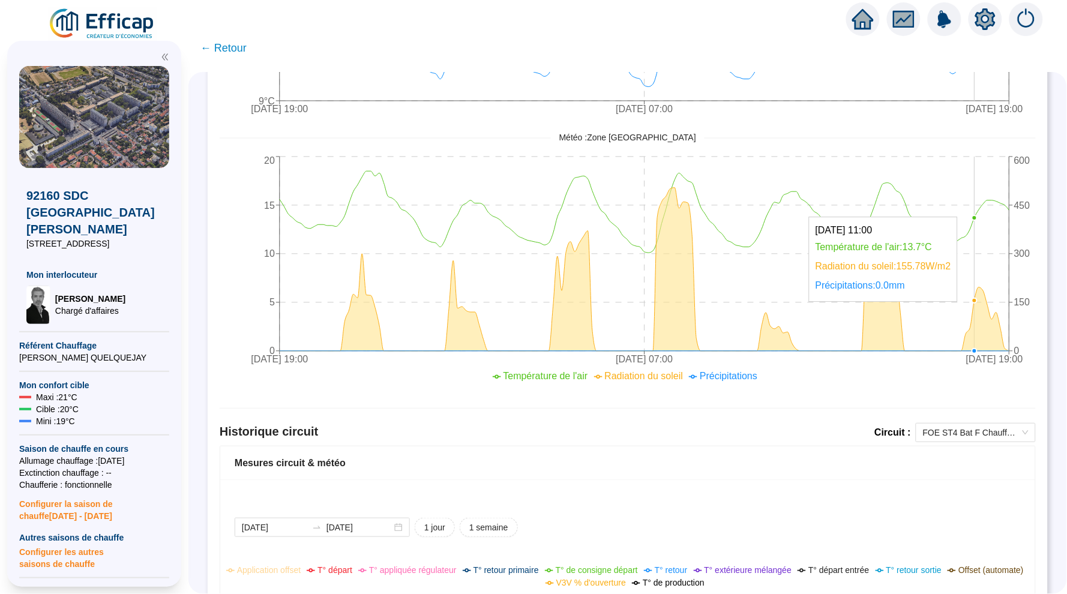
scroll to position [506, 0]
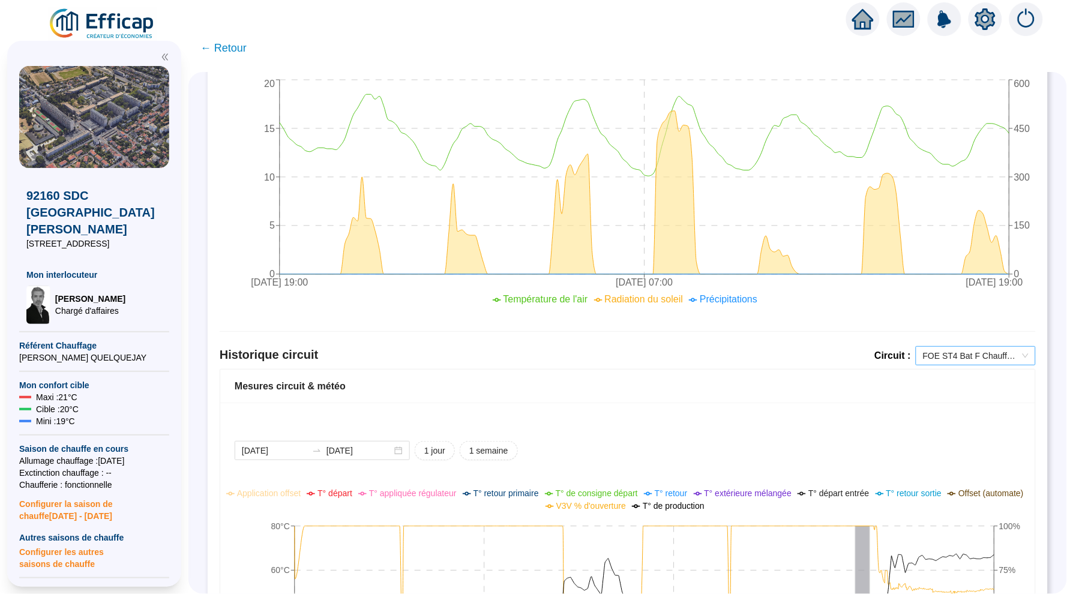
click at [975, 358] on span "FOE ST4 Bat F Chauffage" at bounding box center [976, 356] width 106 height 18
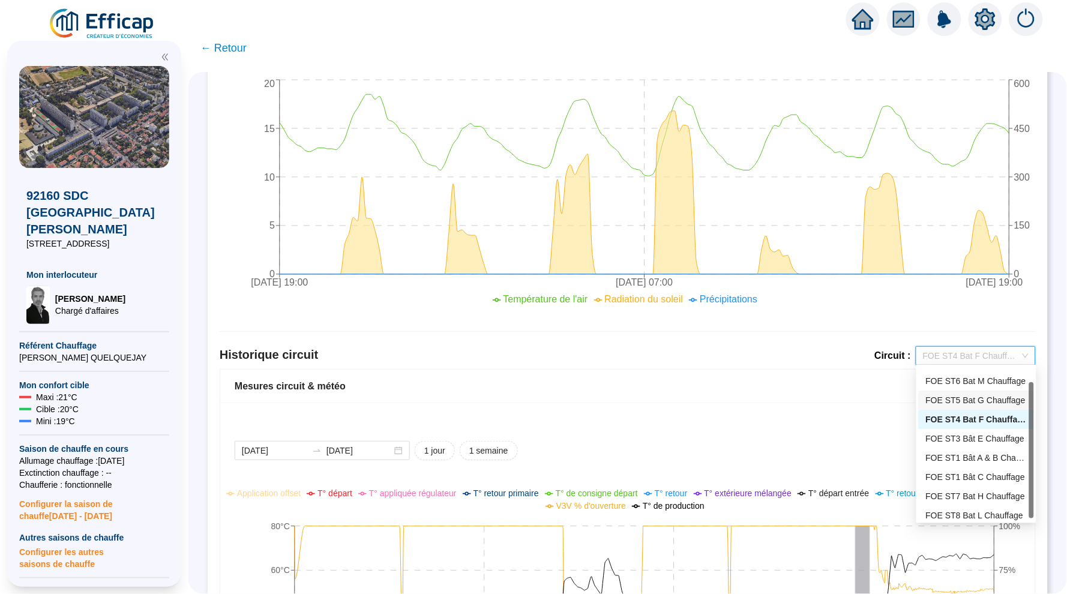
scroll to position [12, 0]
click at [954, 479] on div "FOE ST1 Bât C Chauffage" at bounding box center [976, 480] width 101 height 13
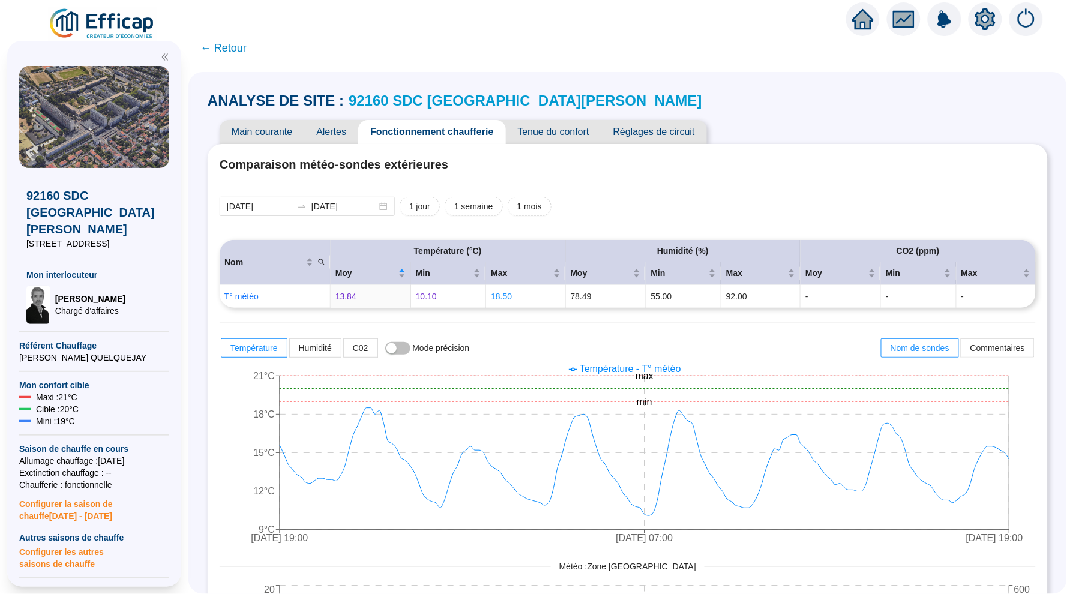
scroll to position [0, 0]
click at [233, 50] on span "← Retour" at bounding box center [223, 48] width 46 height 17
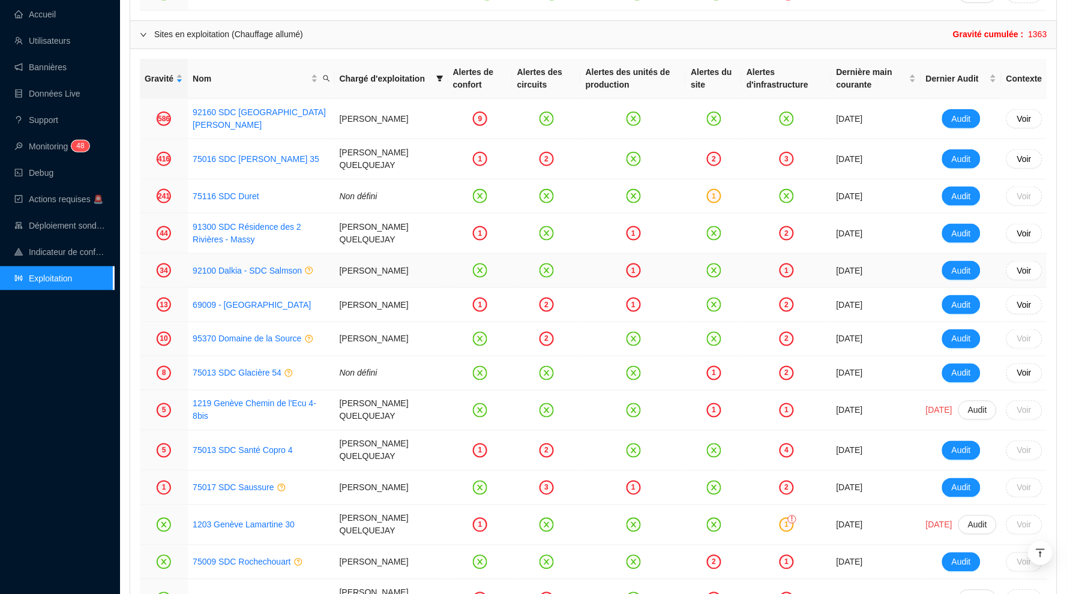
scroll to position [1626, 0]
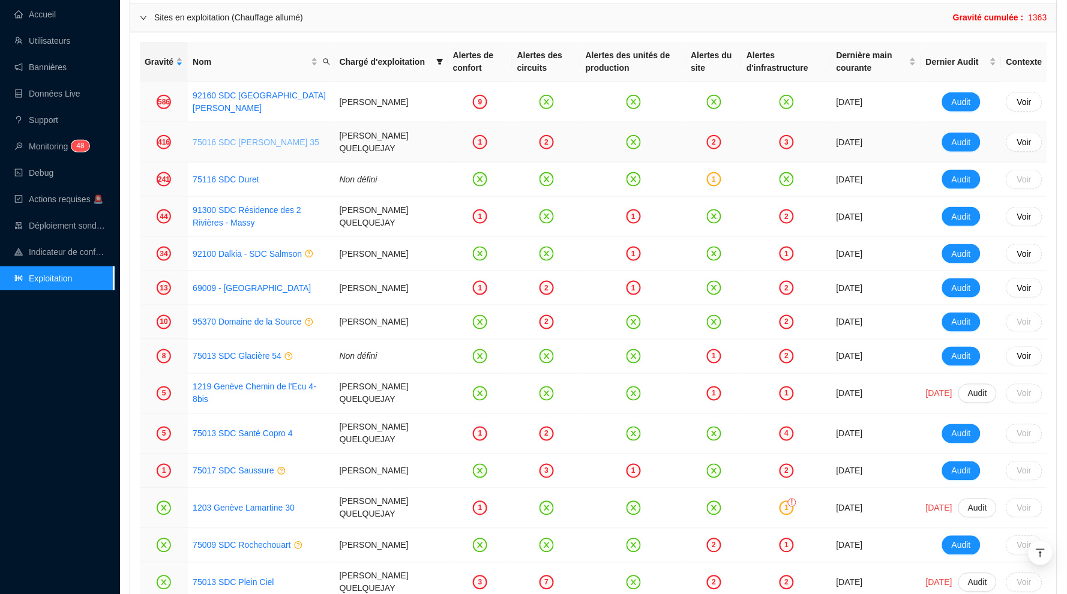
click at [266, 137] on link "75016 SDC [PERSON_NAME] 35" at bounding box center [256, 142] width 127 height 10
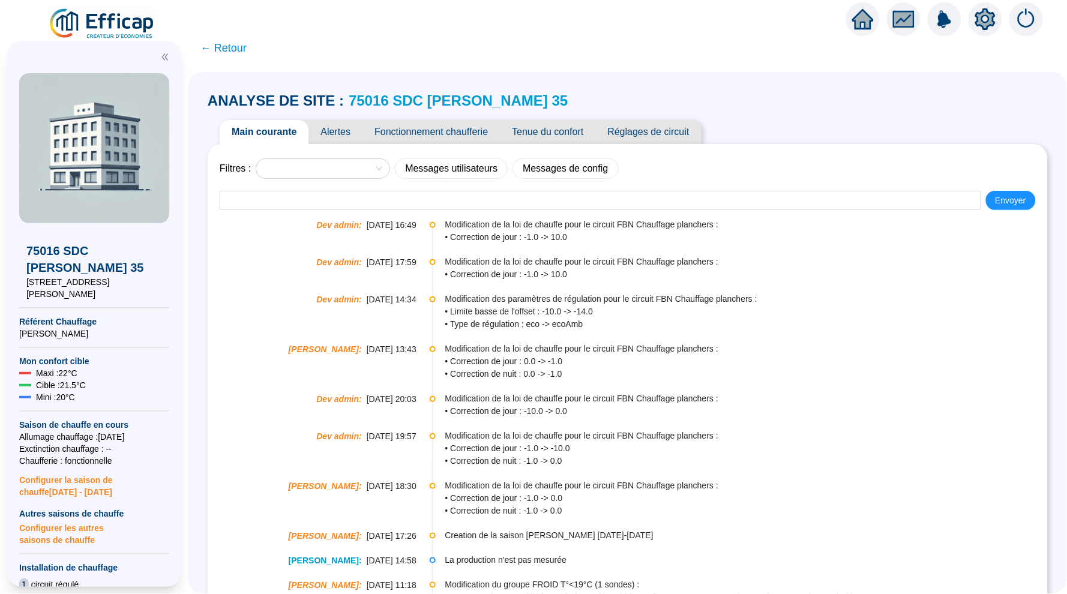
click at [339, 122] on span "Alertes" at bounding box center [335, 132] width 54 height 24
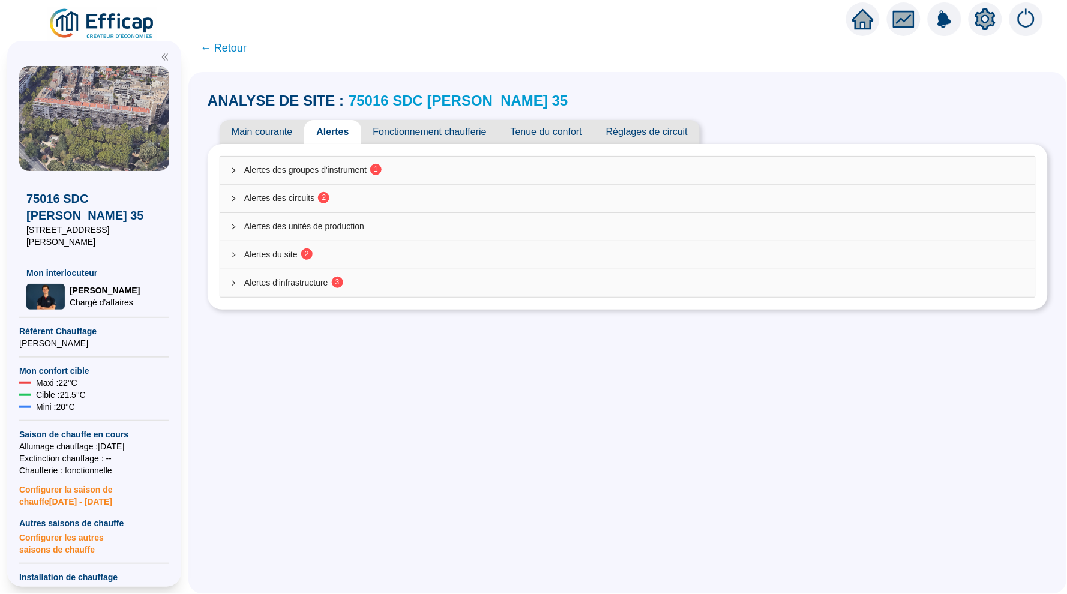
click at [438, 166] on span "Alertes des groupes d'instrument 1" at bounding box center [634, 170] width 781 height 13
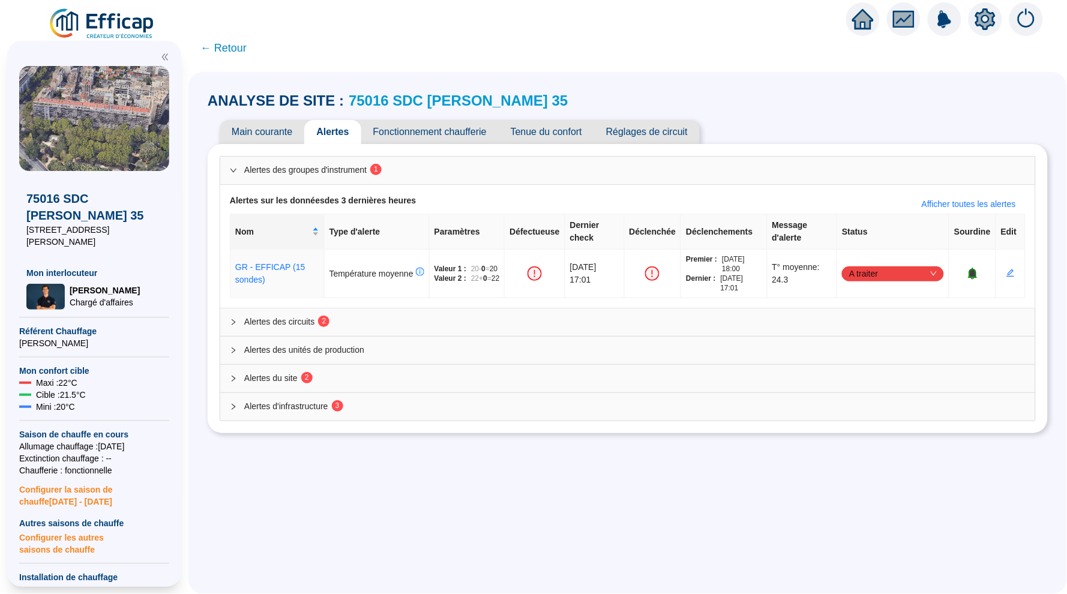
click at [611, 327] on div "Alertes des circuits 2" at bounding box center [627, 322] width 815 height 28
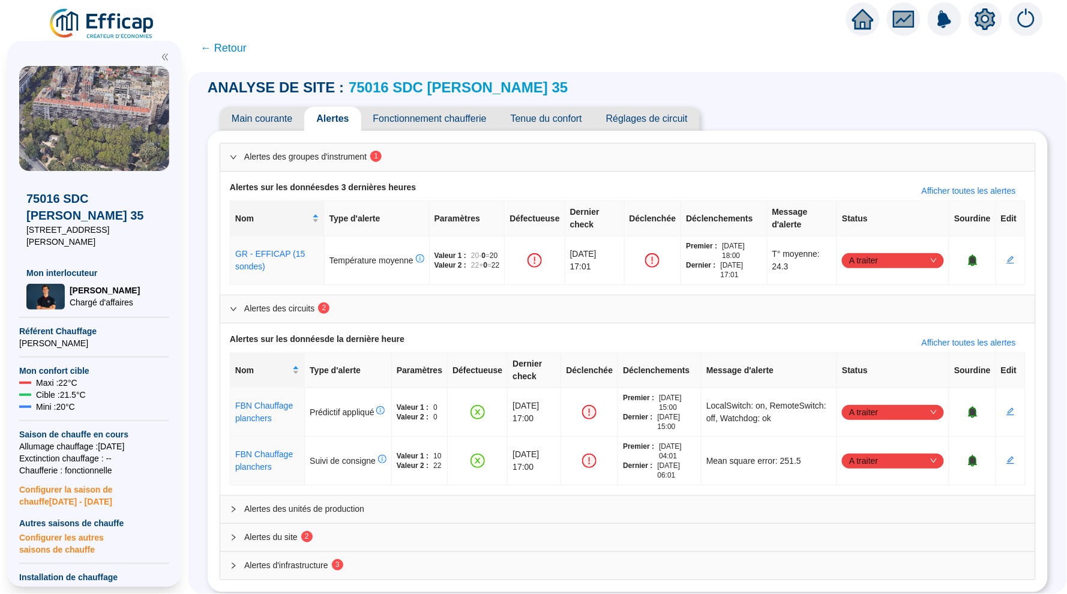
scroll to position [12, 0]
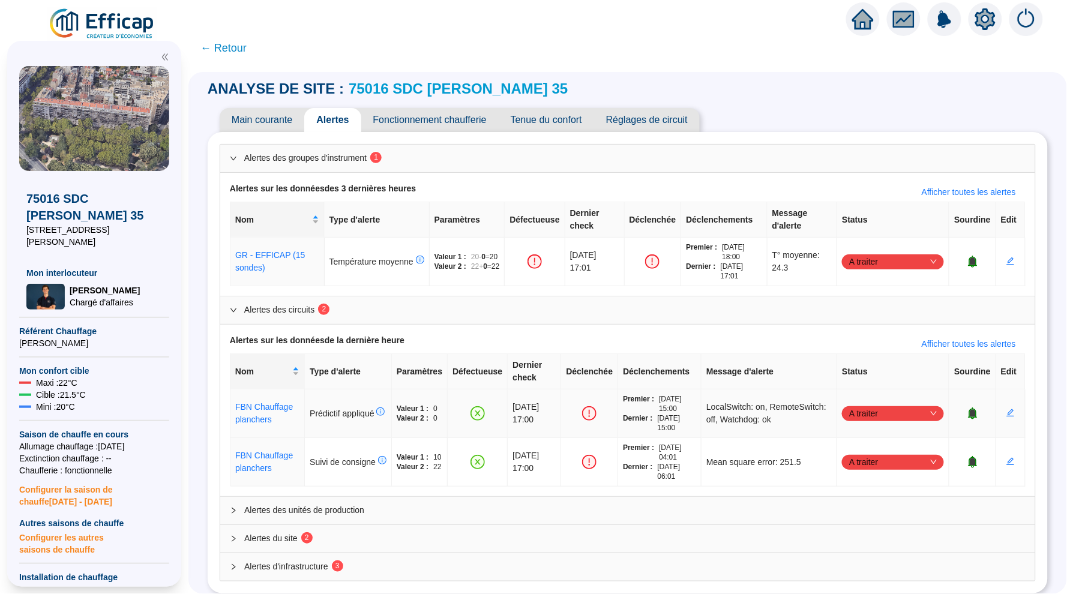
click at [926, 410] on span "A traiter" at bounding box center [893, 413] width 88 height 18
click at [887, 464] on div "Traité" at bounding box center [892, 469] width 83 height 13
click at [925, 455] on span "A traiter" at bounding box center [893, 462] width 88 height 18
click at [886, 508] on div "Traité" at bounding box center [892, 515] width 97 height 19
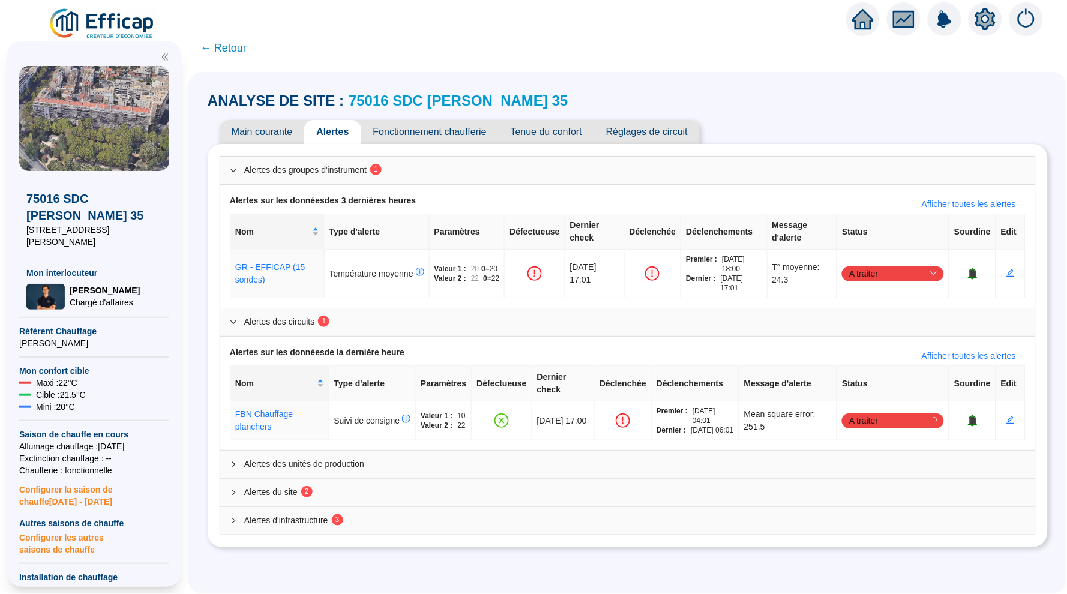
click at [237, 482] on div "Alertes des groupes d'instrument 1 Alertes sur les données des 3 dernières heur…" at bounding box center [628, 345] width 816 height 379
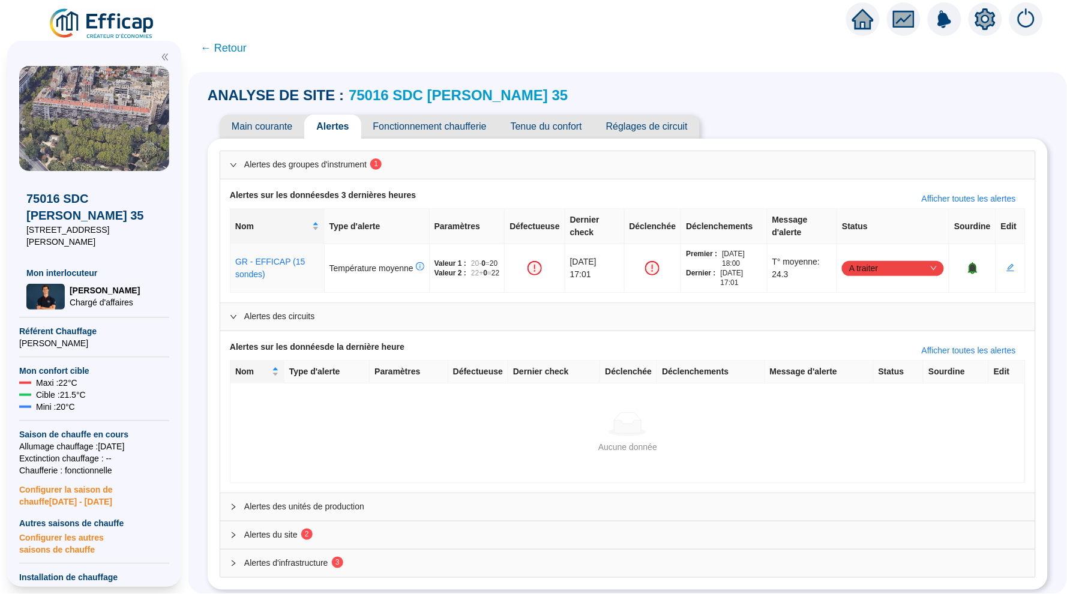
scroll to position [5, 0]
click at [235, 317] on icon "expanded" at bounding box center [233, 317] width 7 height 7
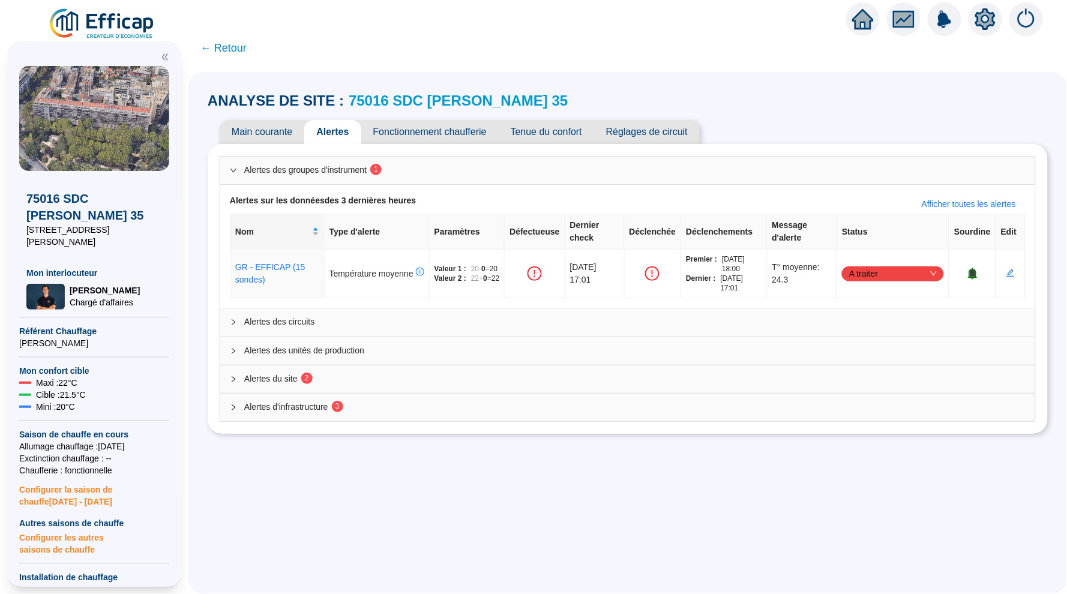
scroll to position [0, 0]
click at [230, 381] on div at bounding box center [237, 378] width 14 height 13
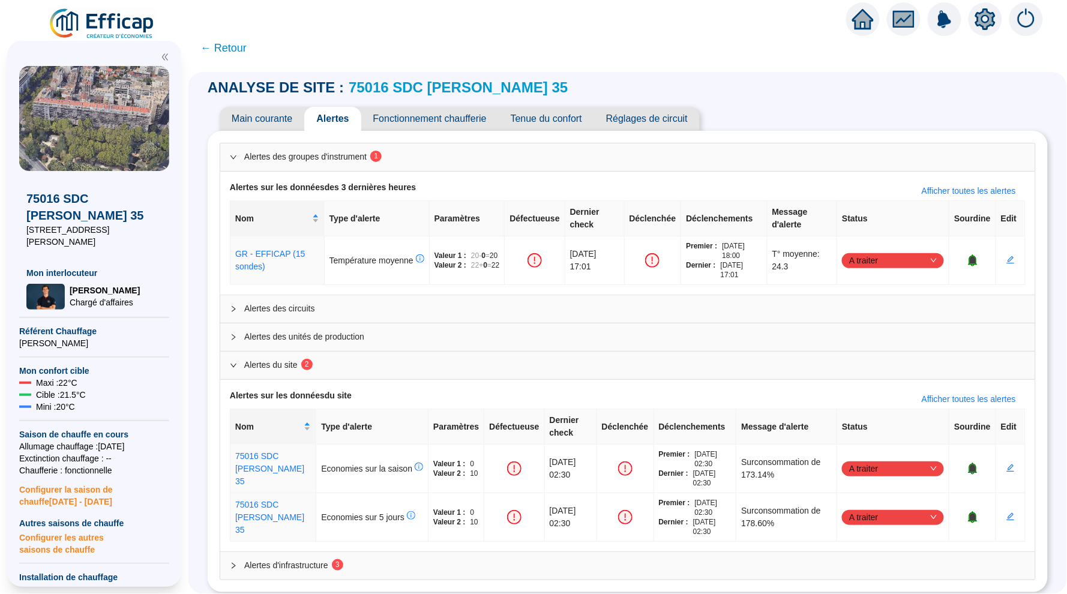
scroll to position [12, 0]
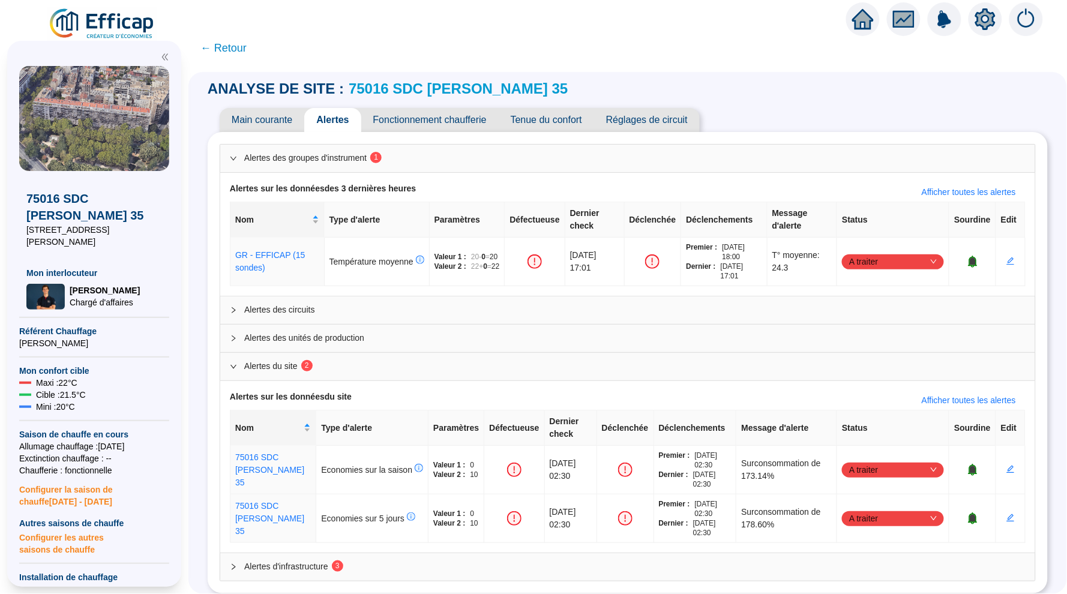
click at [235, 563] on icon "collapsed" at bounding box center [233, 566] width 7 height 7
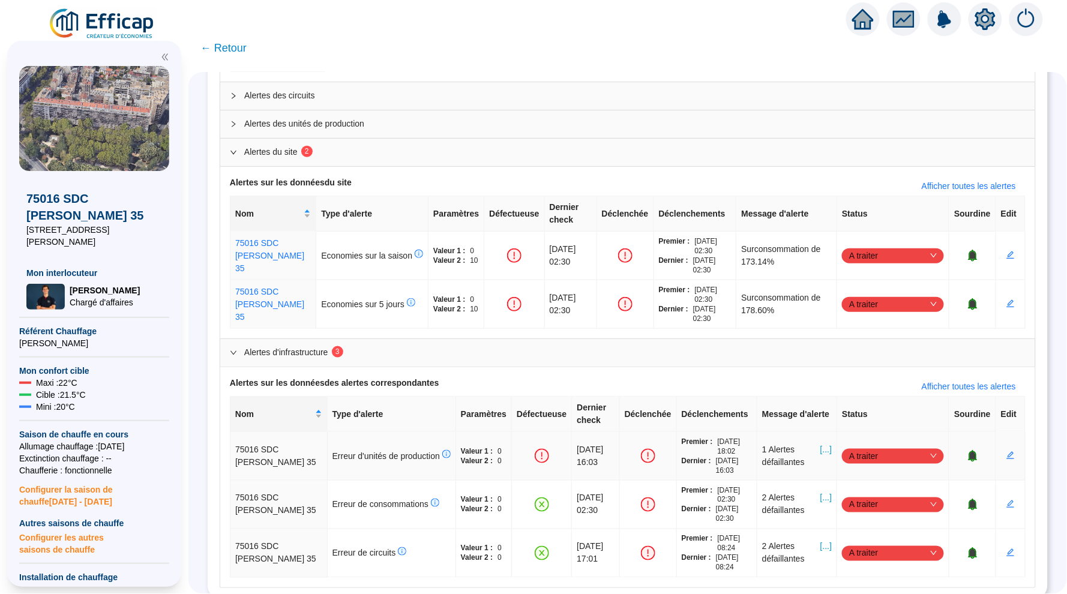
scroll to position [0, 0]
click at [919, 496] on span "A traiter" at bounding box center [893, 505] width 88 height 18
click at [871, 551] on div "Traité" at bounding box center [892, 554] width 83 height 13
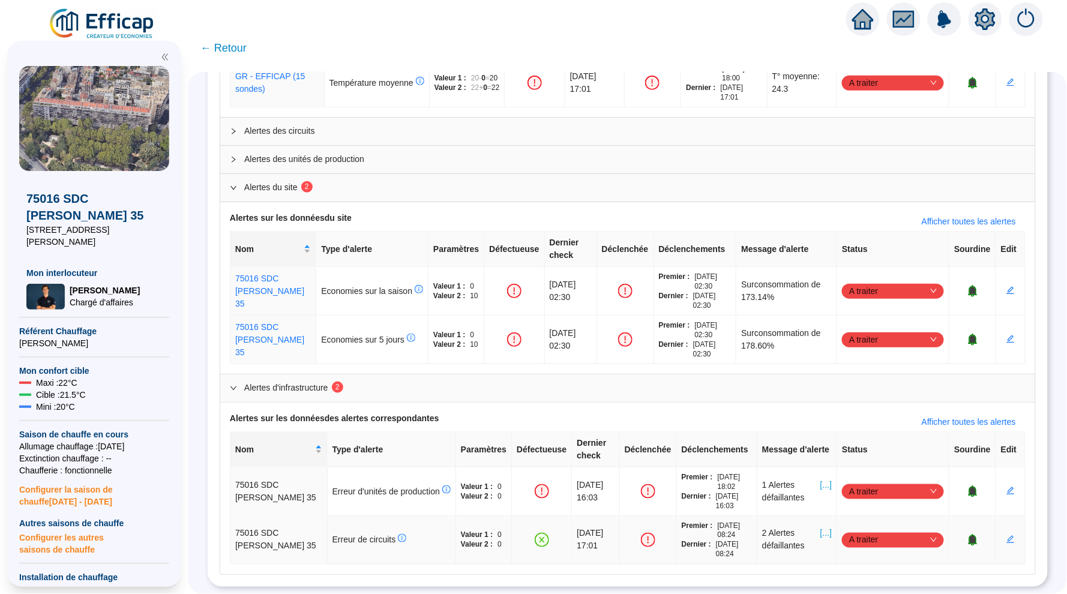
click at [928, 531] on span "A traiter" at bounding box center [893, 540] width 88 height 18
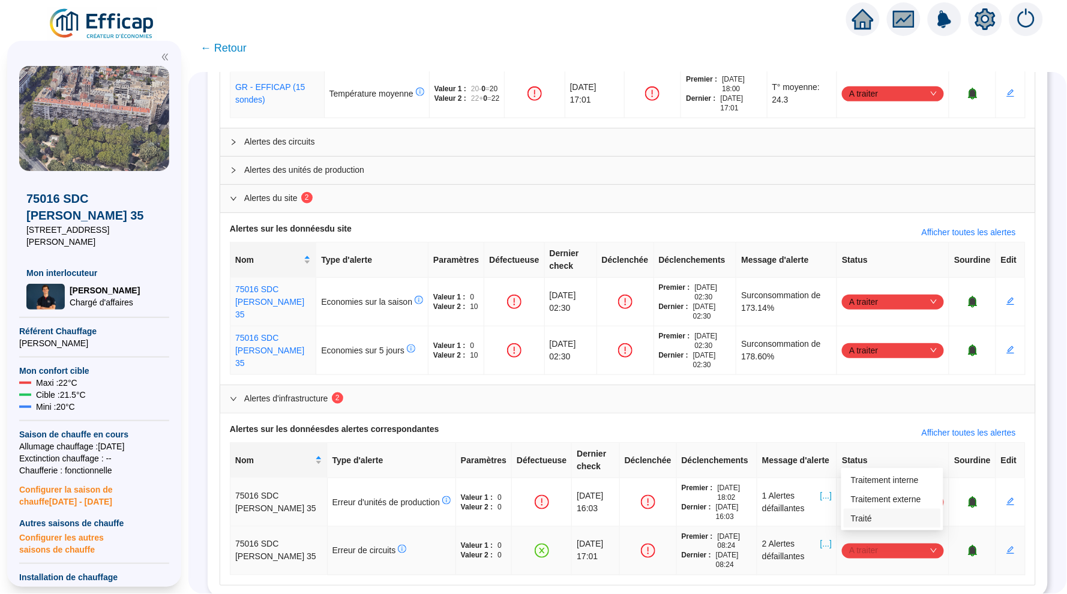
click at [891, 521] on div "Traité" at bounding box center [892, 518] width 83 height 13
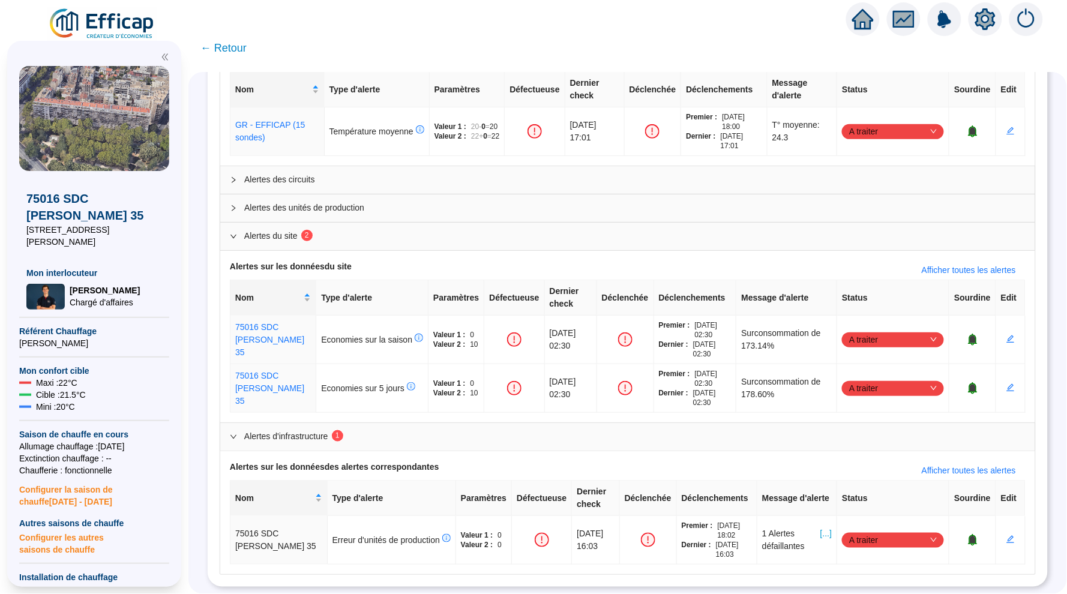
scroll to position [133, 0]
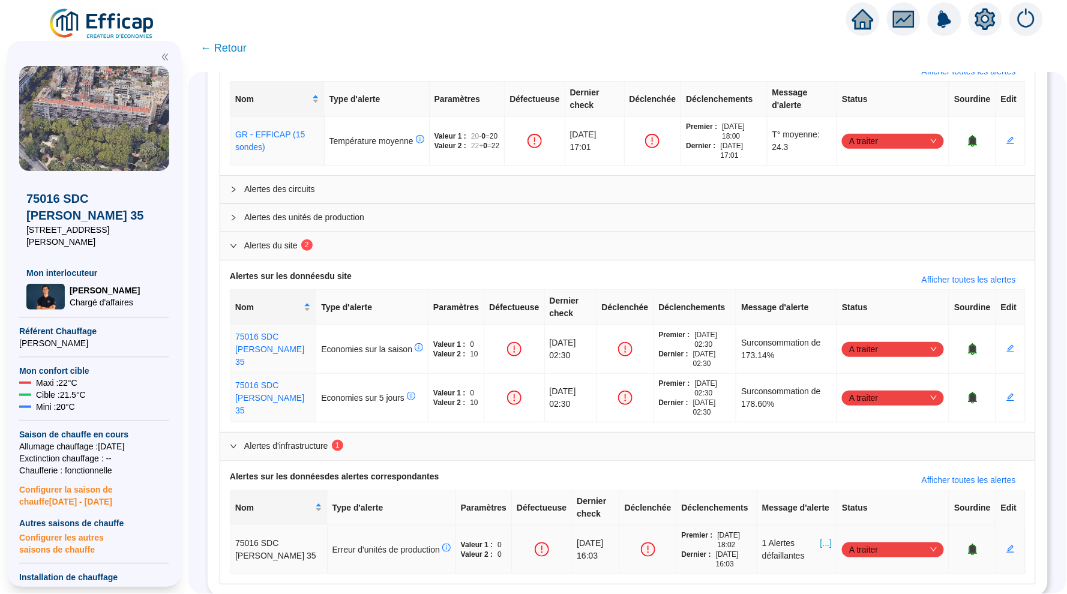
click at [825, 537] on span "[...]" at bounding box center [825, 549] width 11 height 25
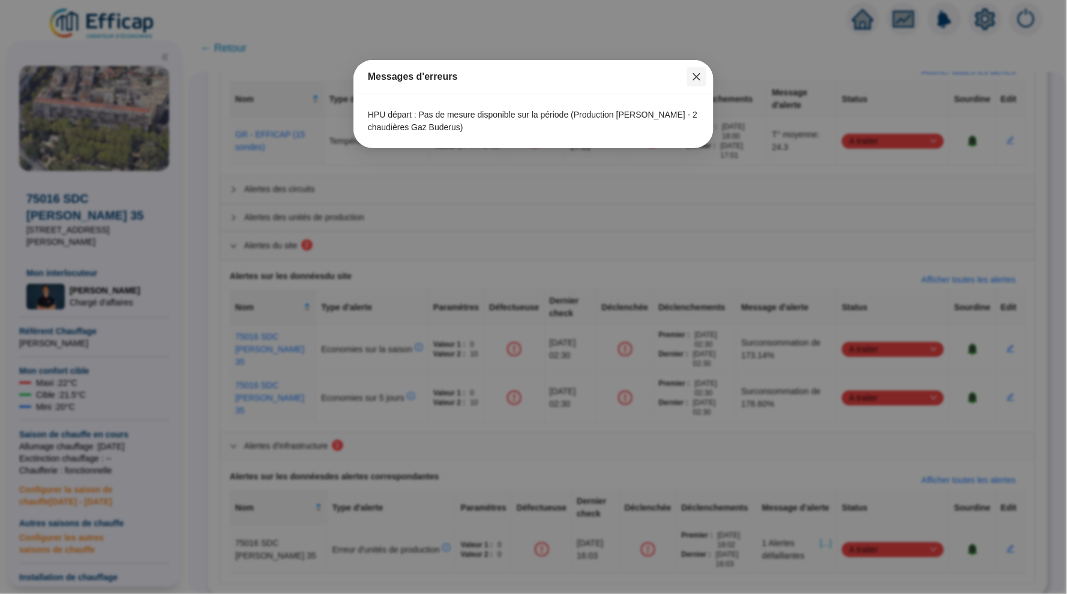
click at [697, 82] on button "Close" at bounding box center [696, 76] width 19 height 19
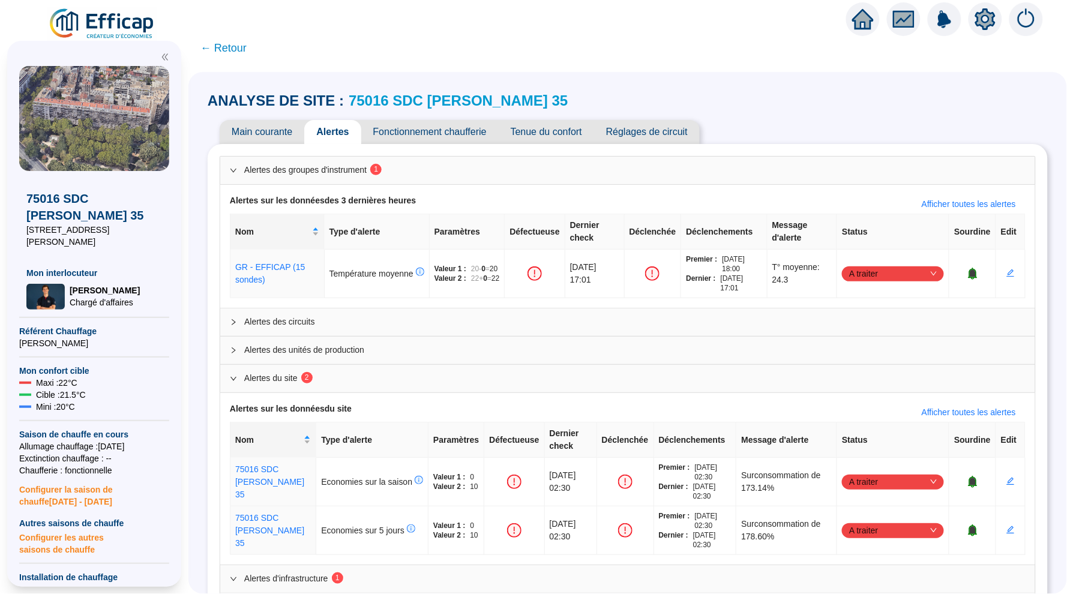
scroll to position [0, 0]
click at [255, 136] on span "Main courante" at bounding box center [262, 132] width 85 height 24
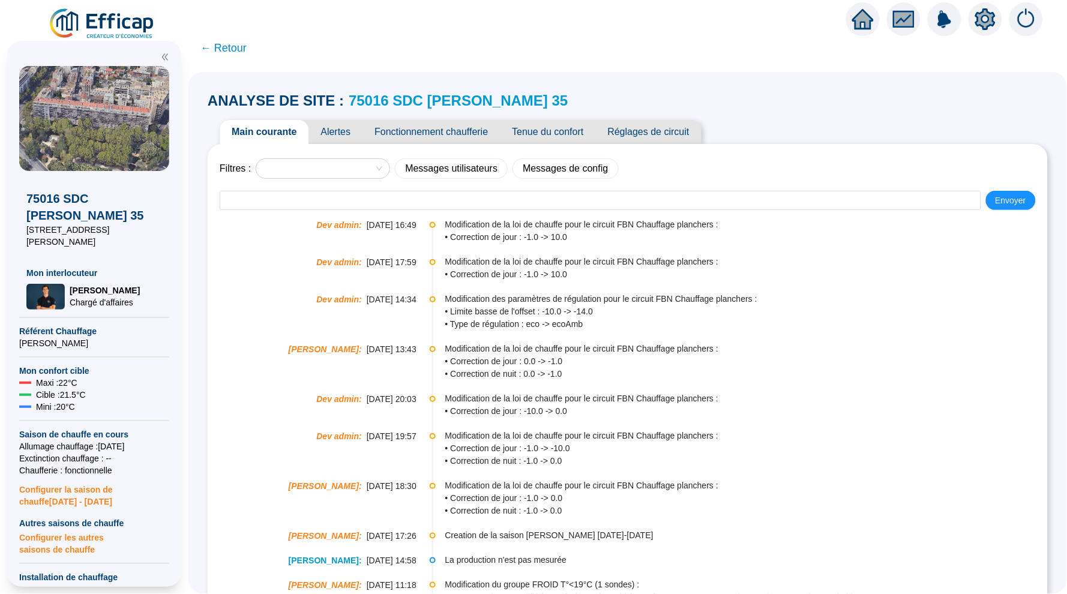
click at [235, 46] on span "← Retour" at bounding box center [223, 48] width 46 height 17
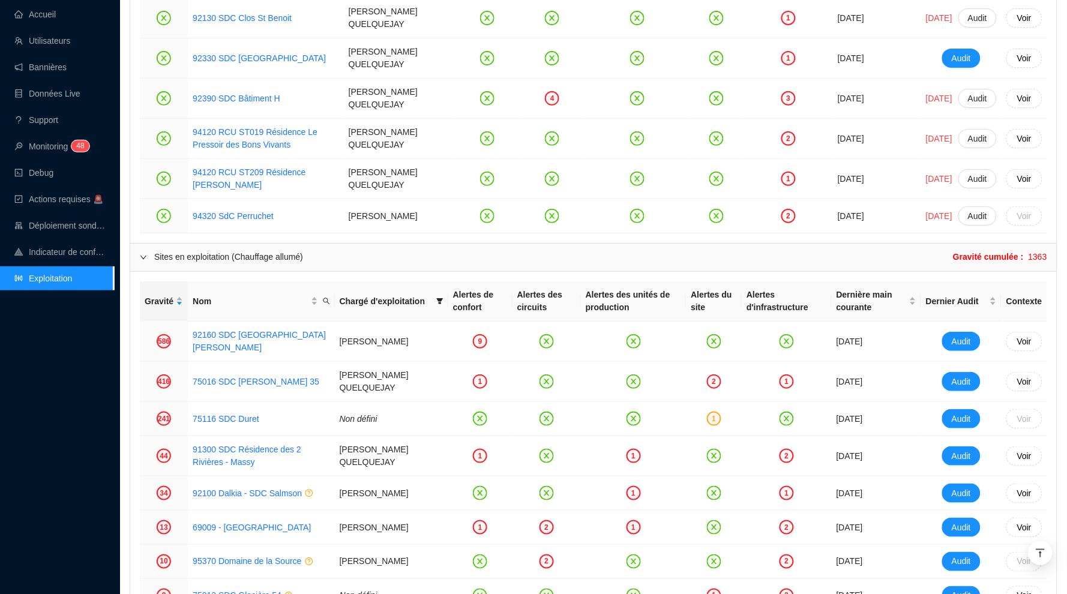
scroll to position [1645, 0]
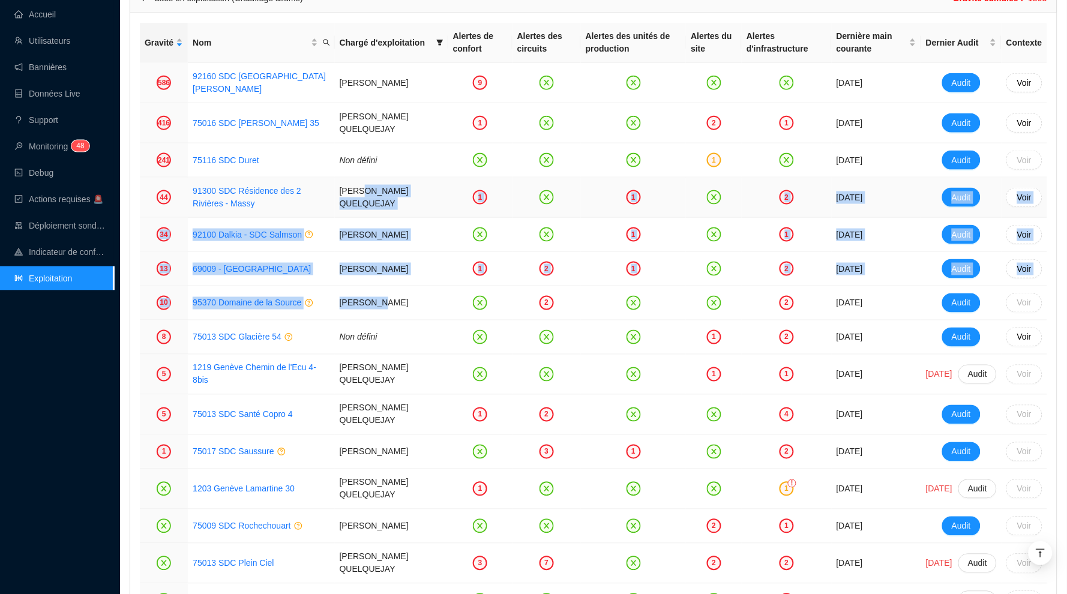
drag, startPoint x: 381, startPoint y: 273, endPoint x: 359, endPoint y: 166, distance: 109.6
click at [365, 286] on td "[PERSON_NAME]" at bounding box center [391, 303] width 113 height 34
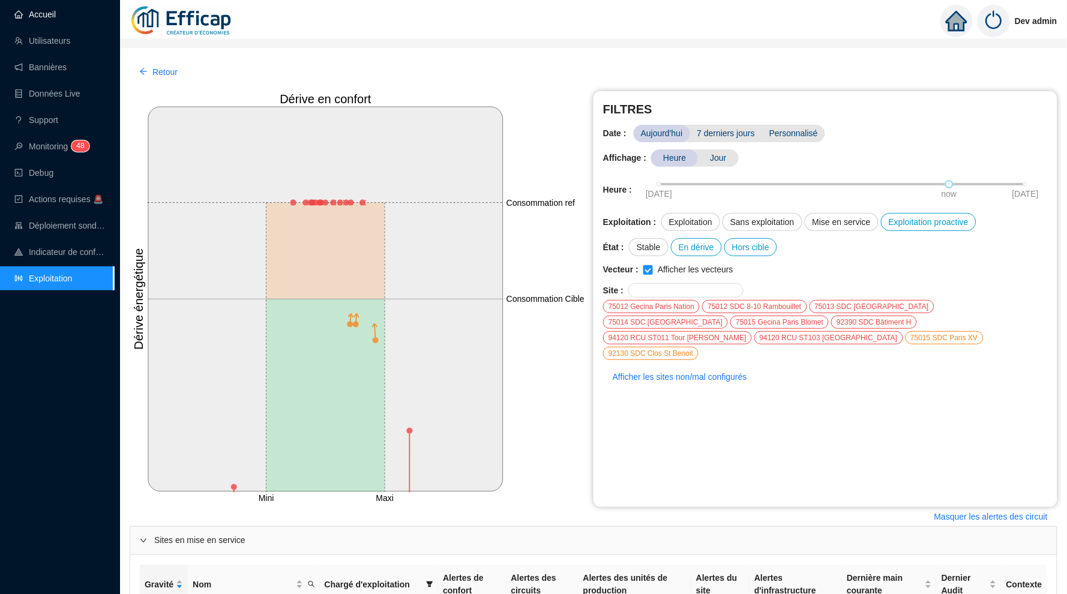
scroll to position [0, 0]
click at [49, 18] on link "Accueil" at bounding box center [34, 15] width 41 height 10
